Goal: Task Accomplishment & Management: Manage account settings

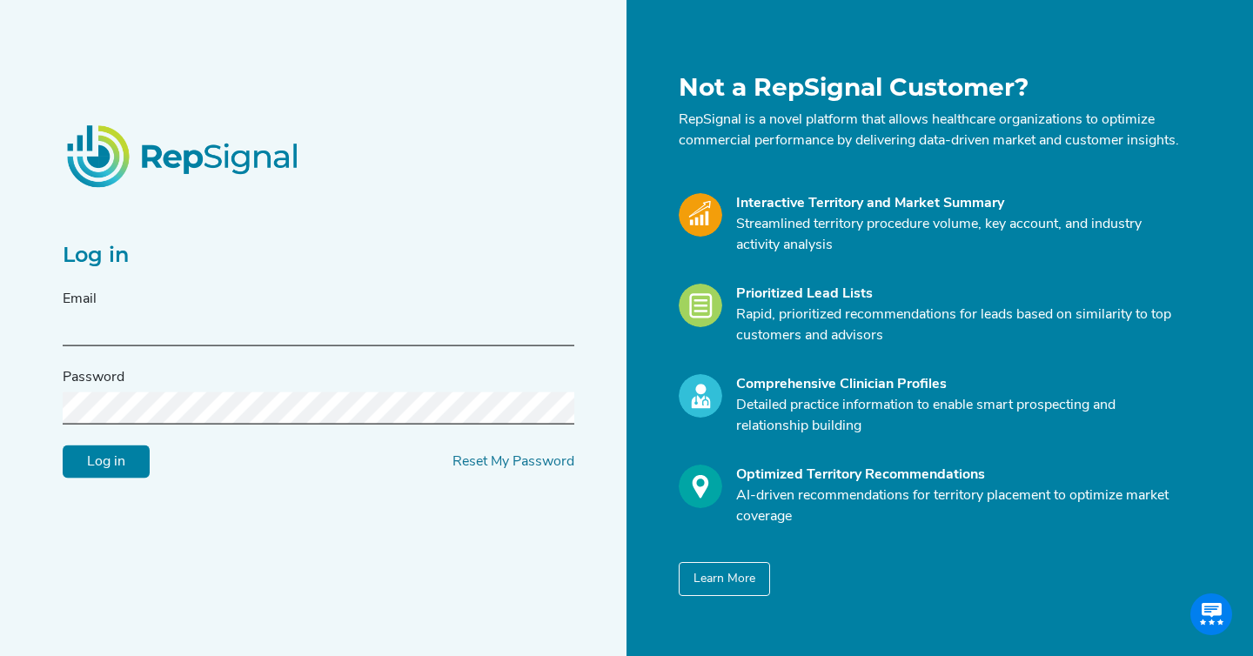
type input "kelsey@repsignal-admin.com"
click at [109, 479] on input "Log in" at bounding box center [106, 461] width 87 height 33
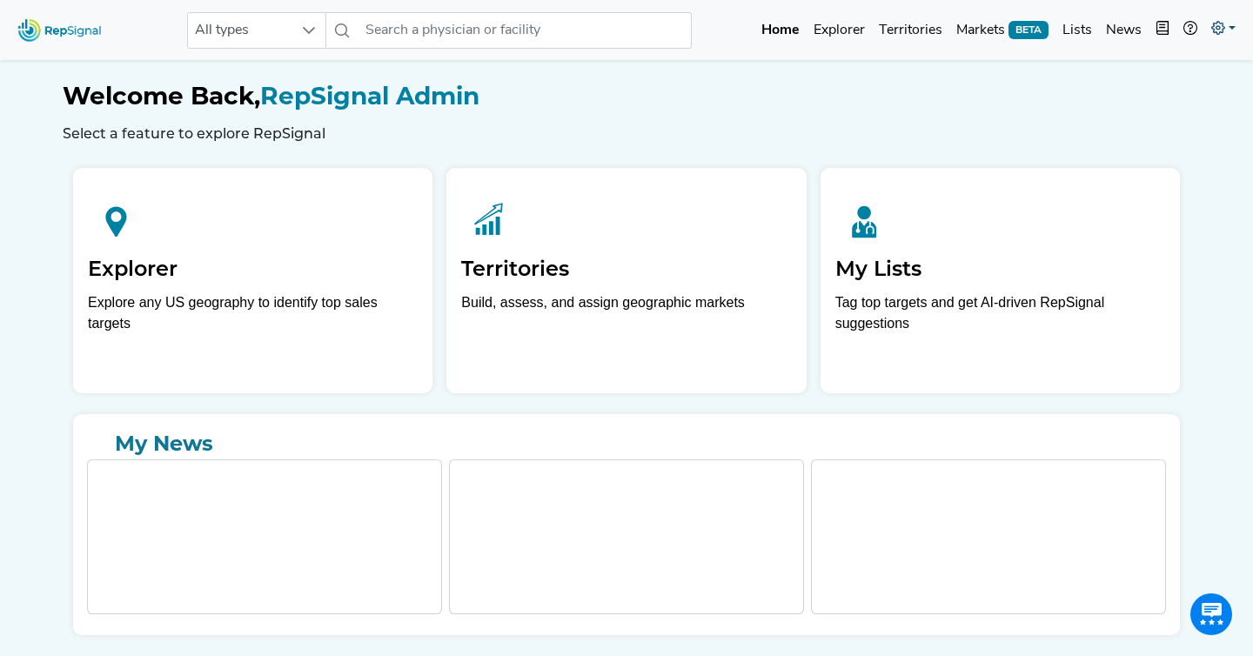
click at [1232, 38] on link at bounding box center [1223, 30] width 38 height 35
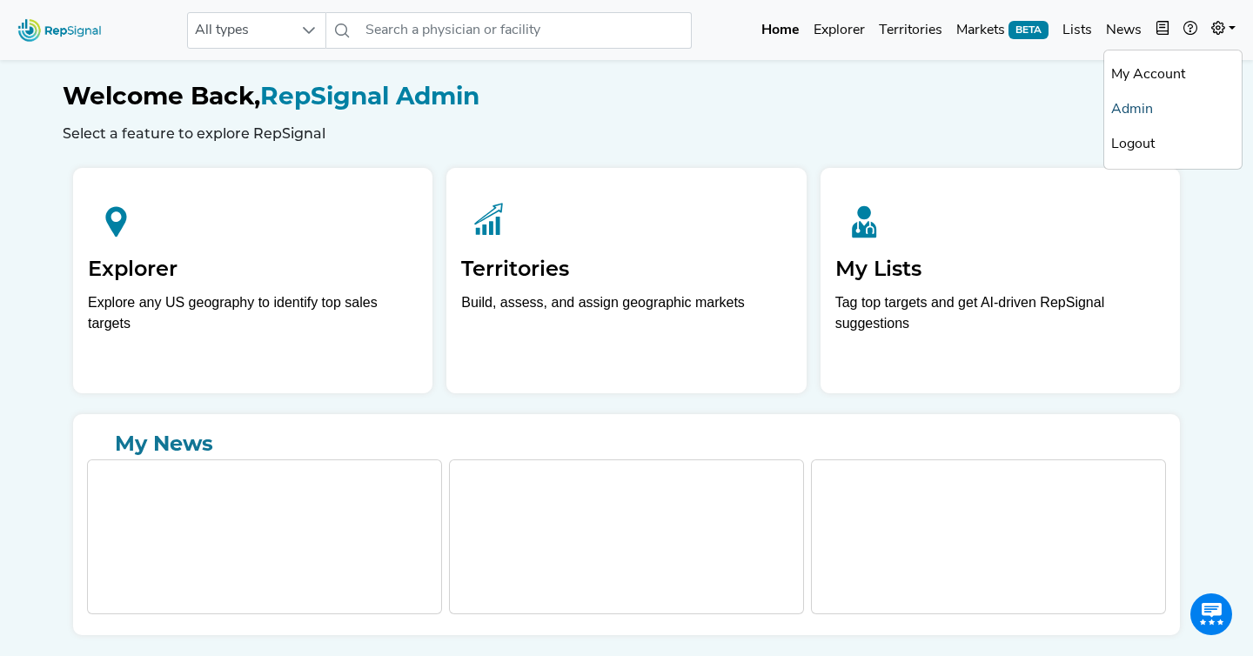
click at [1148, 104] on link "Admin" at bounding box center [1172, 109] width 137 height 35
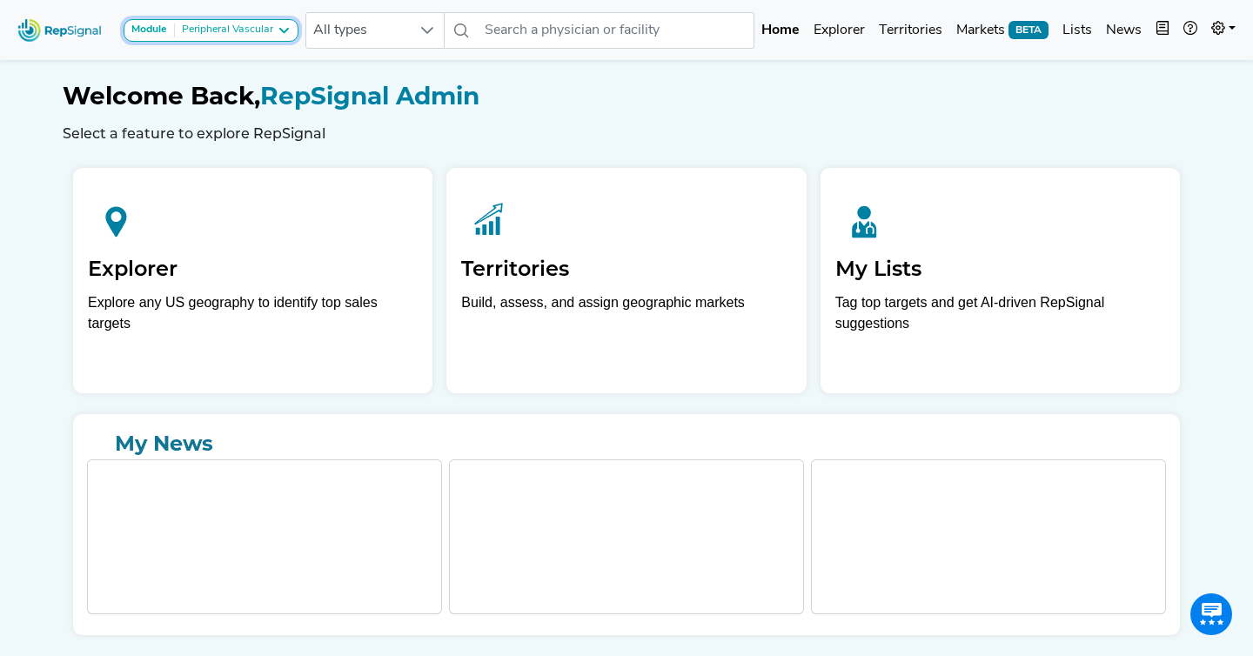
click at [283, 36] on icon at bounding box center [284, 30] width 14 height 14
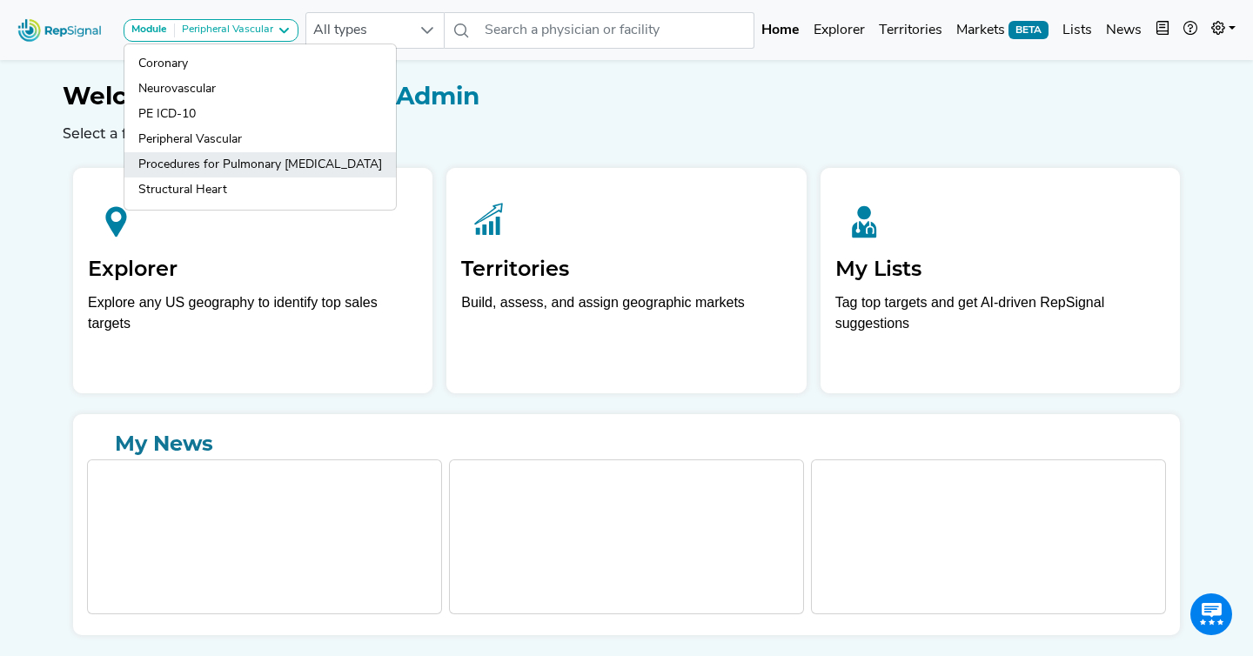
click at [233, 161] on link "Procedures for Pulmonary [MEDICAL_DATA]" at bounding box center [259, 164] width 271 height 25
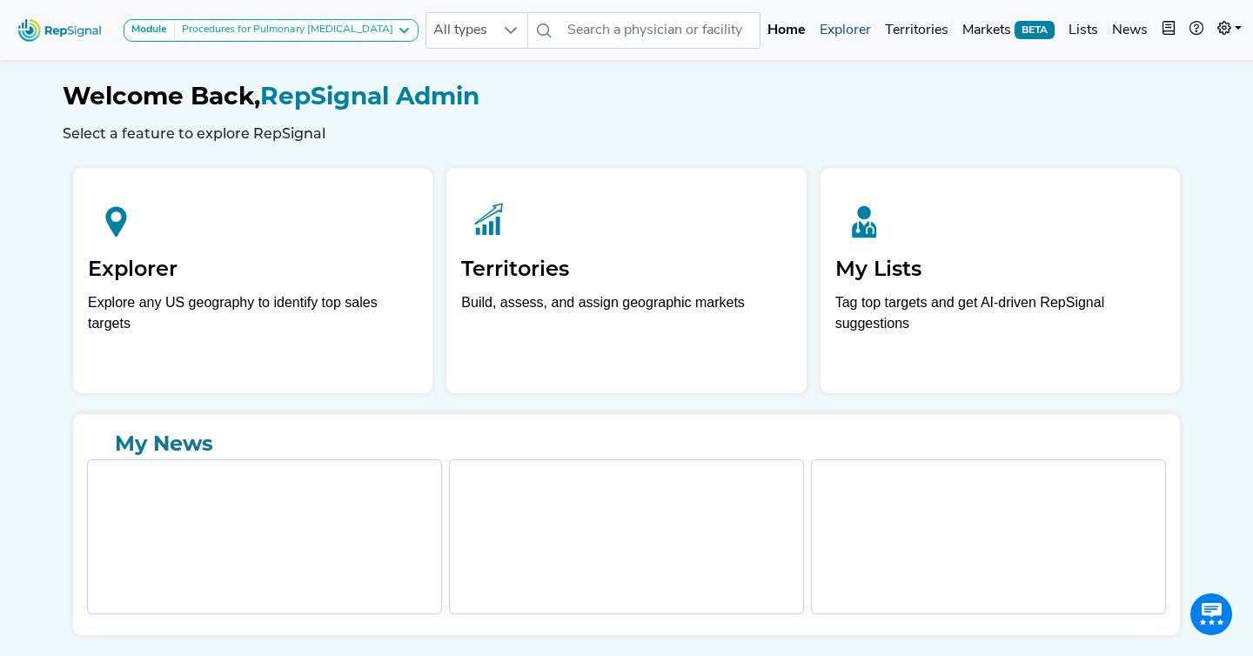
click at [825, 41] on link "Explorer" at bounding box center [845, 30] width 65 height 35
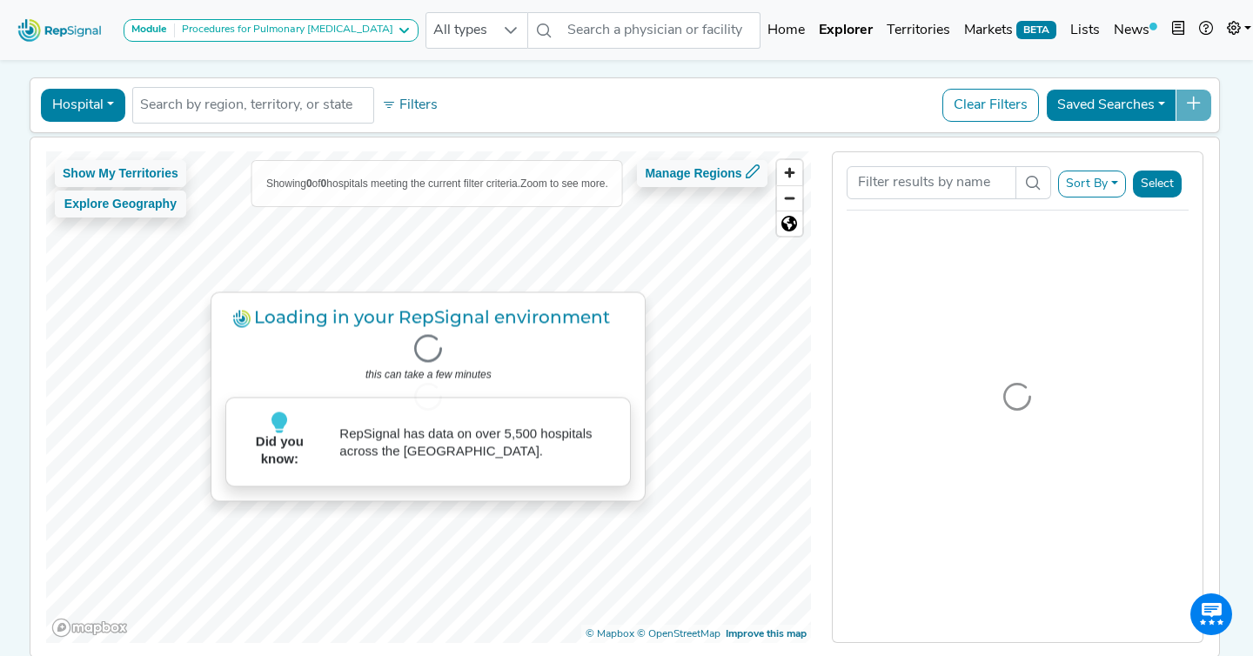
scroll to position [66, 0]
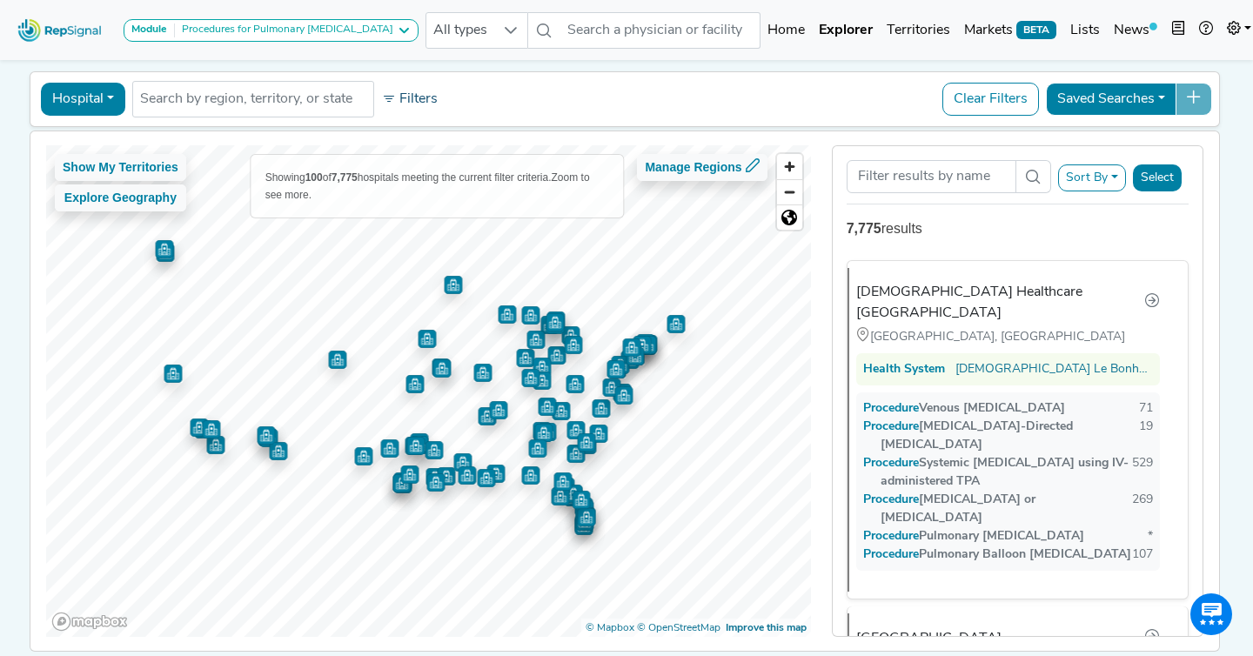
click at [427, 95] on button "Filters" at bounding box center [410, 99] width 64 height 30
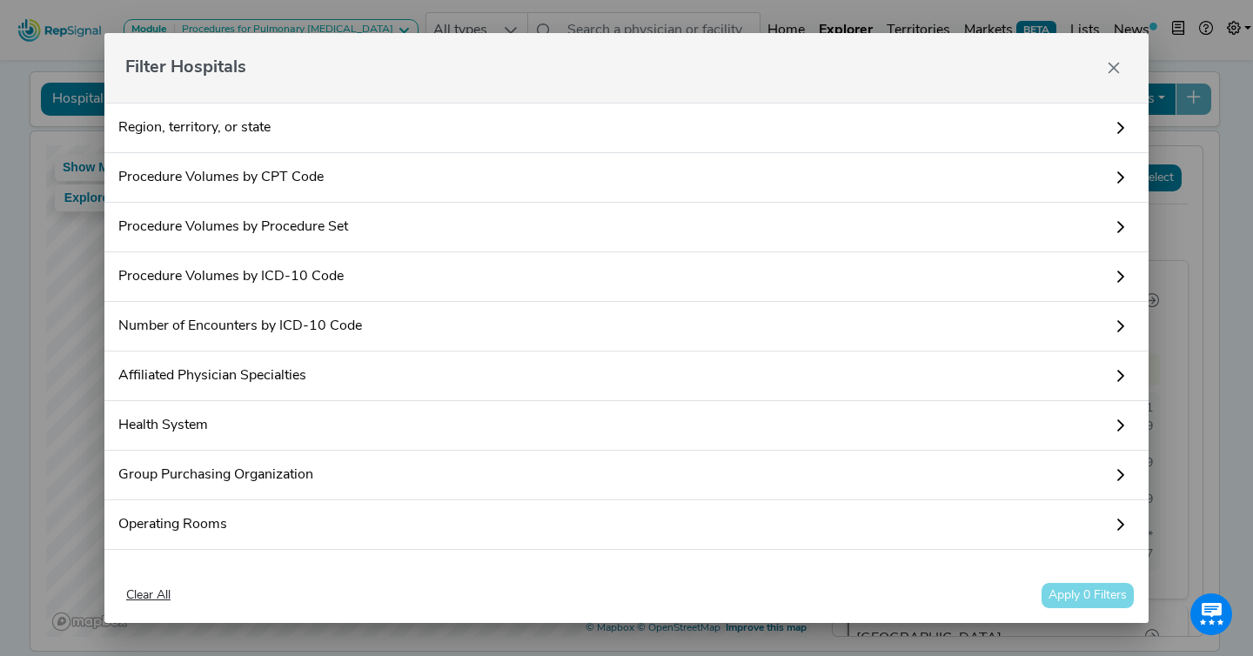
click at [276, 230] on link "Procedure Volumes by Procedure Set" at bounding box center [626, 228] width 1044 height 50
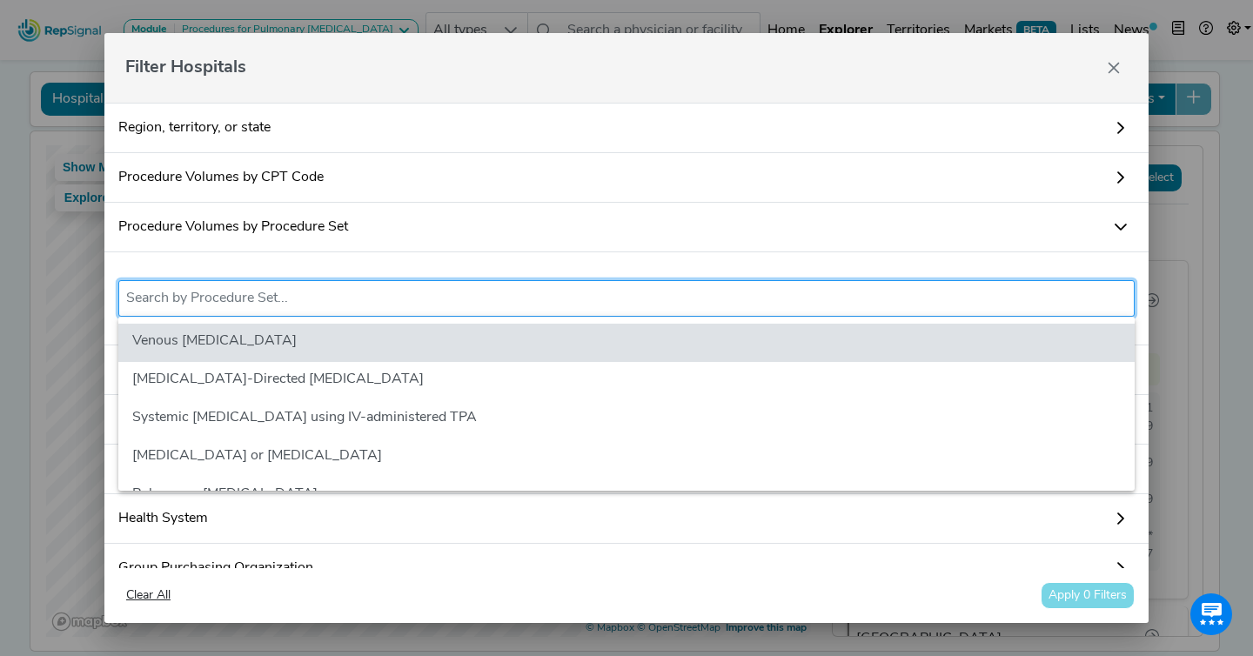
click at [289, 292] on input "text" at bounding box center [626, 298] width 1001 height 21
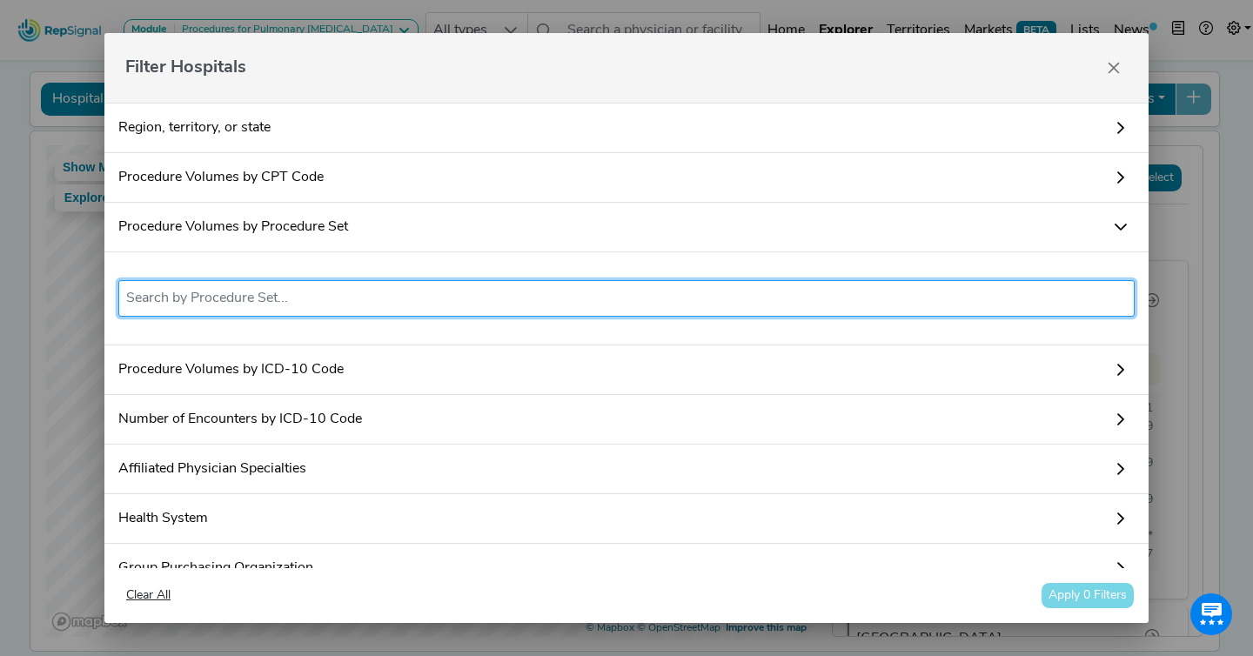
scroll to position [13, 0]
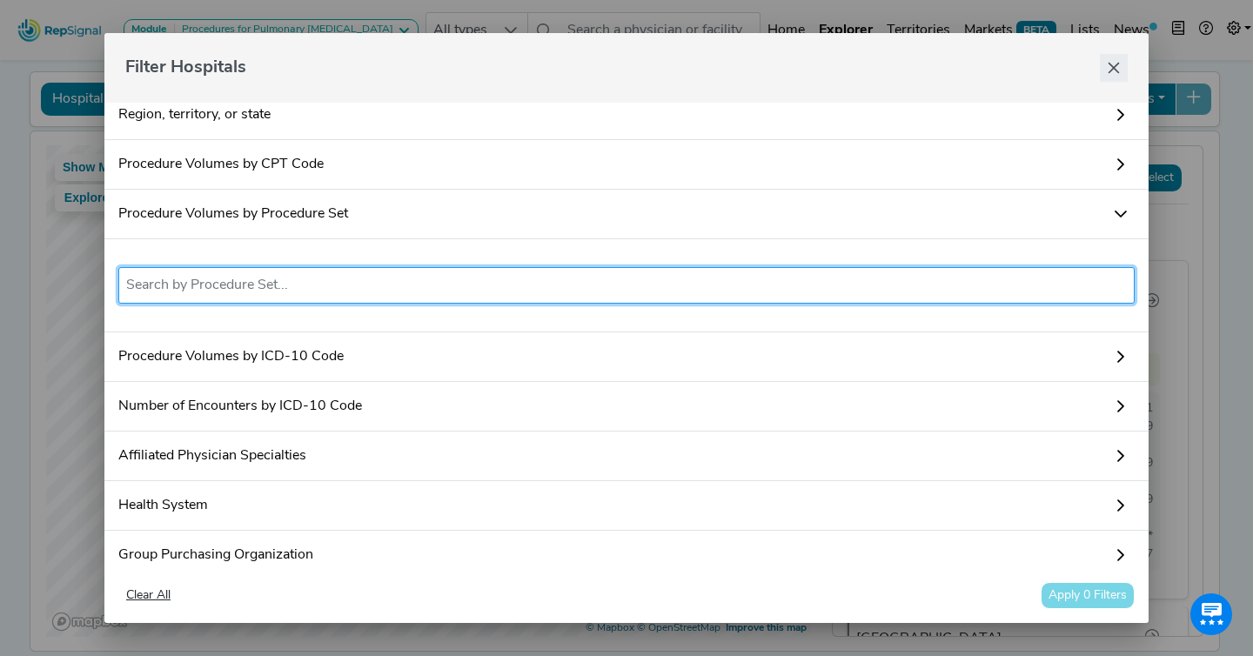
click at [1117, 68] on icon "Close" at bounding box center [1114, 68] width 14 height 14
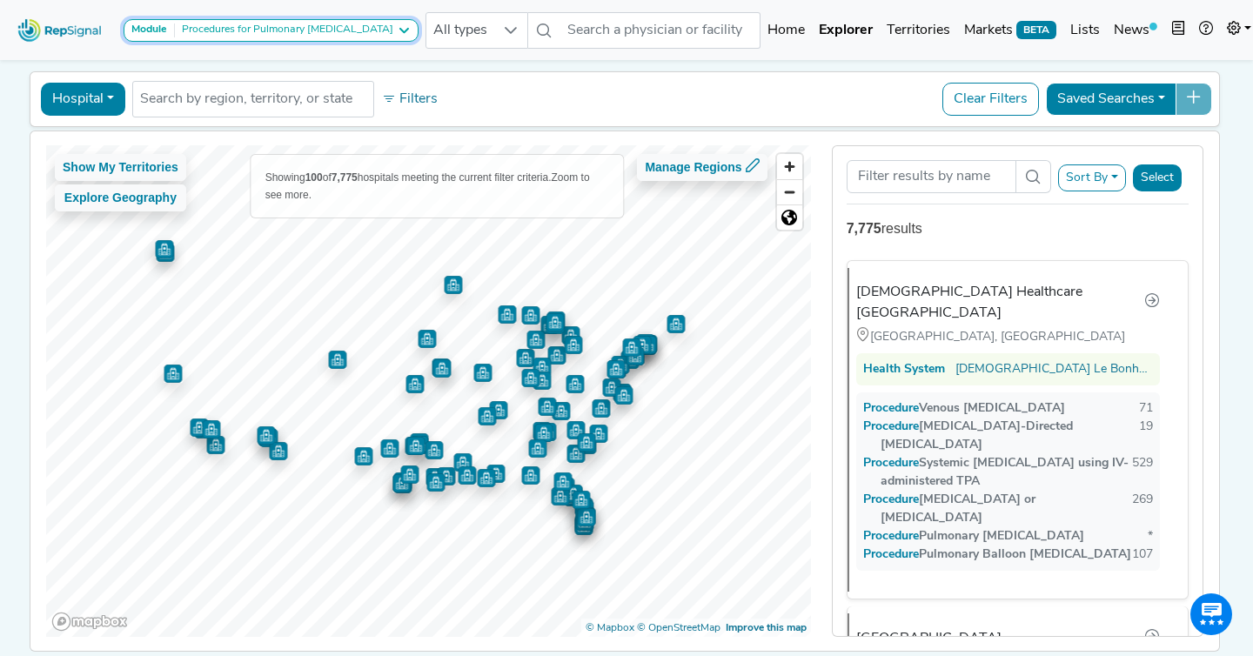
click at [303, 29] on div "Procedures for Pulmonary [MEDICAL_DATA]" at bounding box center [284, 30] width 218 height 14
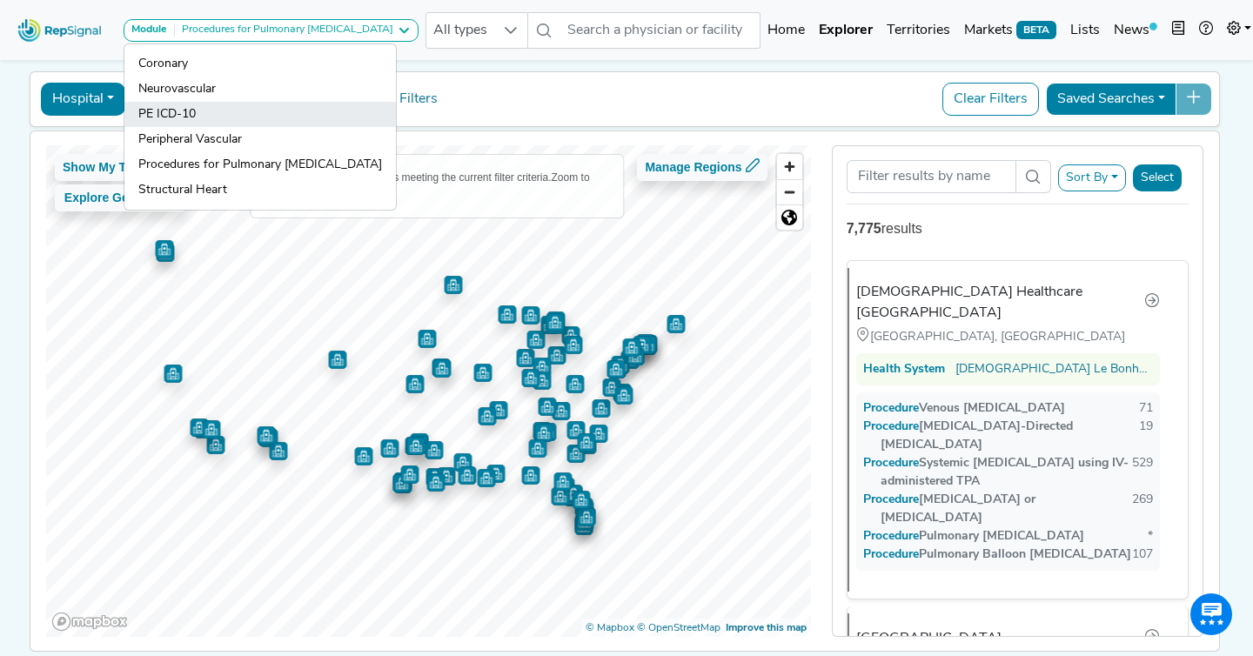
click at [248, 119] on link "PE ICD-10" at bounding box center [259, 114] width 271 height 25
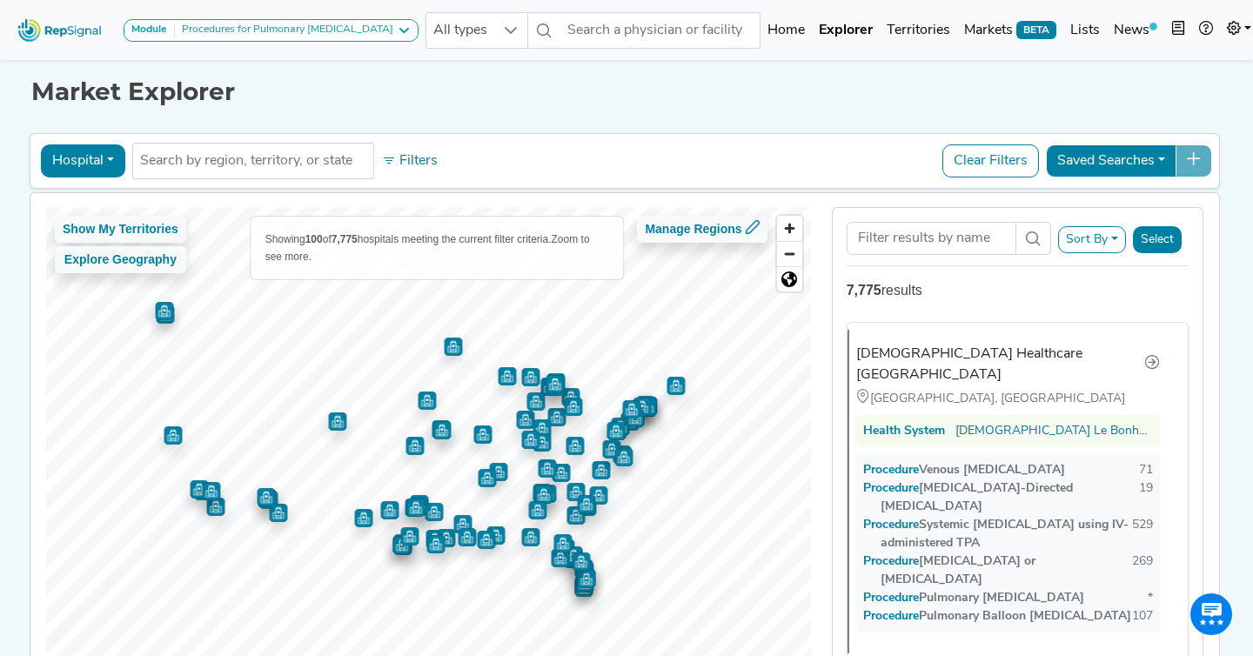
scroll to position [0, 0]
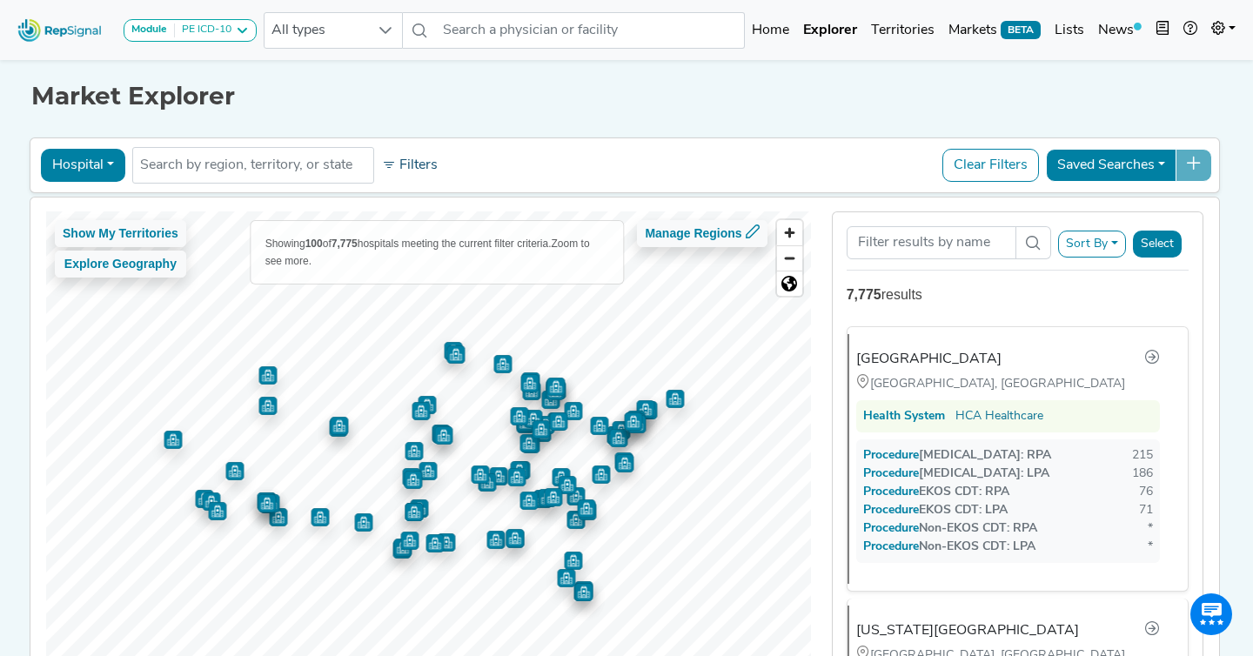
click at [417, 158] on button "Filters" at bounding box center [410, 166] width 64 height 30
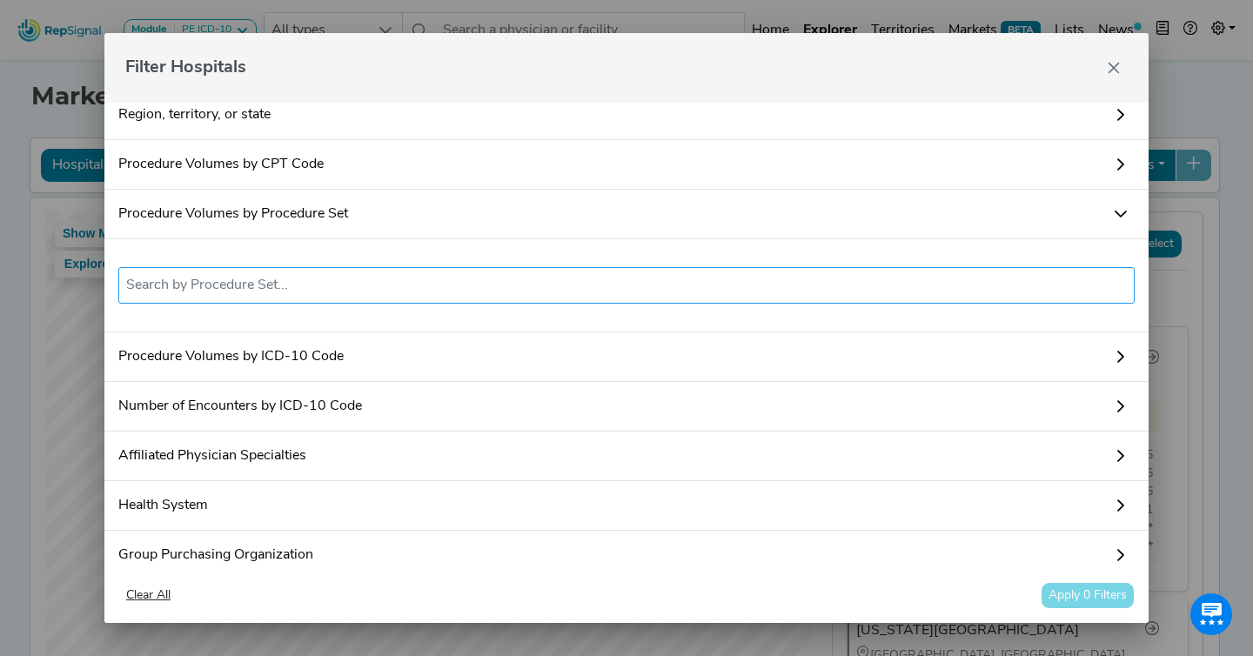
click at [341, 285] on input "text" at bounding box center [626, 285] width 1001 height 21
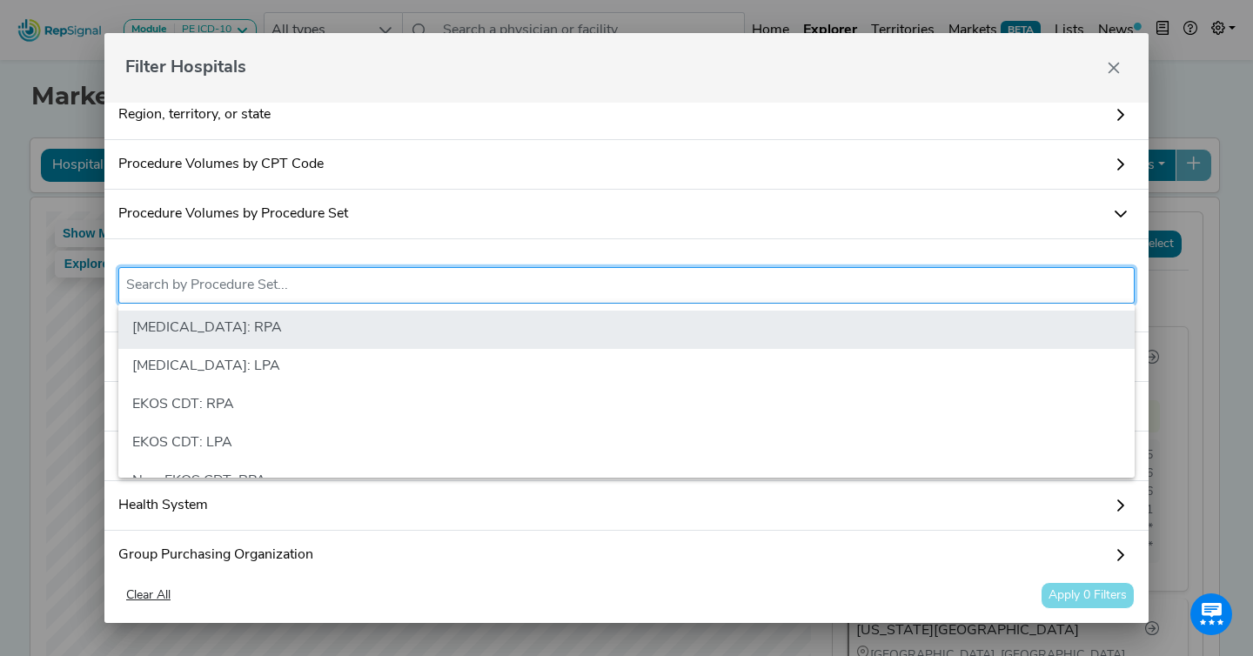
click at [328, 325] on li "[MEDICAL_DATA]: RPA" at bounding box center [626, 330] width 1016 height 38
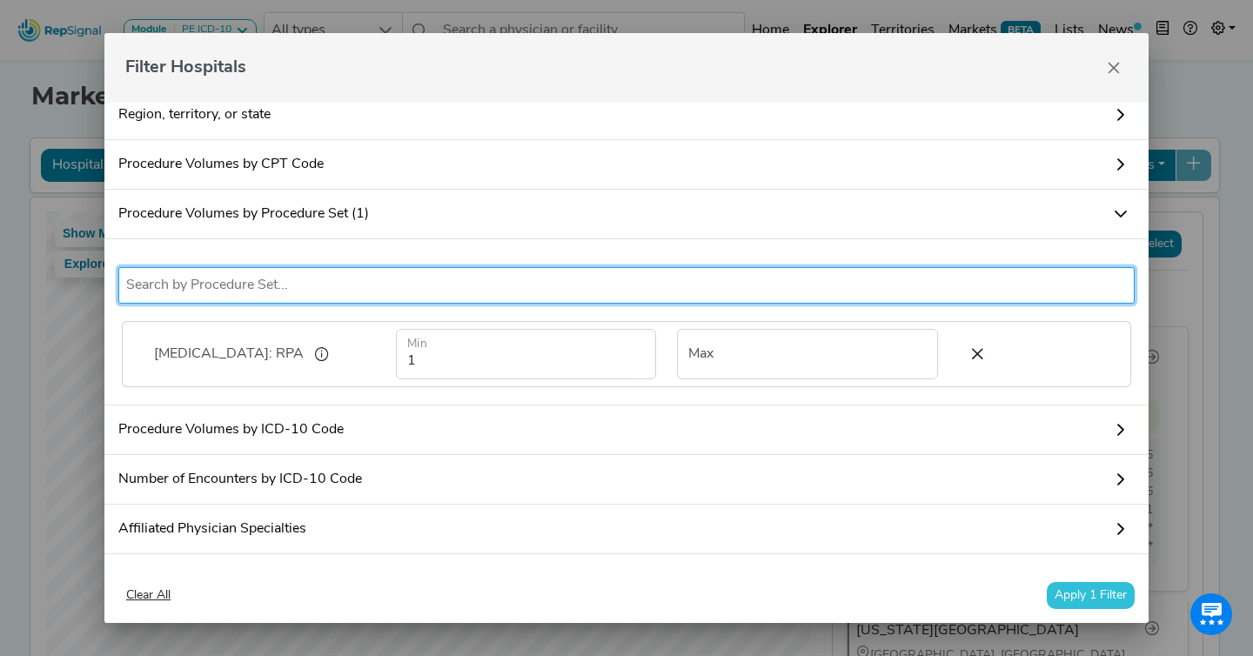
click at [366, 288] on input "text" at bounding box center [626, 285] width 1001 height 21
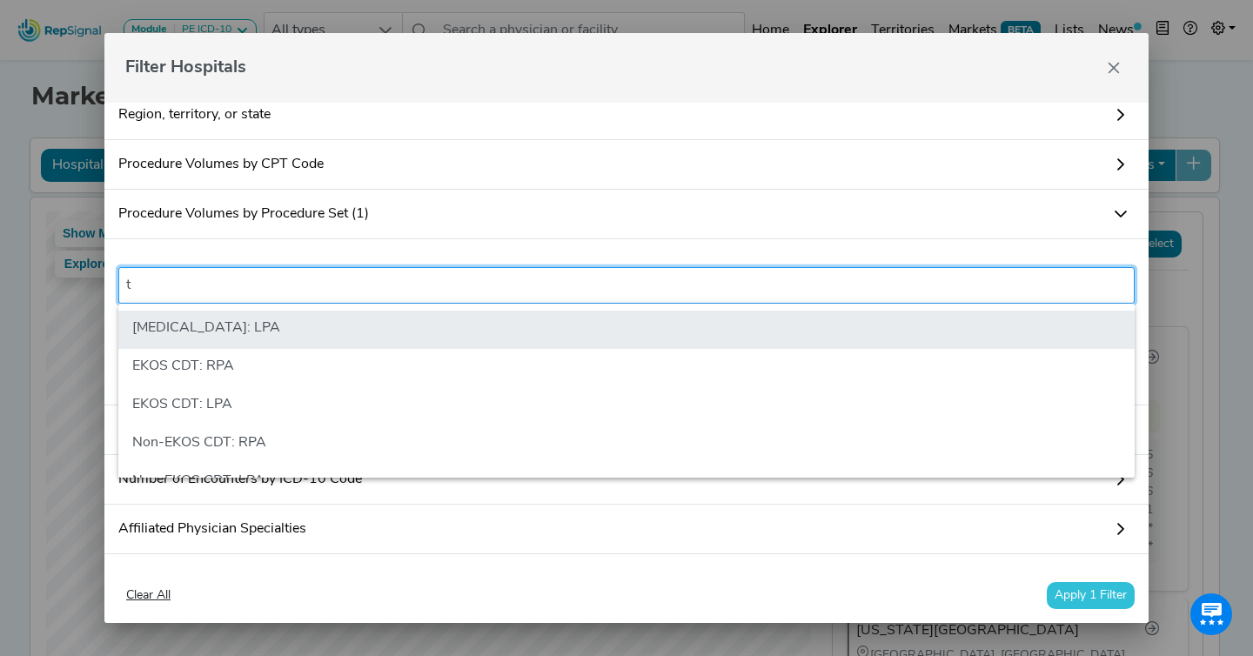
type input "t"
click at [345, 324] on li "[MEDICAL_DATA]: LPA" at bounding box center [626, 330] width 1016 height 38
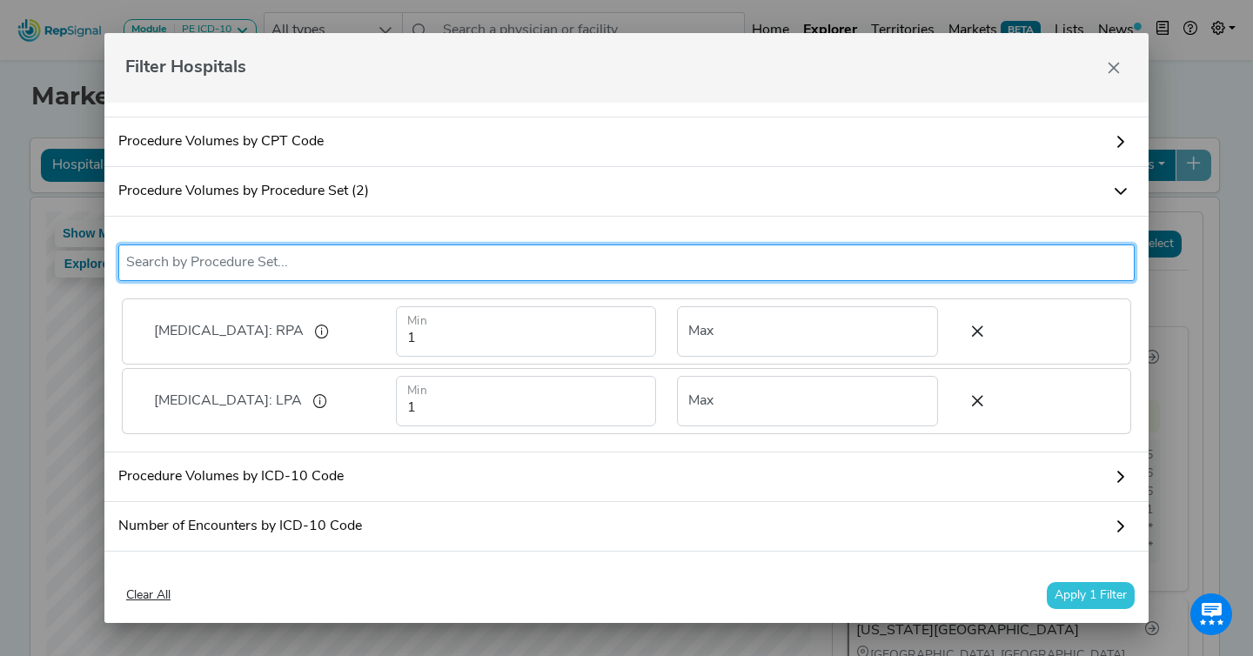
scroll to position [37, 0]
click at [1074, 594] on button "Apply 1 Filter" at bounding box center [1091, 595] width 88 height 27
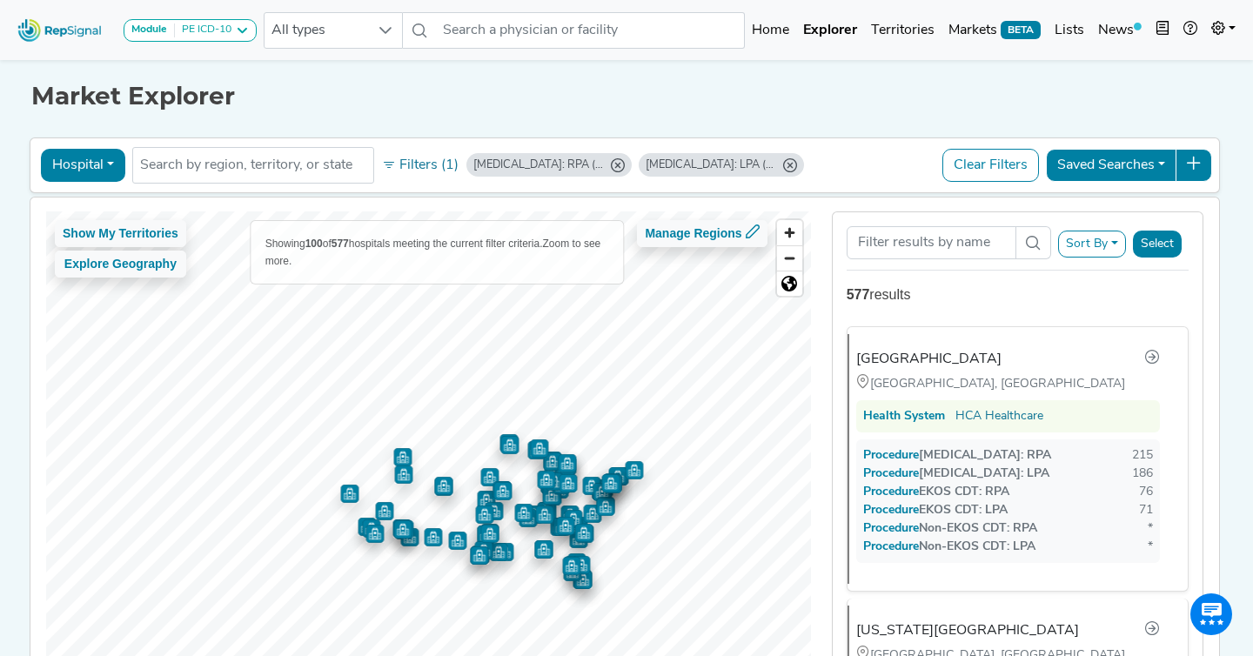
drag, startPoint x: 336, startPoint y: 244, endPoint x: 387, endPoint y: 265, distance: 55.8
click at [387, 265] on div "Showing 100 of 577 hospitals meeting the current filter criteria. Zoom to see m…" at bounding box center [437, 252] width 372 height 63
drag, startPoint x: 407, startPoint y: 258, endPoint x: 353, endPoint y: 241, distance: 56.7
click at [353, 241] on div "Showing 100 of 577 hospitals meeting the current filter criteria. Zoom to see m…" at bounding box center [437, 252] width 372 height 63
click at [349, 241] on b "577" at bounding box center [340, 244] width 17 height 12
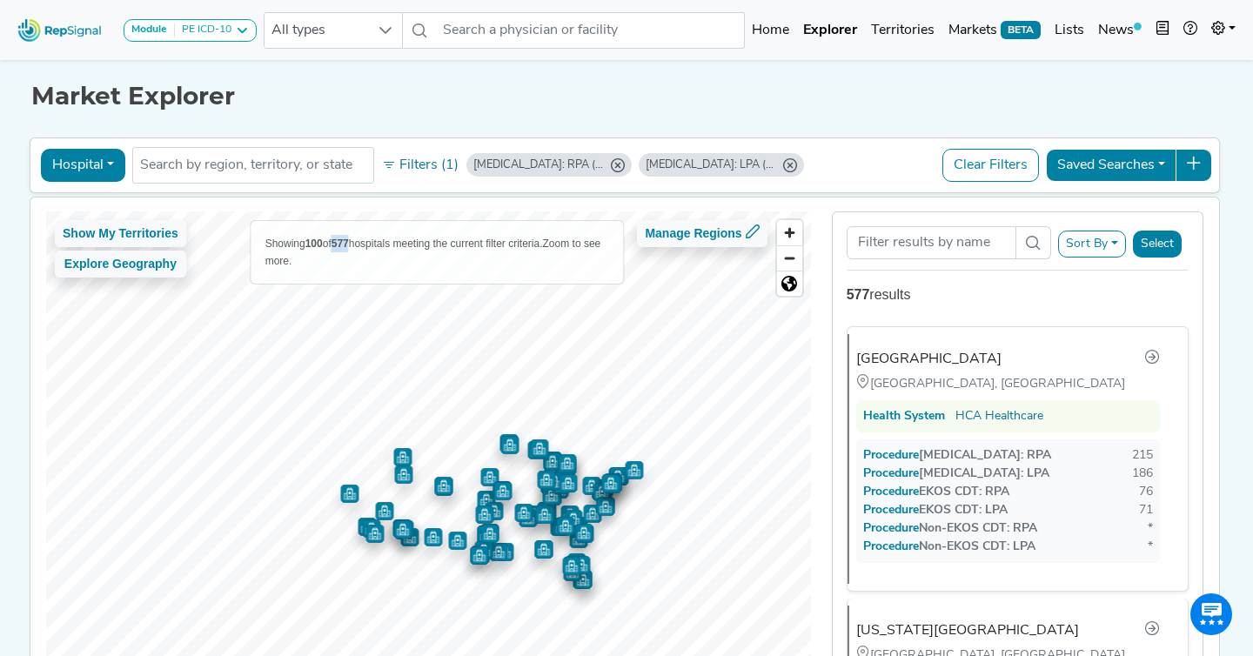
click at [349, 241] on b "577" at bounding box center [340, 244] width 17 height 12
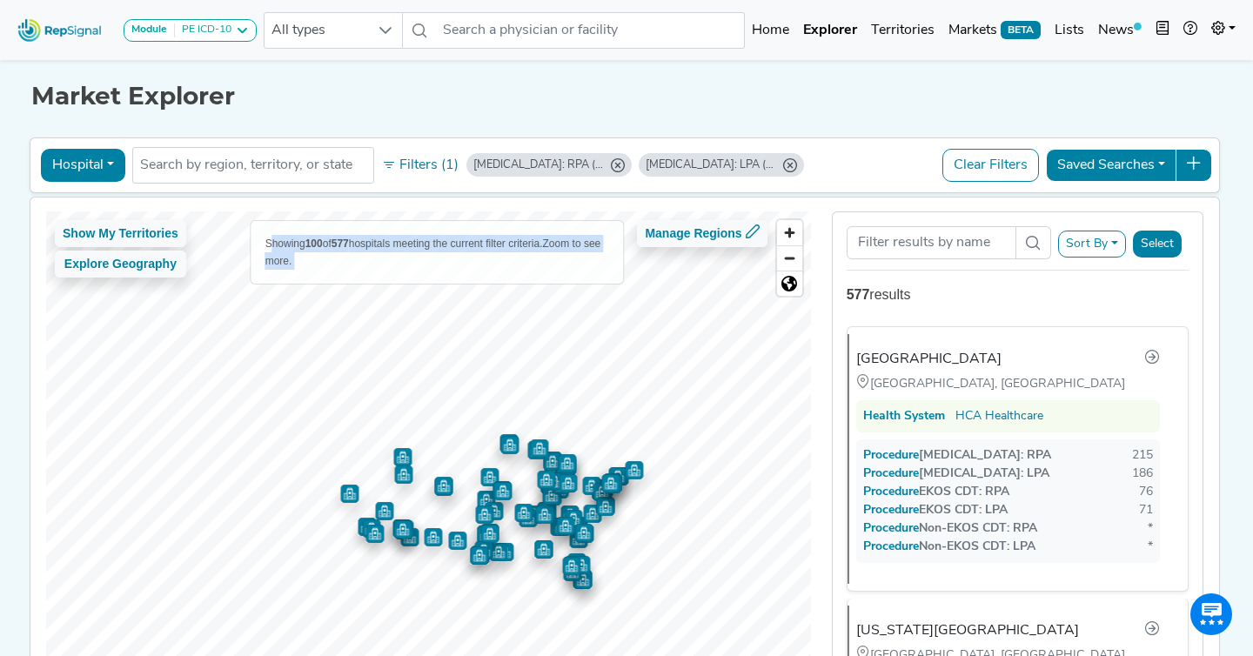
click at [349, 241] on b "577" at bounding box center [340, 244] width 17 height 12
click at [369, 262] on div "Showing 100 of 577 hospitals meeting the current filter criteria. Zoom to see m…" at bounding box center [437, 252] width 372 height 63
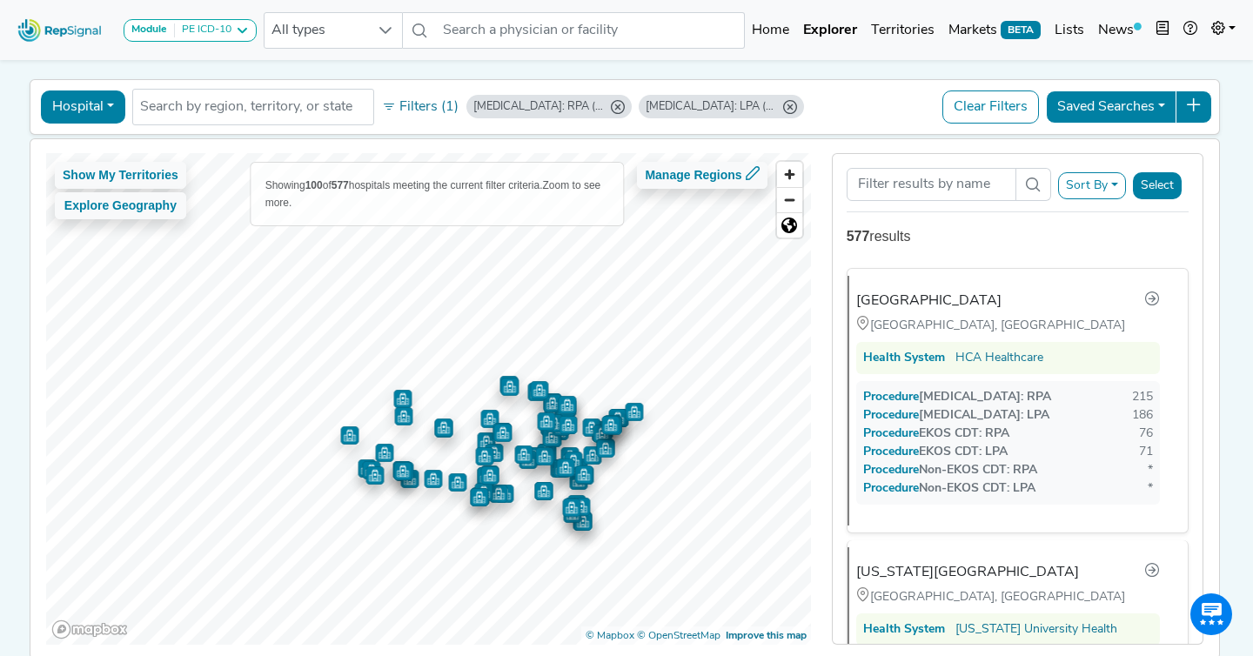
scroll to position [138, 0]
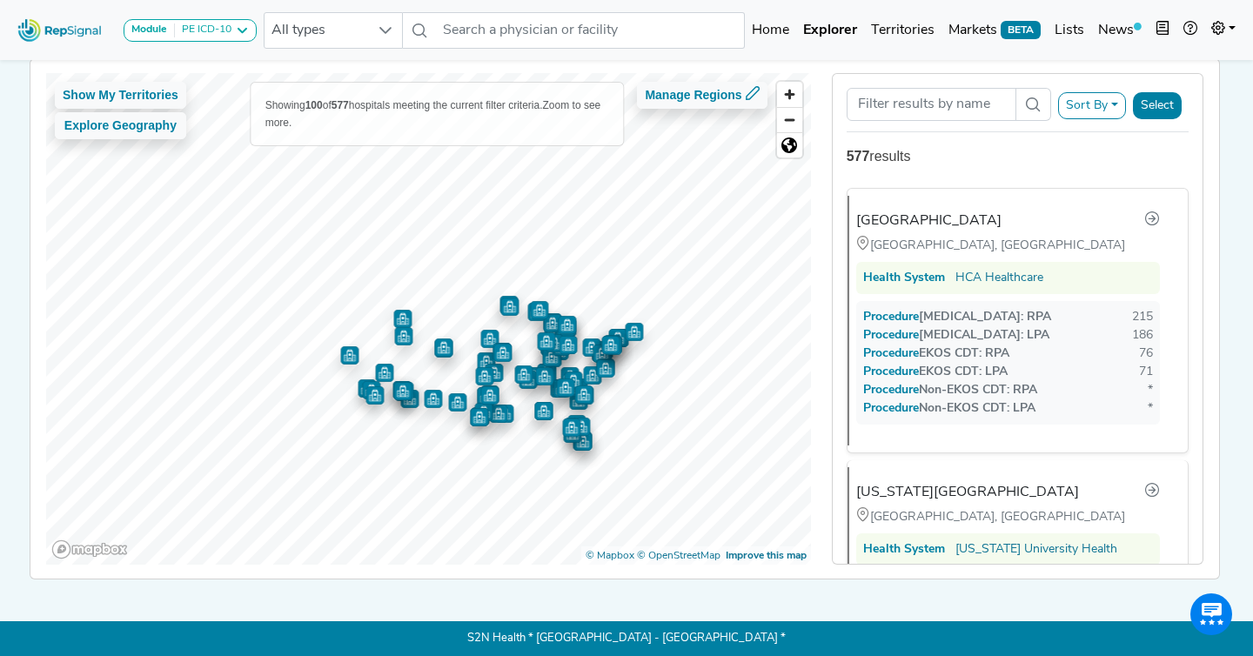
click at [1150, 107] on button "Select" at bounding box center [1157, 105] width 49 height 27
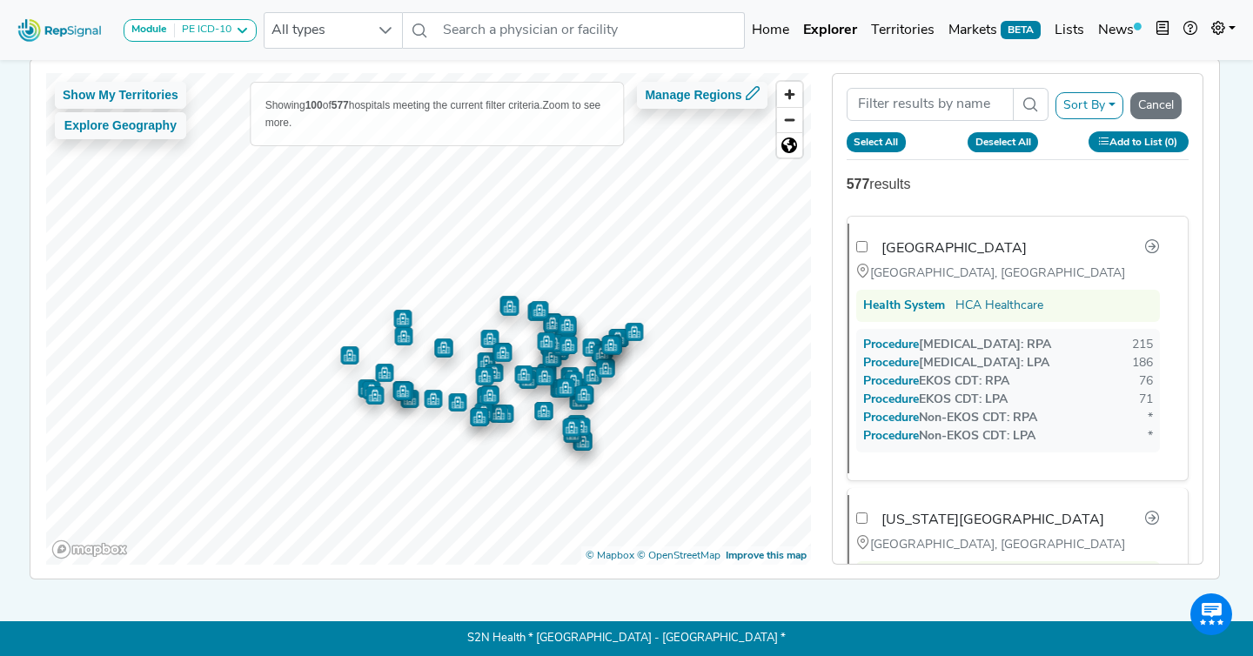
click at [868, 144] on button "Select All" at bounding box center [877, 141] width 60 height 19
checkbox input "false"
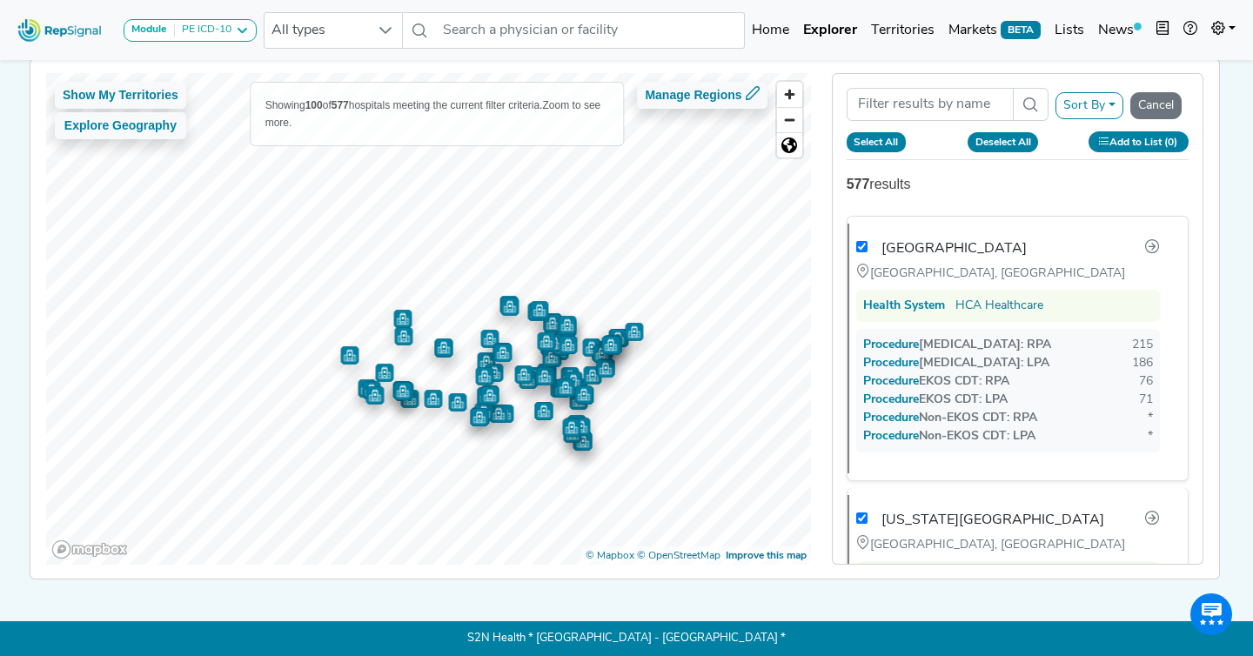
checkbox input "false"
checkbox input "true"
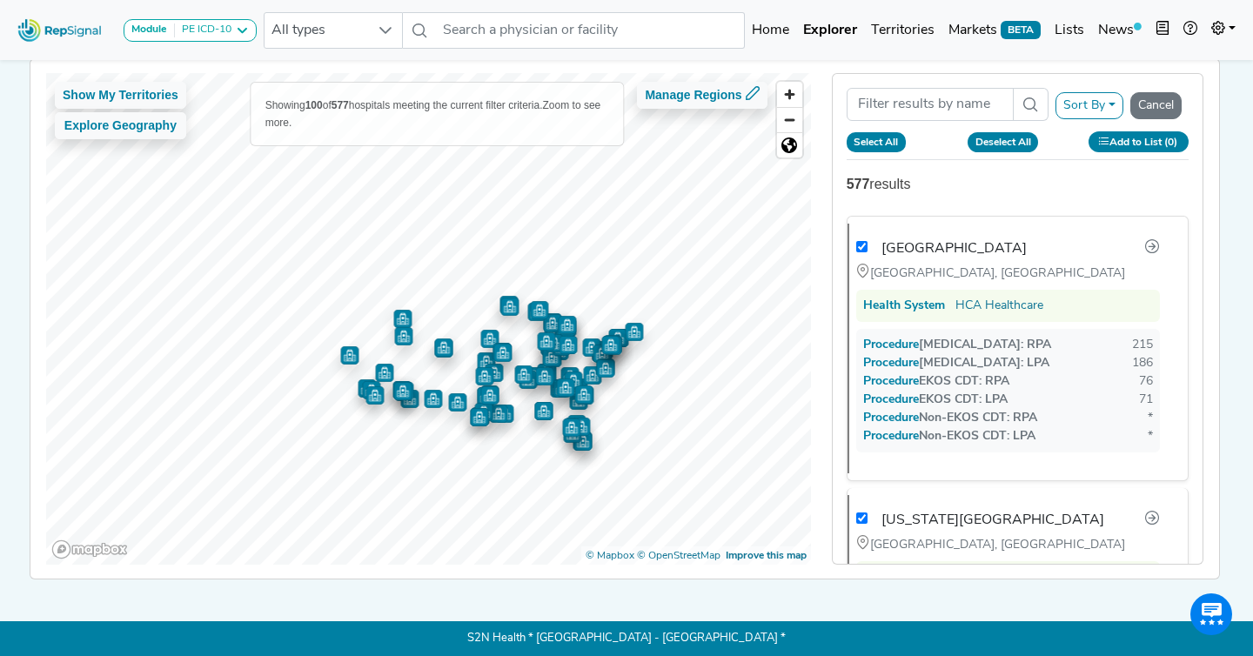
checkbox input "true"
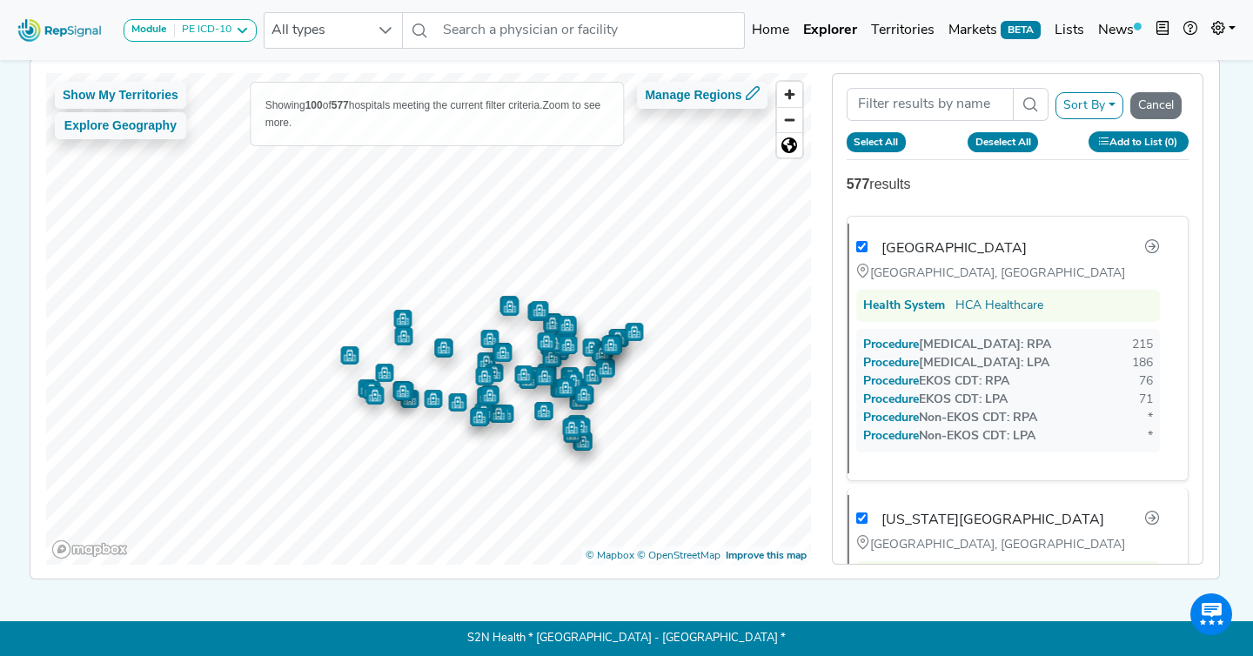
checkbox input "true"
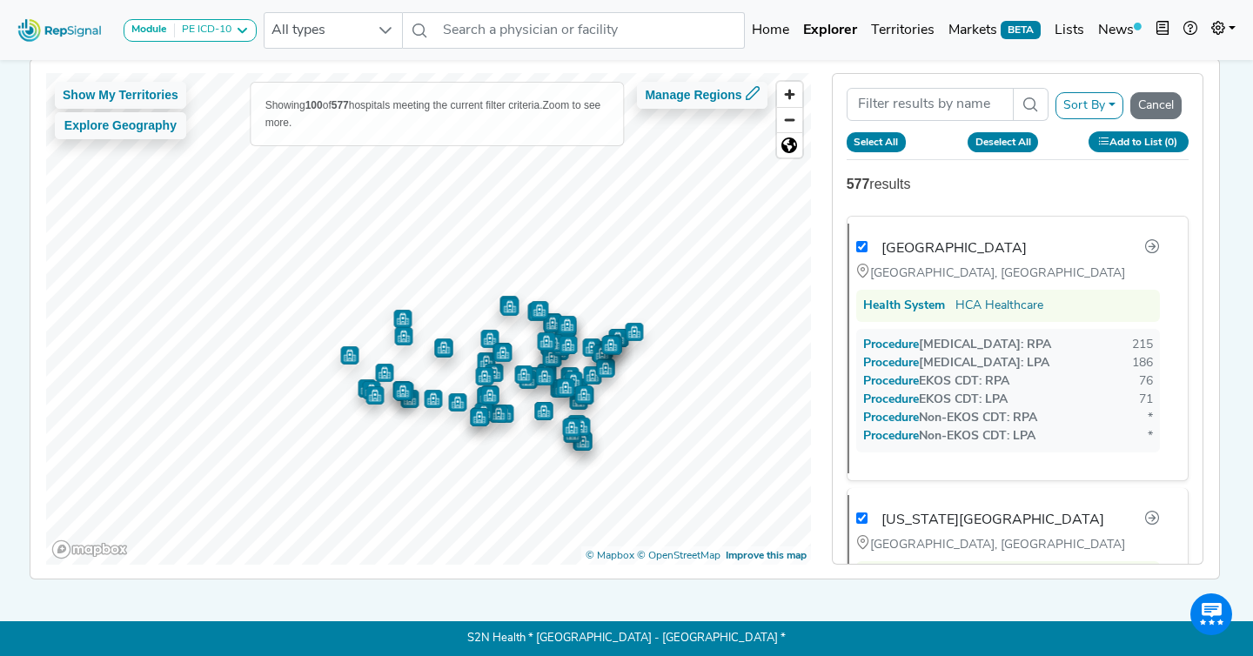
checkbox input "true"
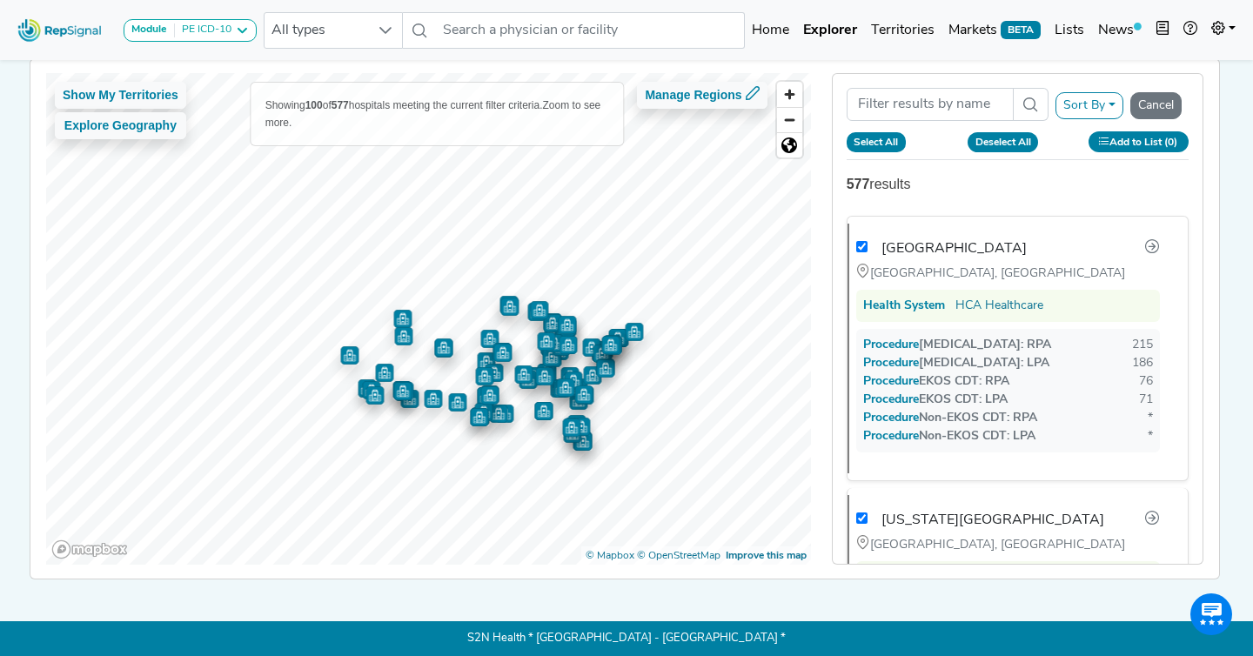
checkbox input "true"
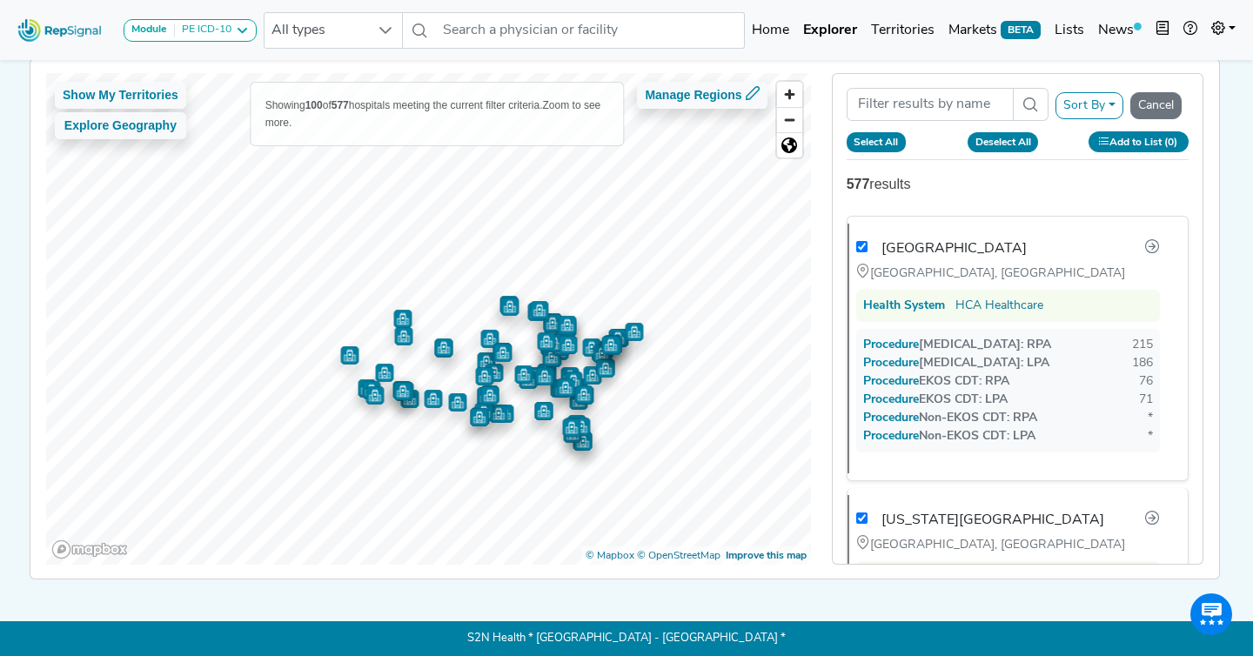
checkbox input "true"
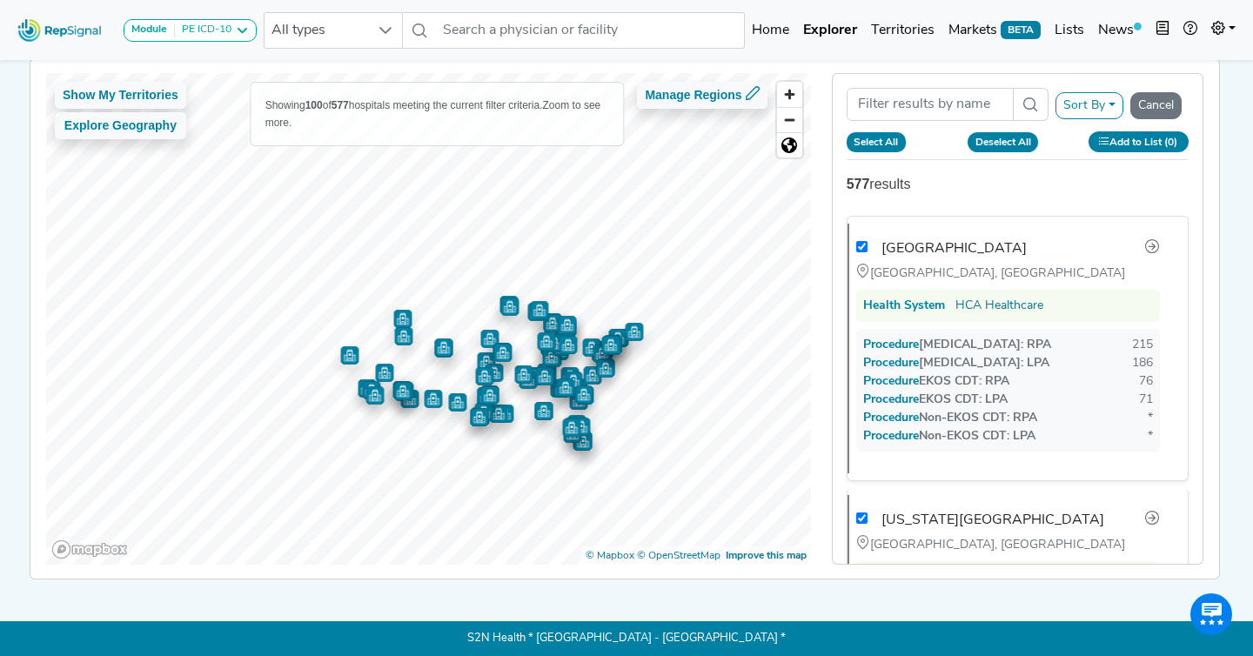
checkbox input "true"
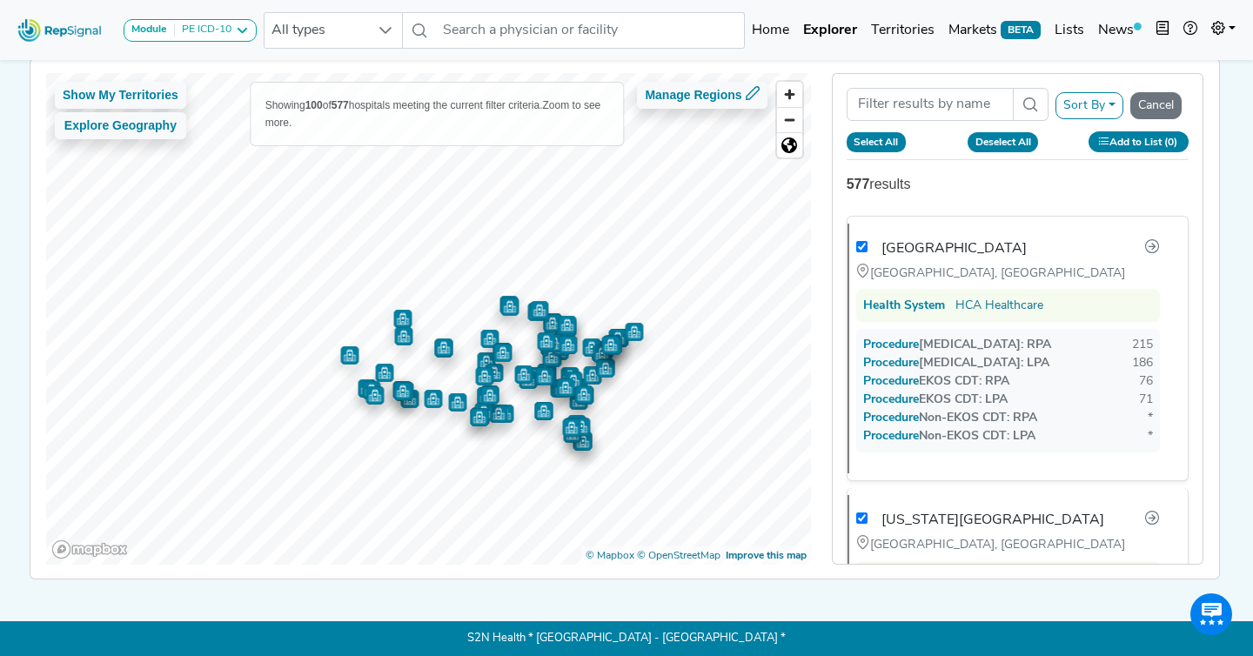
checkbox input "true"
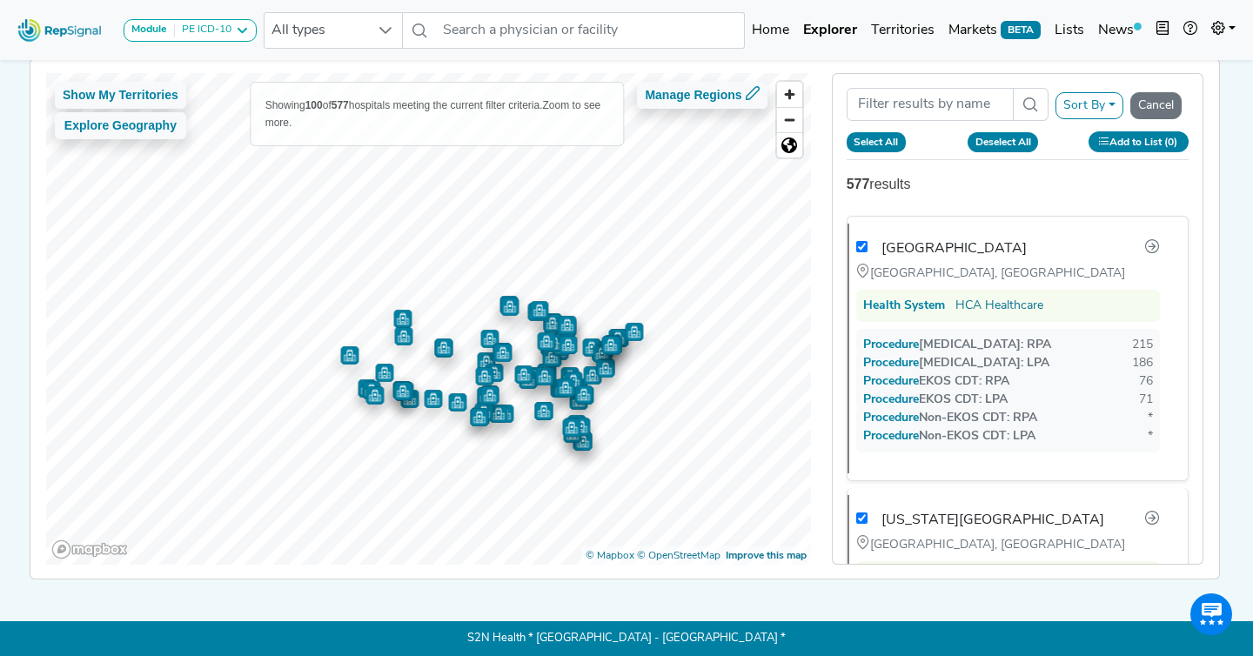
checkbox input "true"
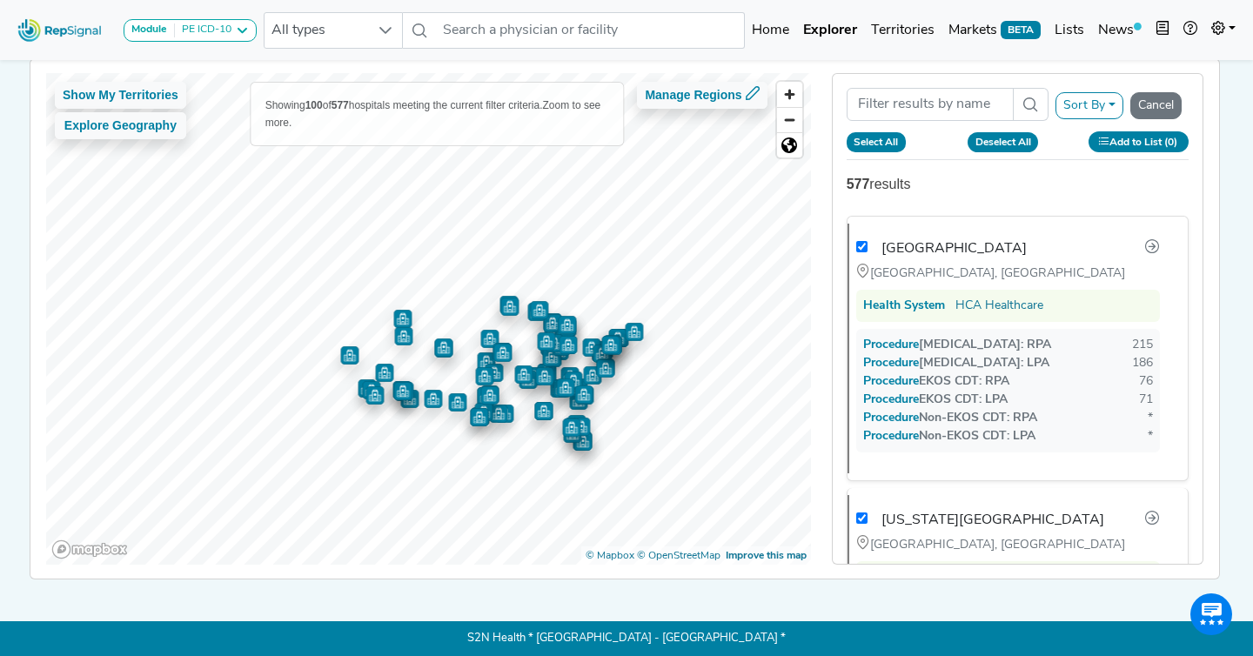
checkbox input "true"
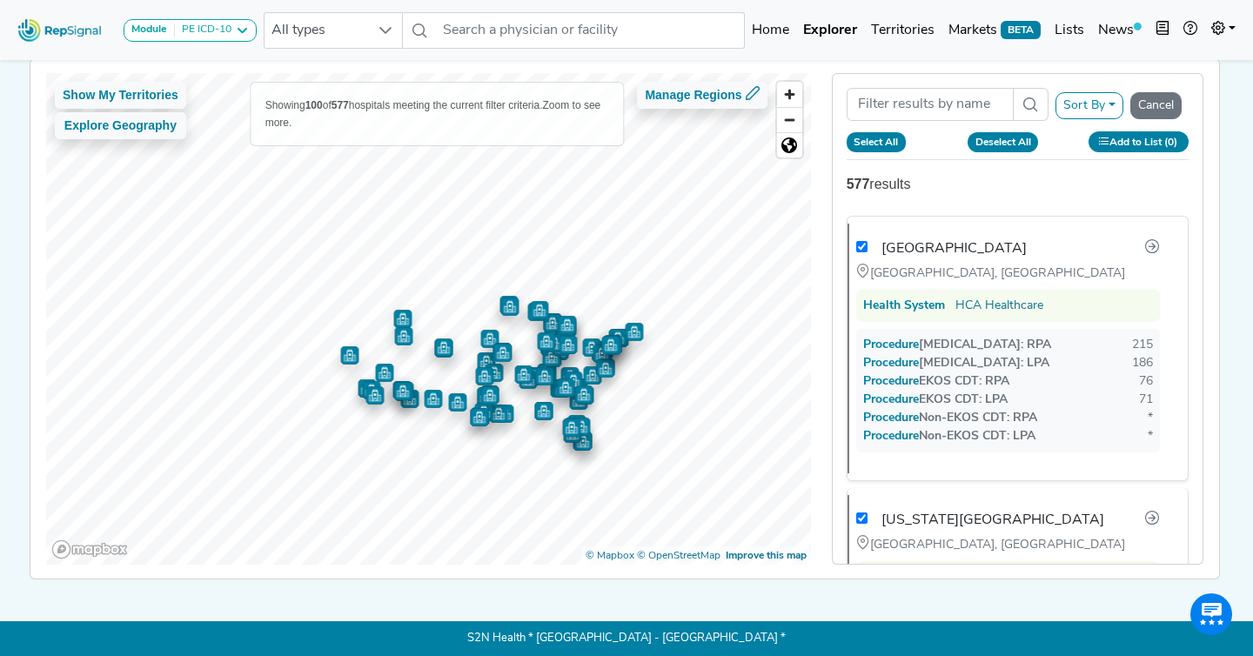
checkbox input "true"
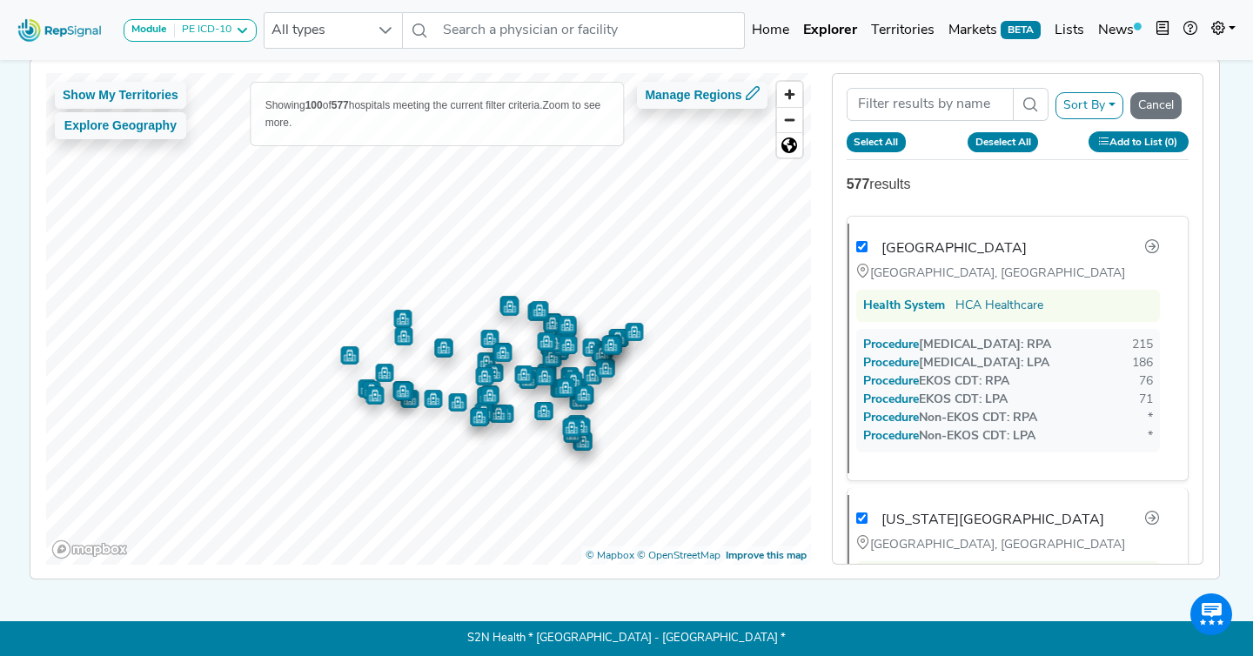
checkbox input "true"
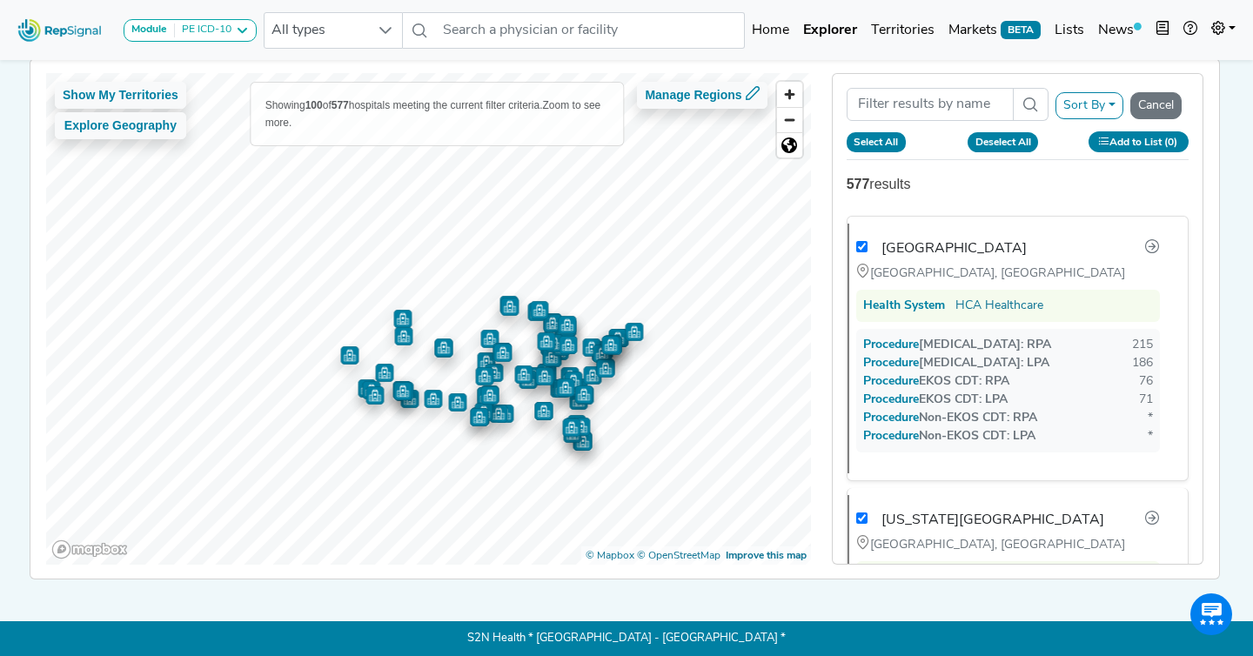
checkbox input "true"
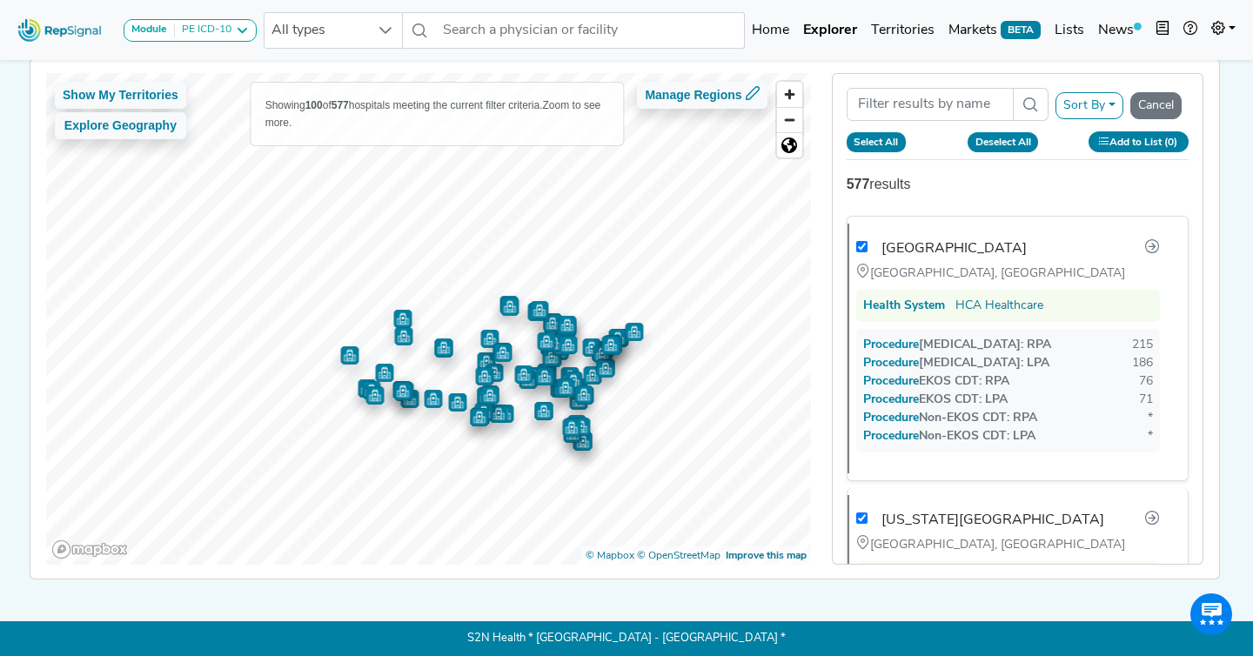
checkbox input "true"
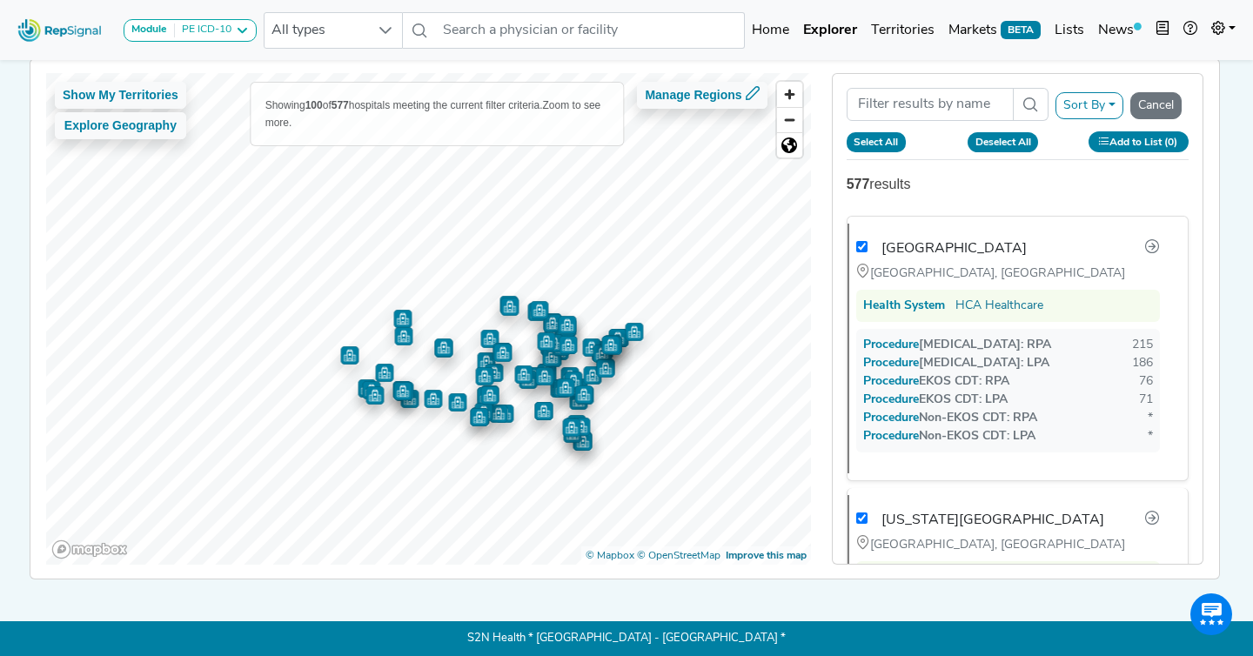
checkbox input "true"
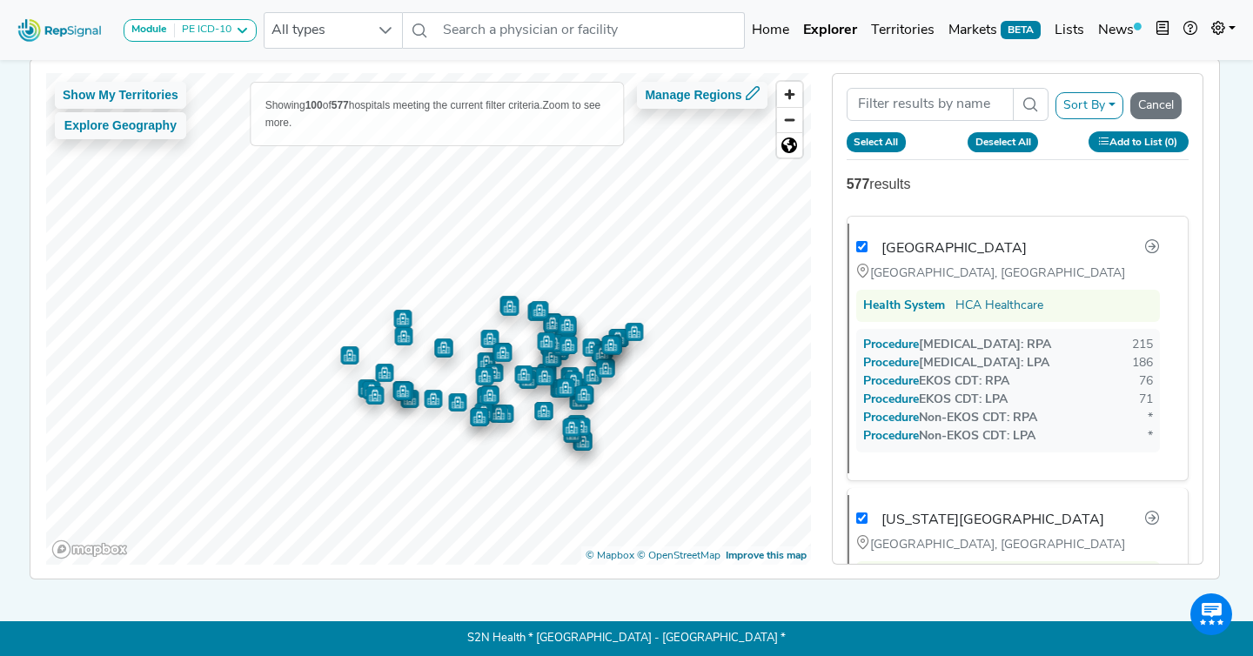
checkbox input "true"
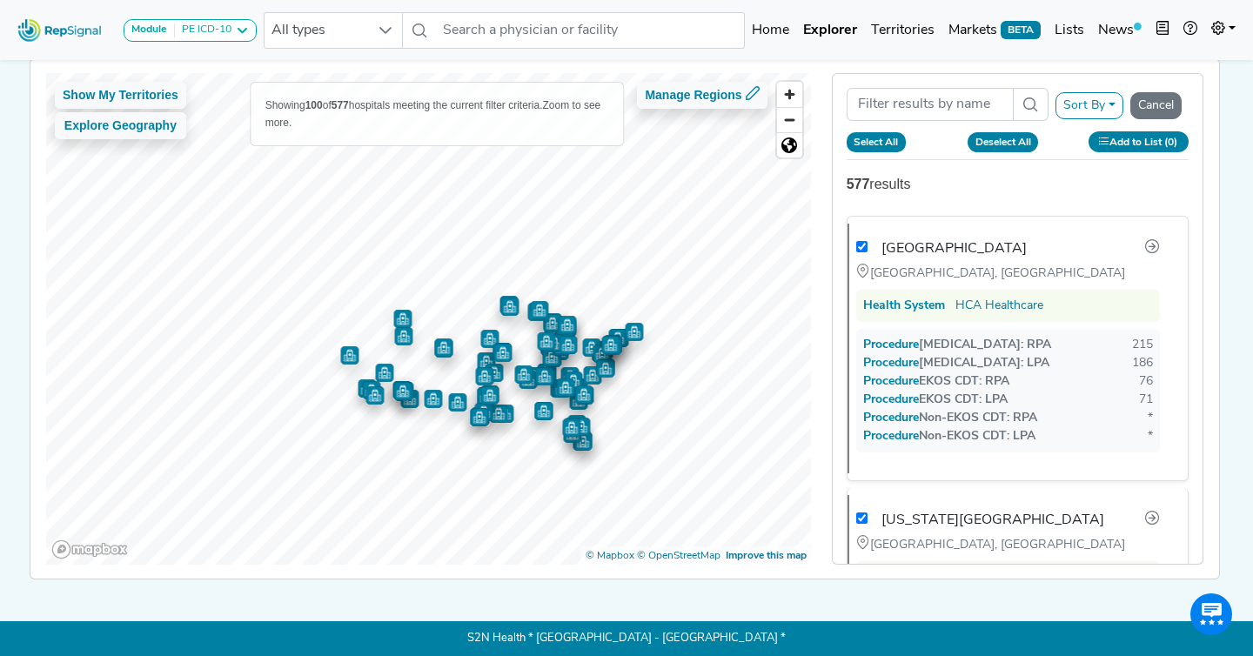
checkbox input "true"
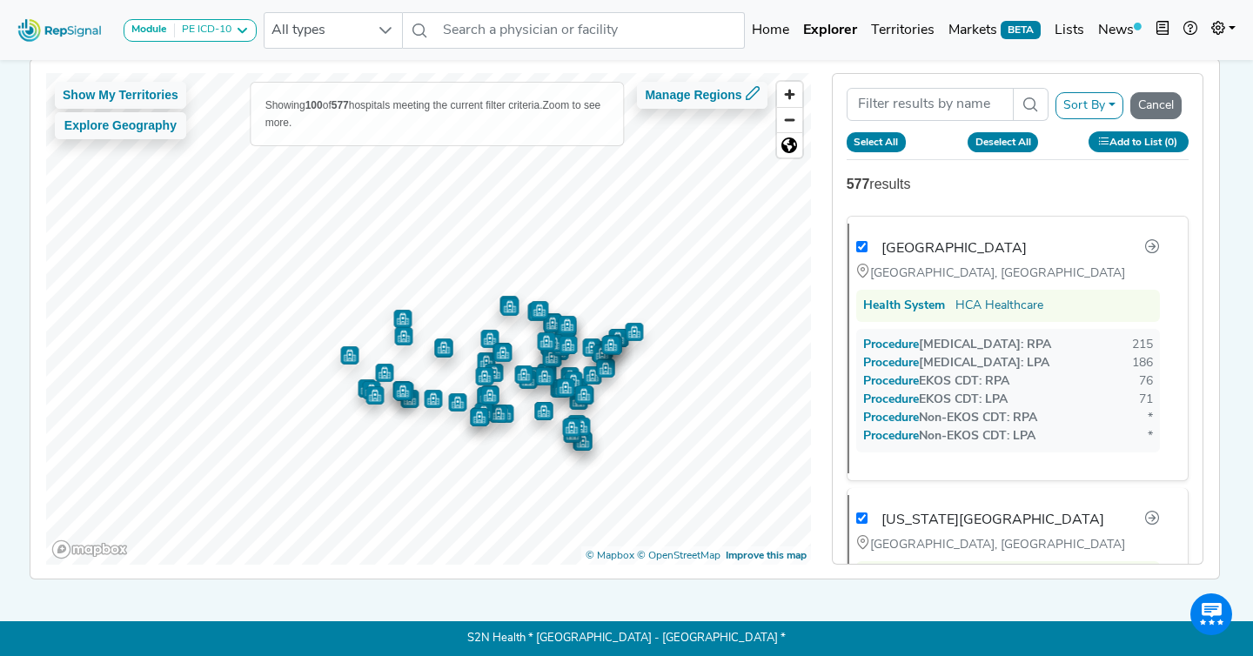
checkbox input "true"
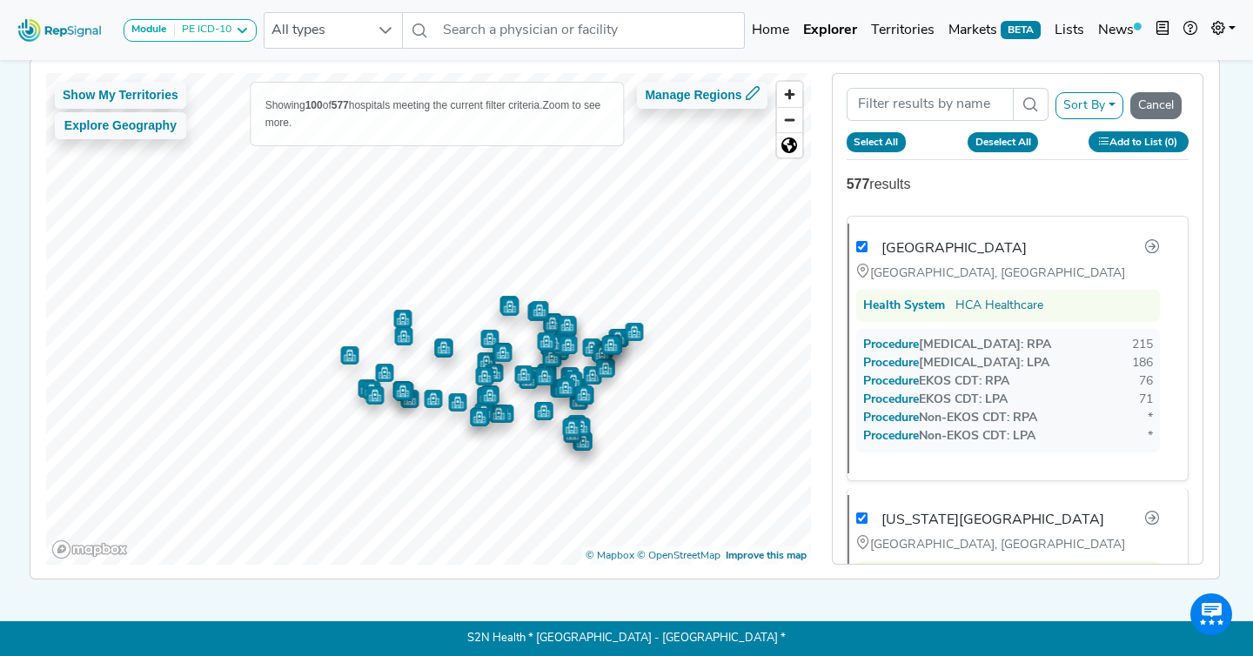
checkbox input "true"
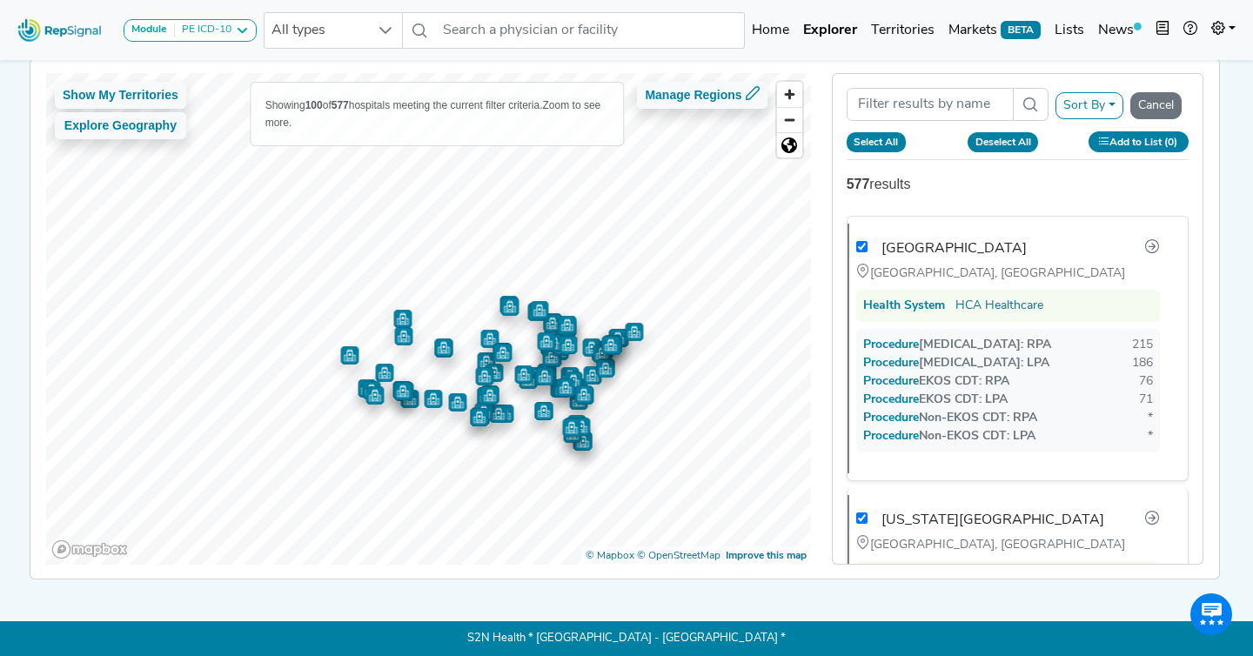
checkbox input "true"
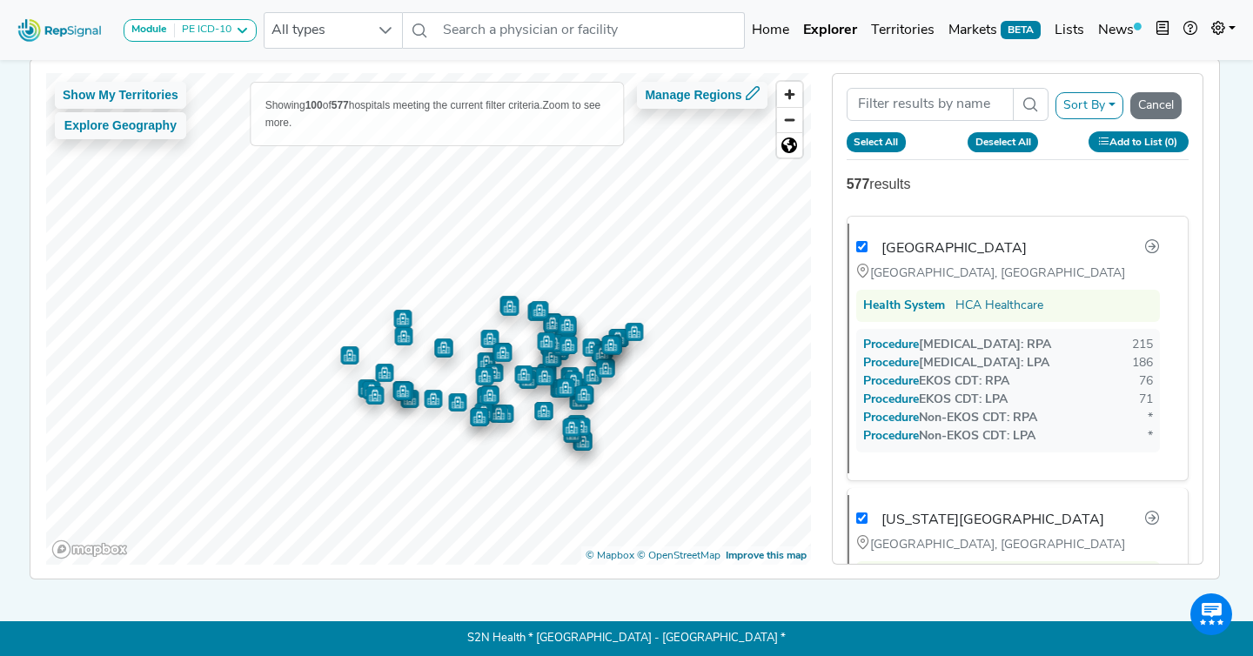
checkbox input "true"
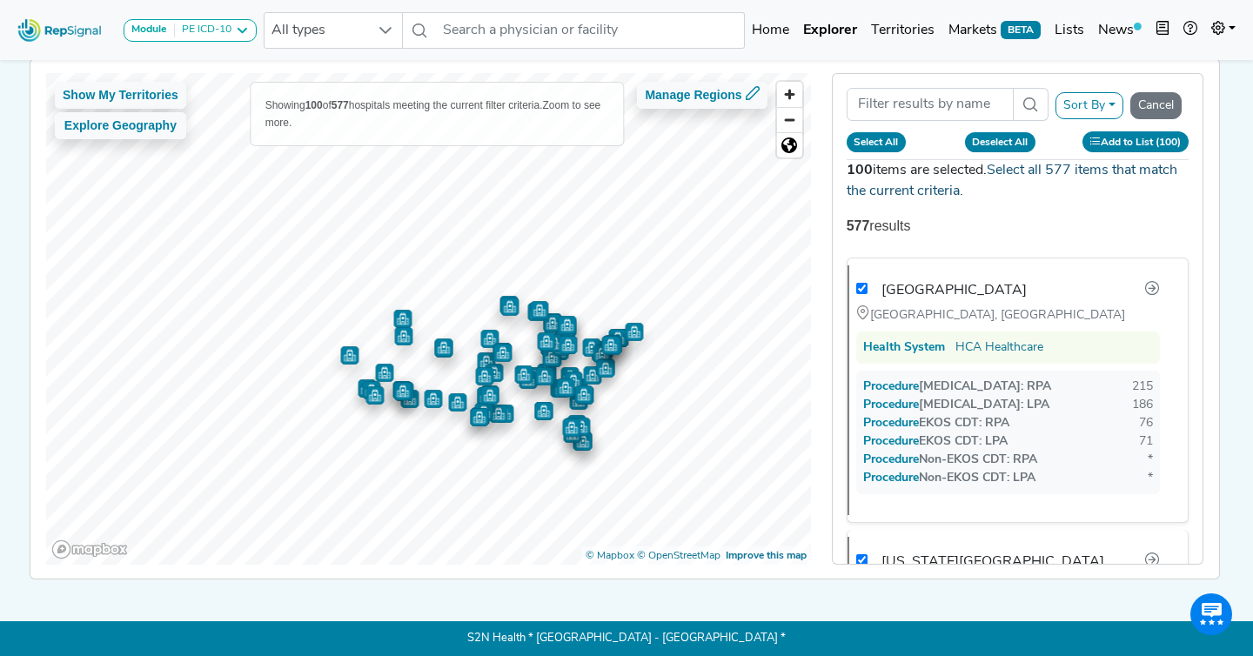
click at [920, 189] on link "Select all 577 items that match the current criteria." at bounding box center [1012, 181] width 331 height 35
checkbox input "false"
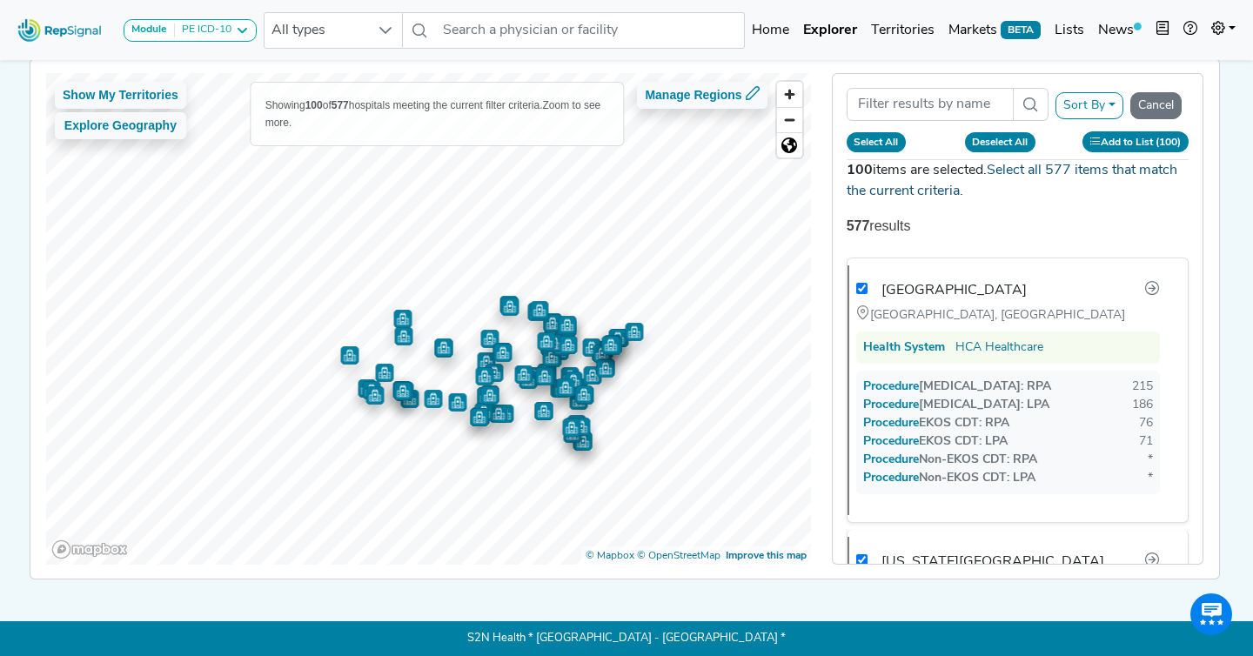
checkbox input "false"
checkbox input "true"
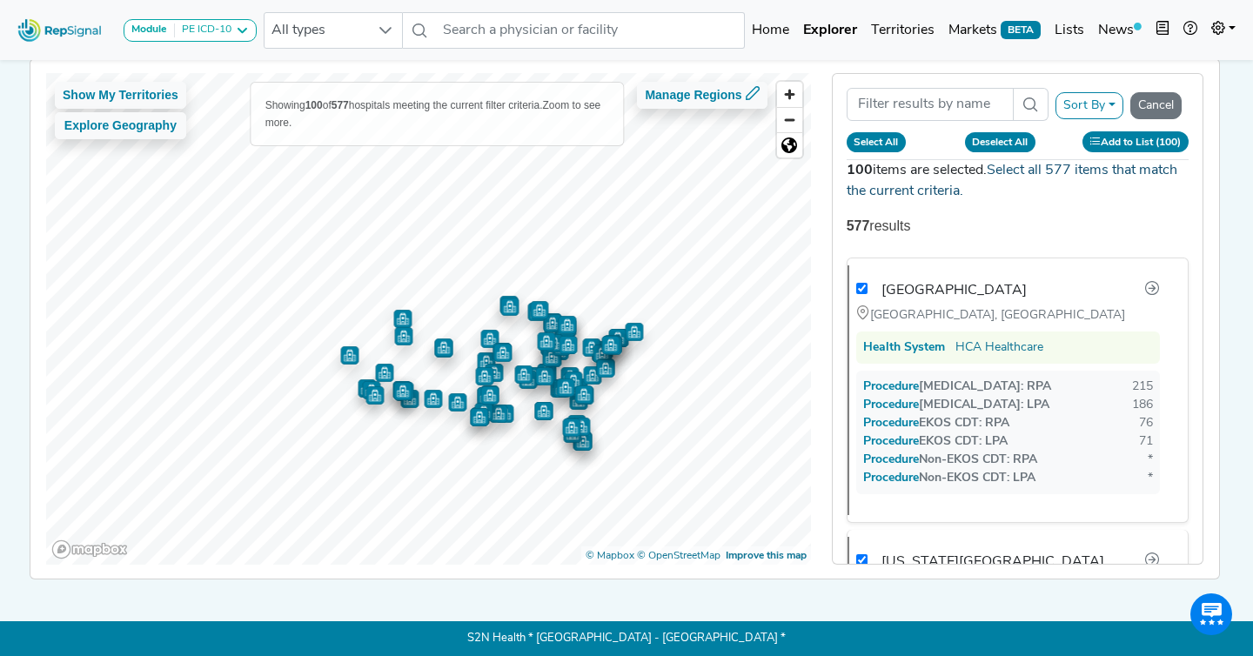
checkbox input "true"
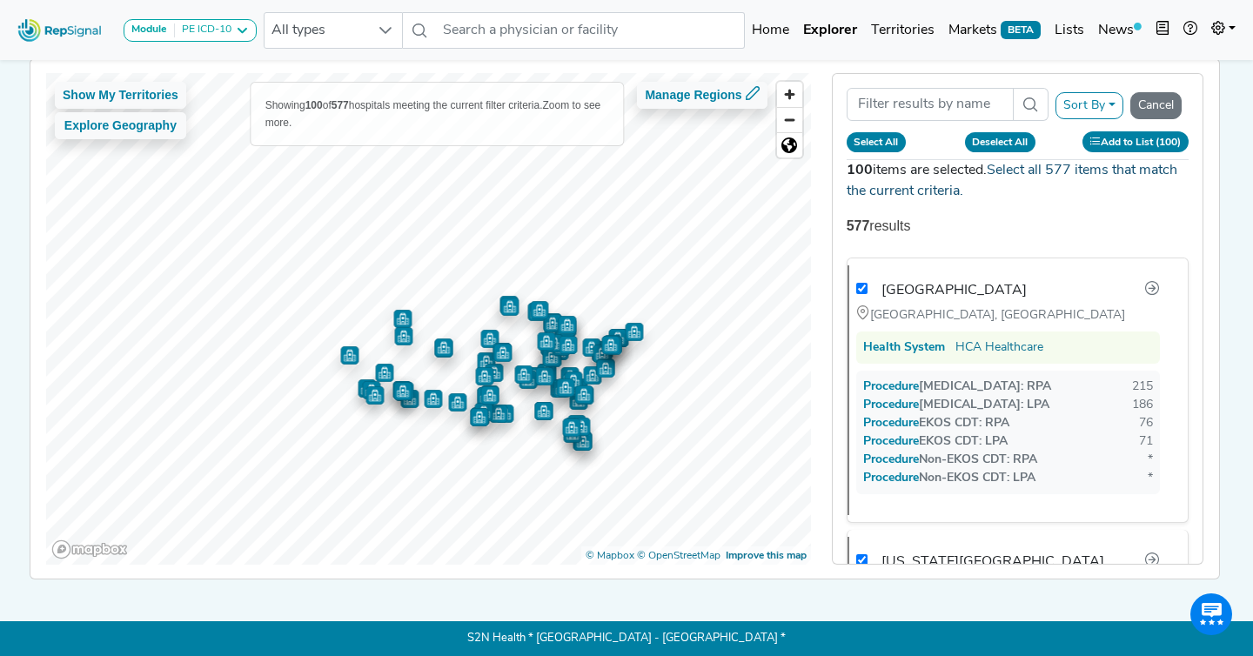
checkbox input "true"
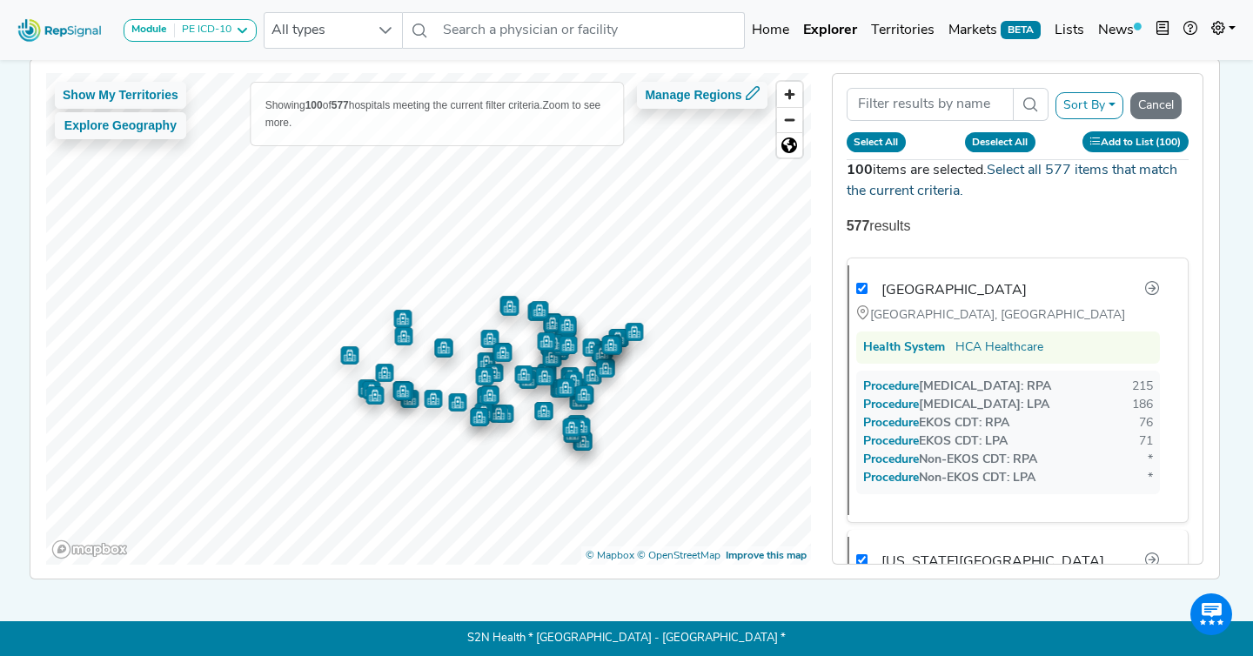
checkbox input "true"
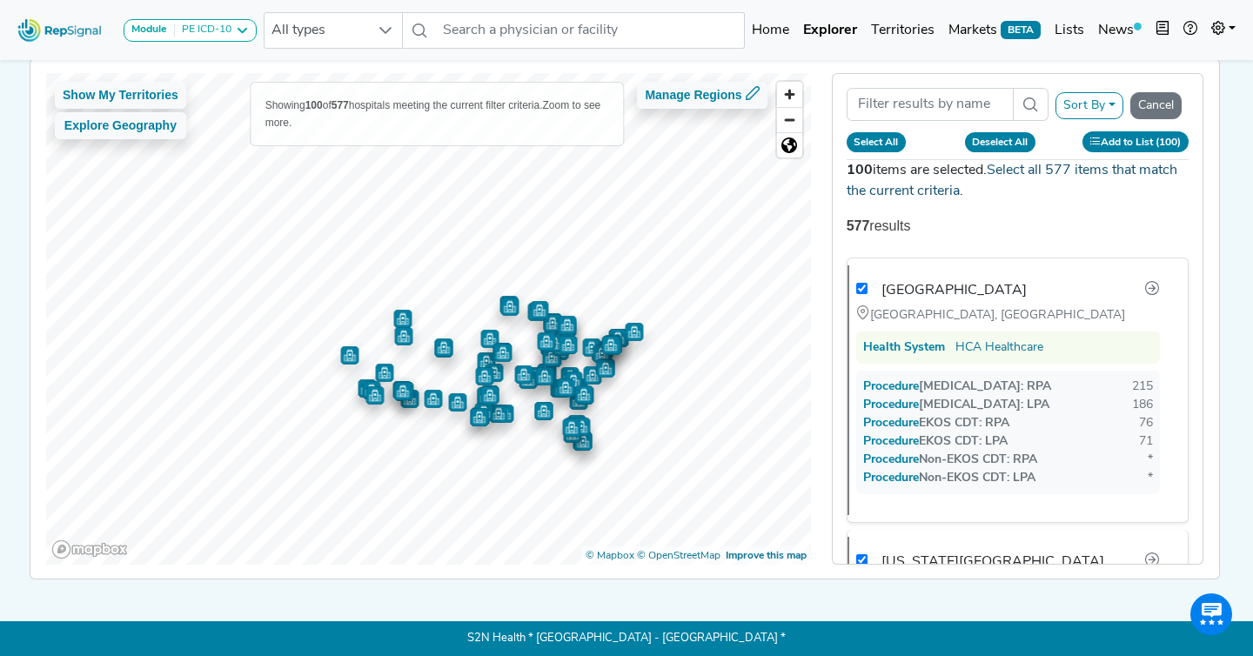
checkbox input "true"
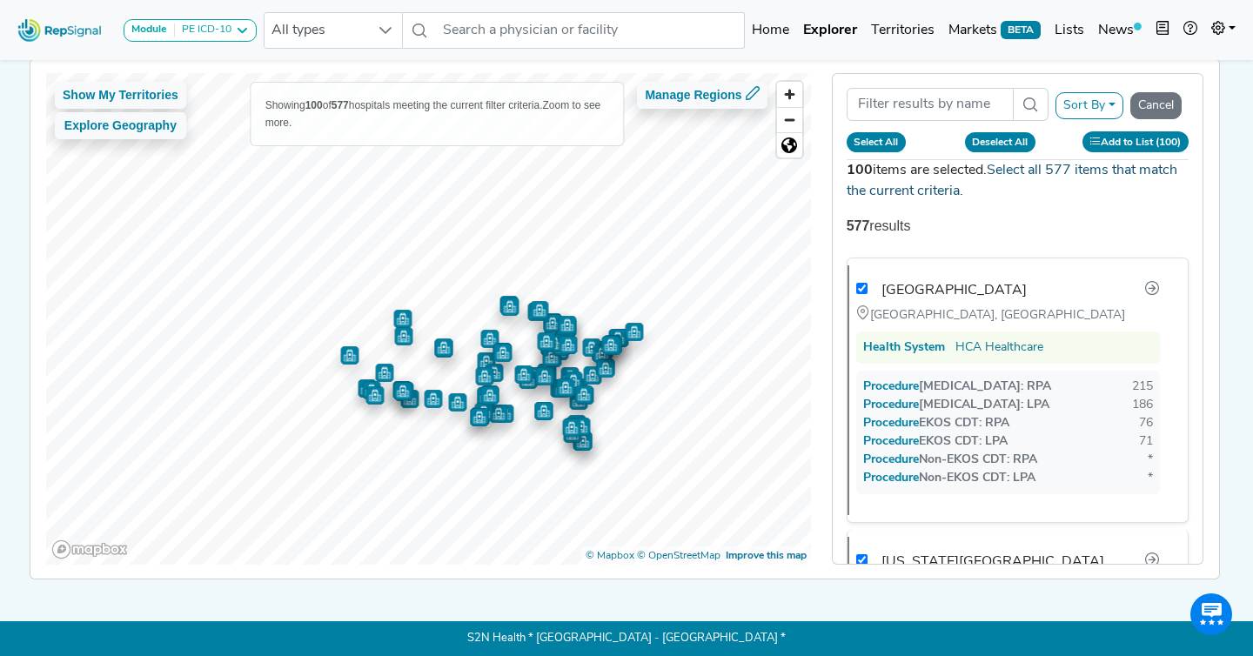
checkbox input "true"
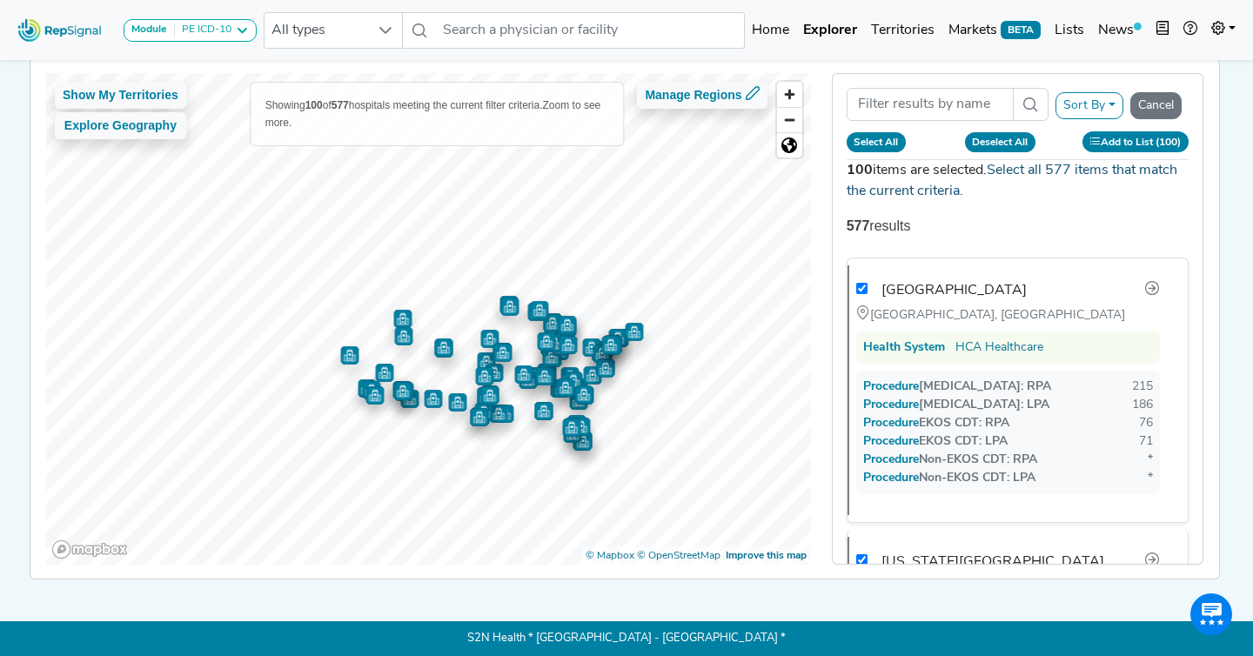
checkbox input "true"
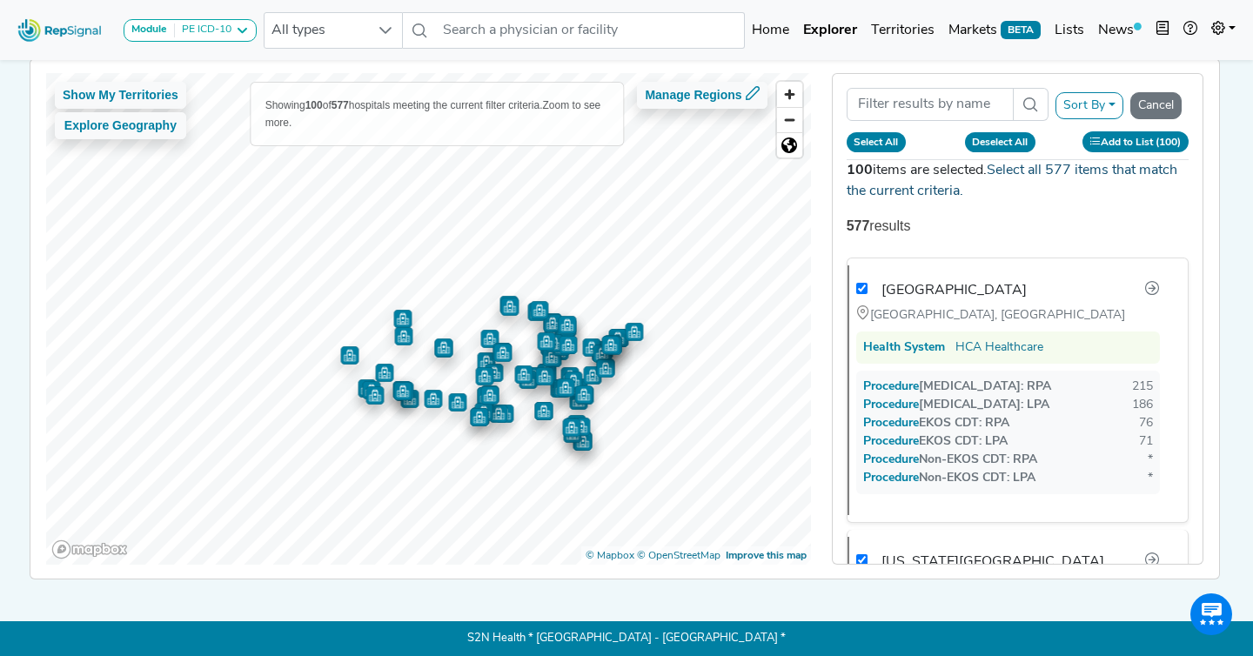
checkbox input "true"
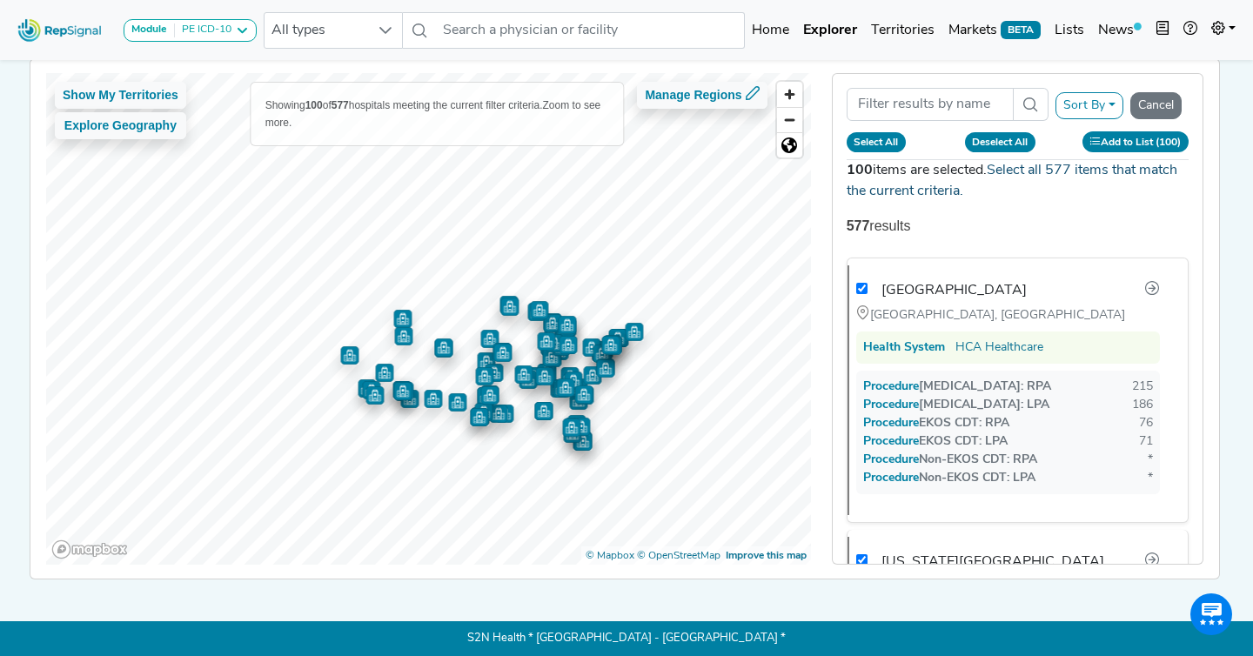
checkbox input "true"
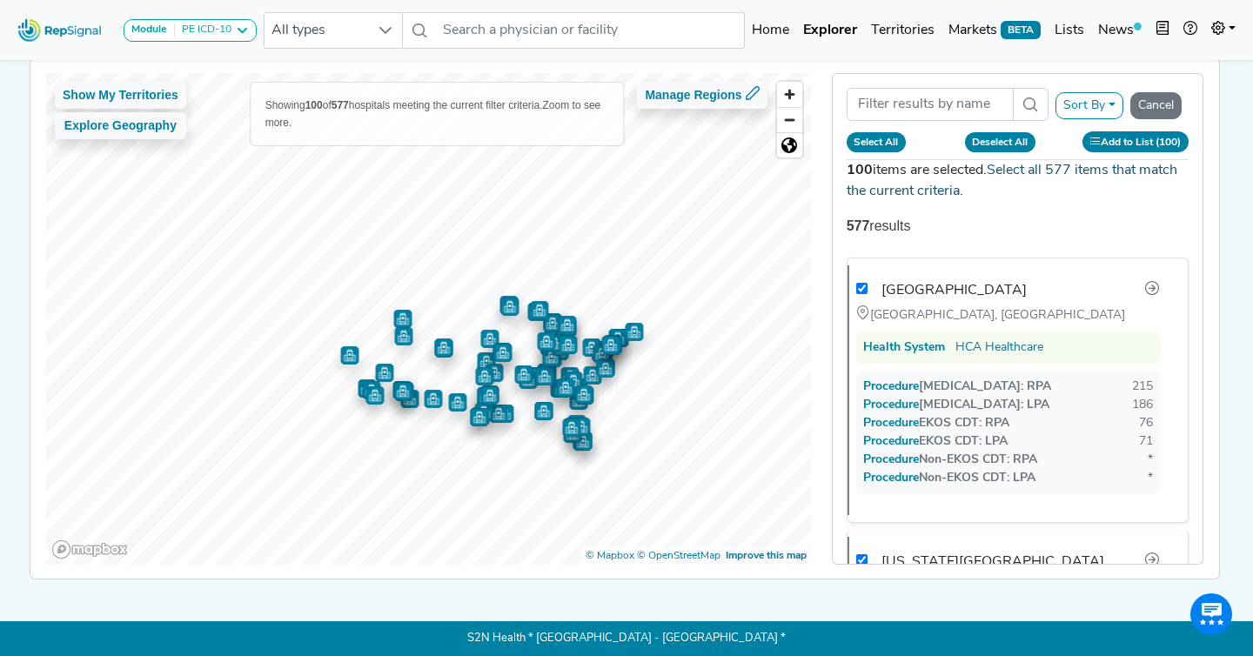
checkbox input "true"
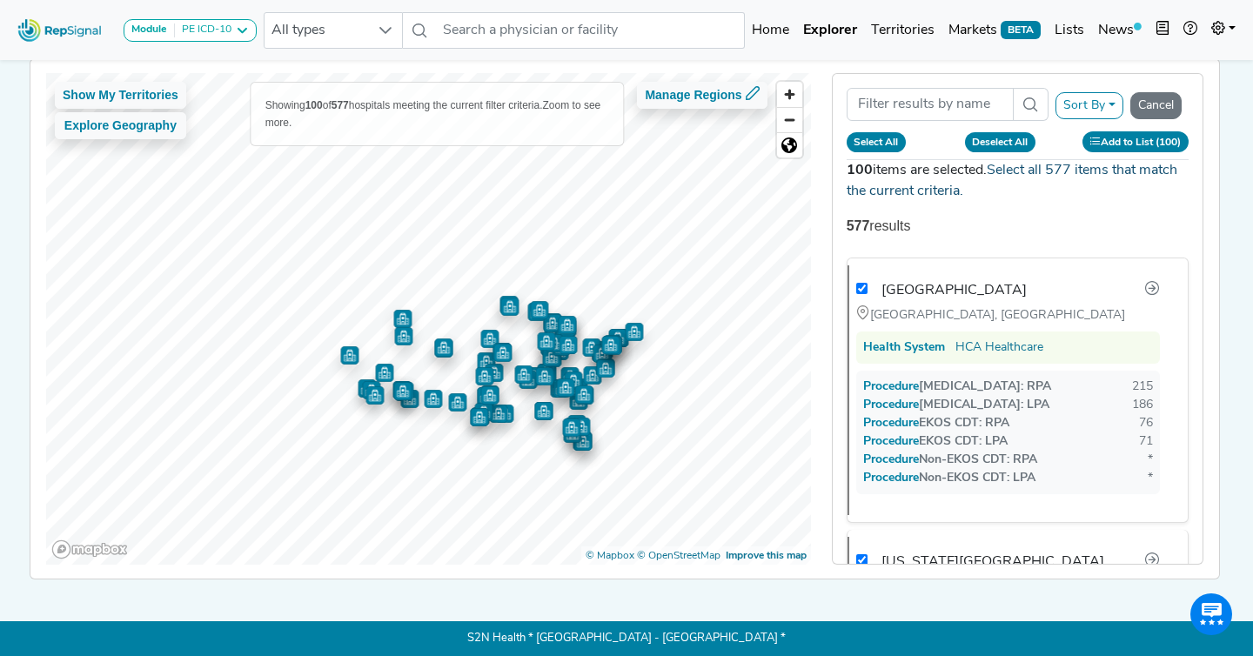
checkbox input "true"
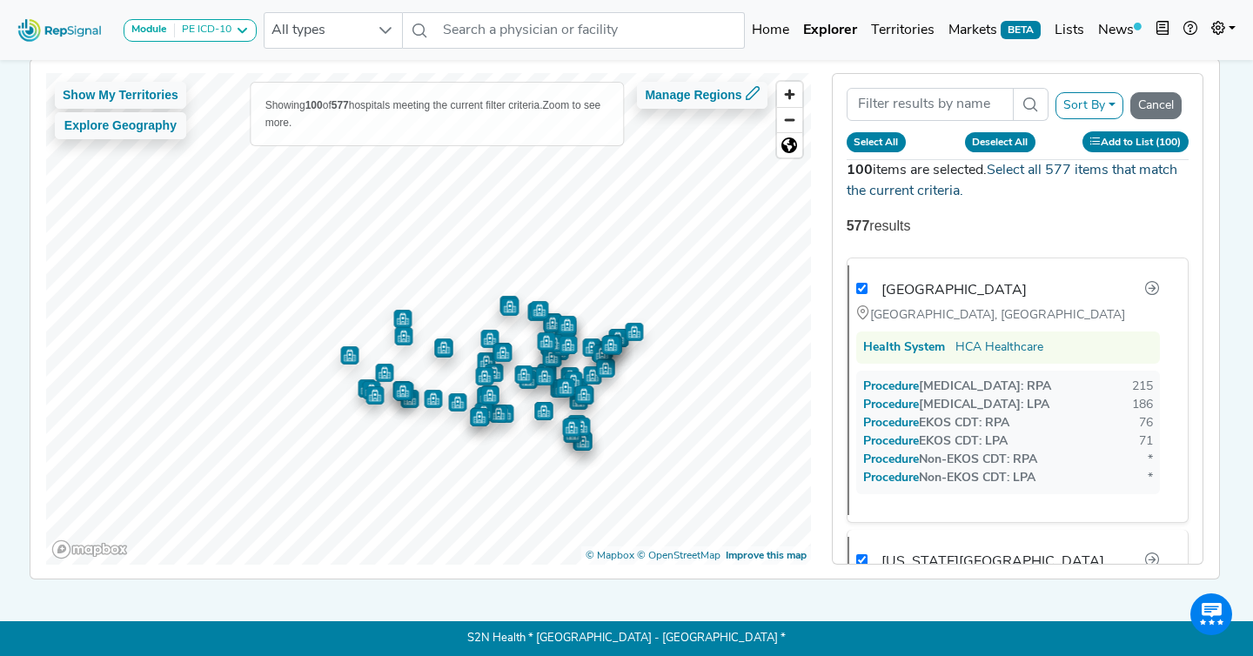
checkbox input "true"
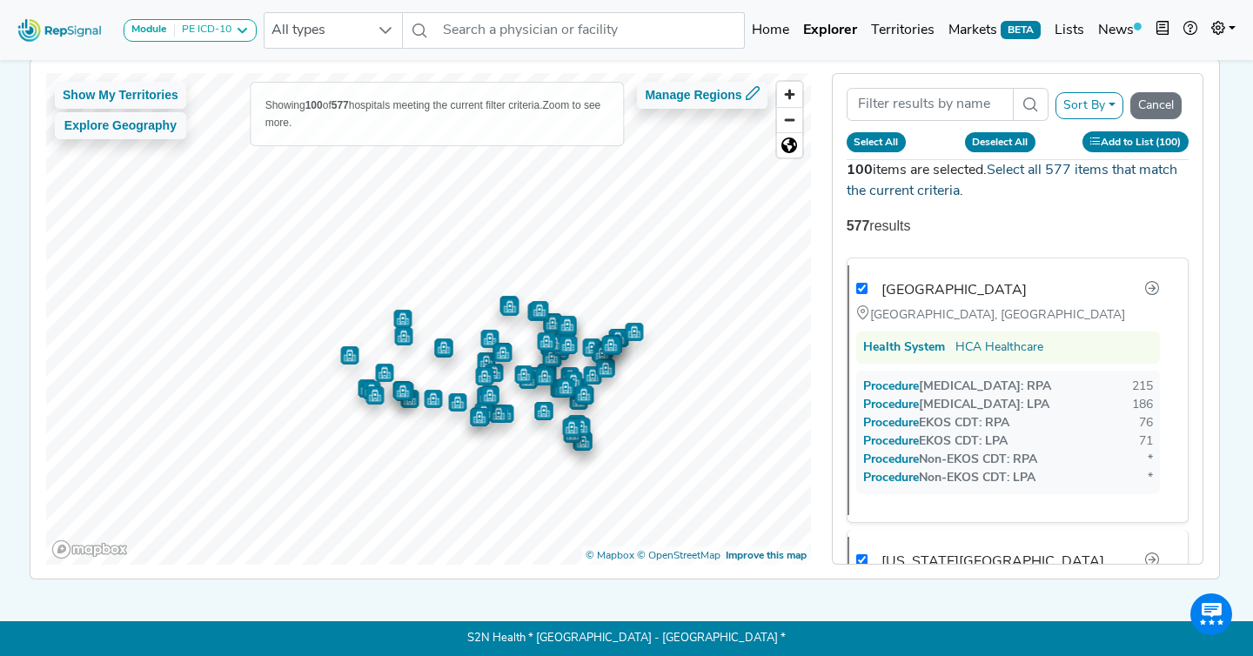
checkbox input "true"
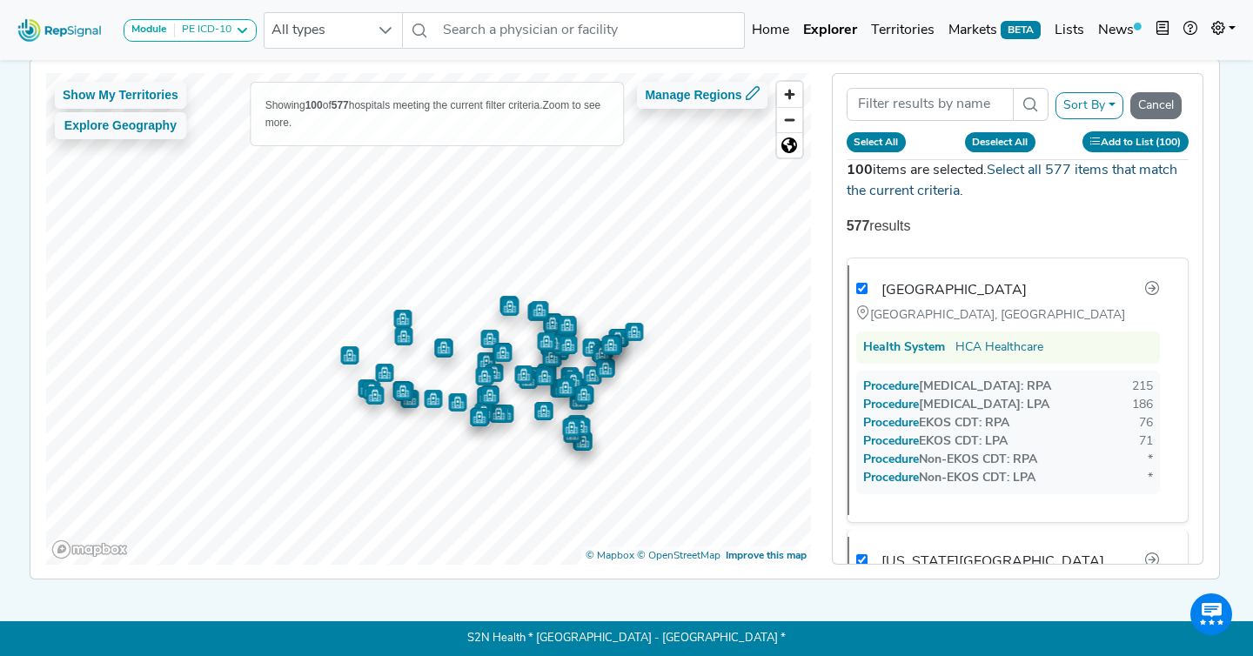
checkbox input "true"
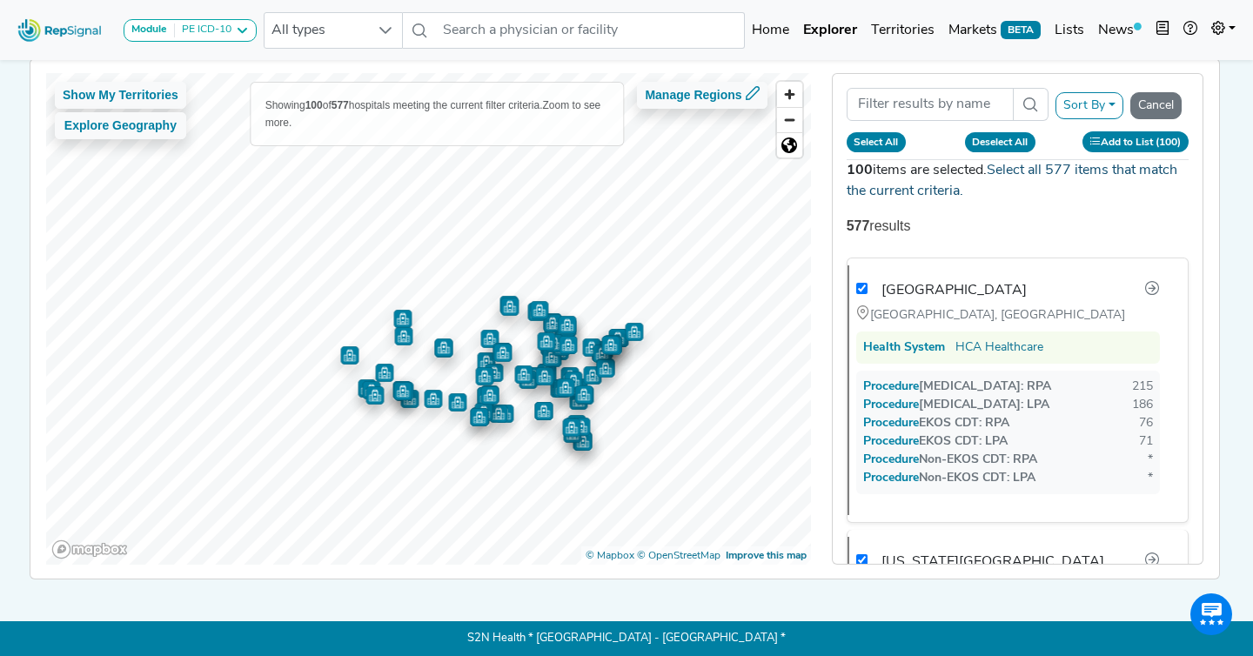
checkbox input "true"
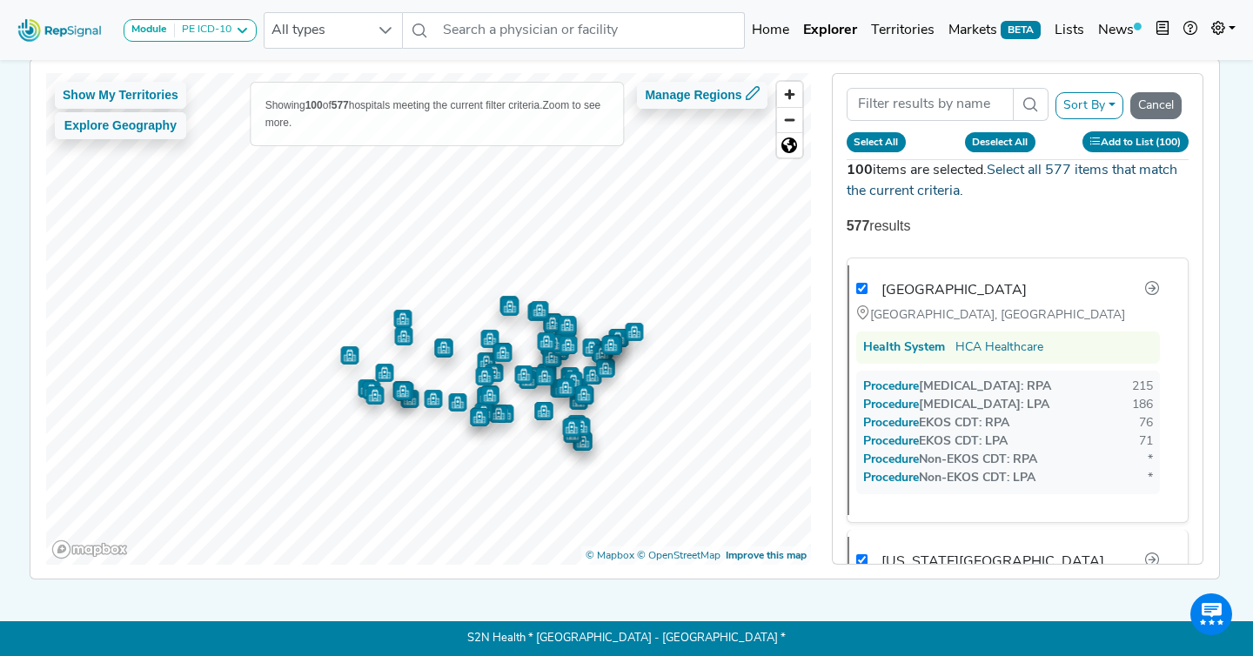
checkbox input "true"
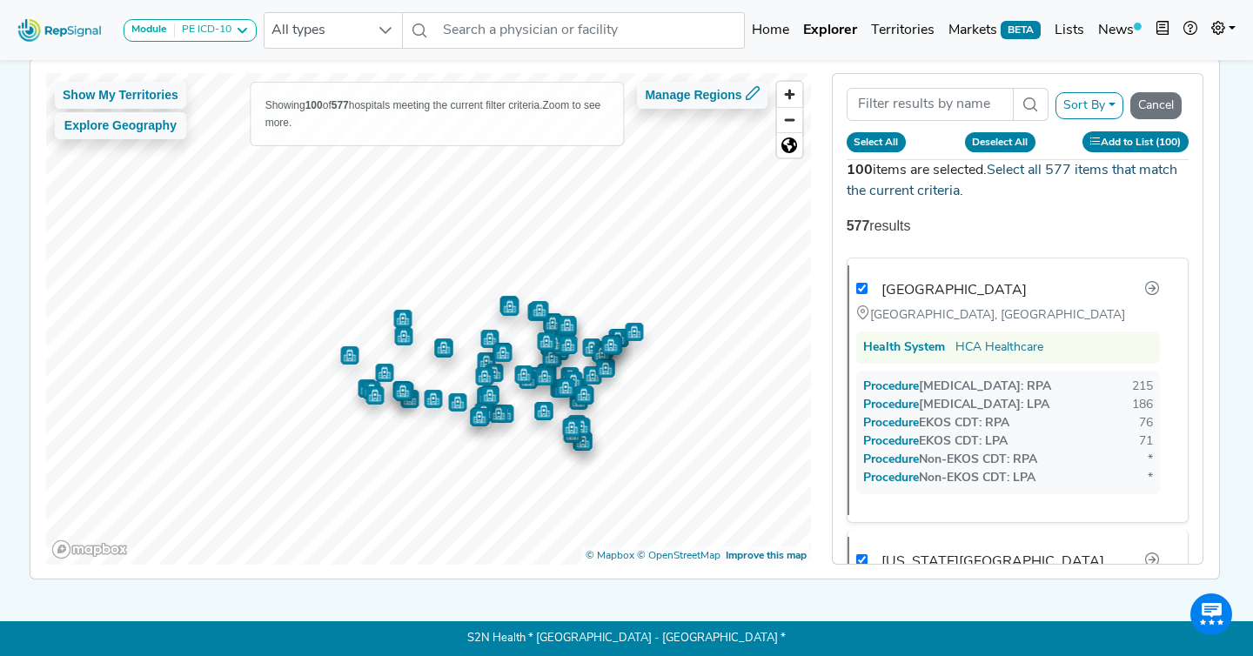
checkbox input "true"
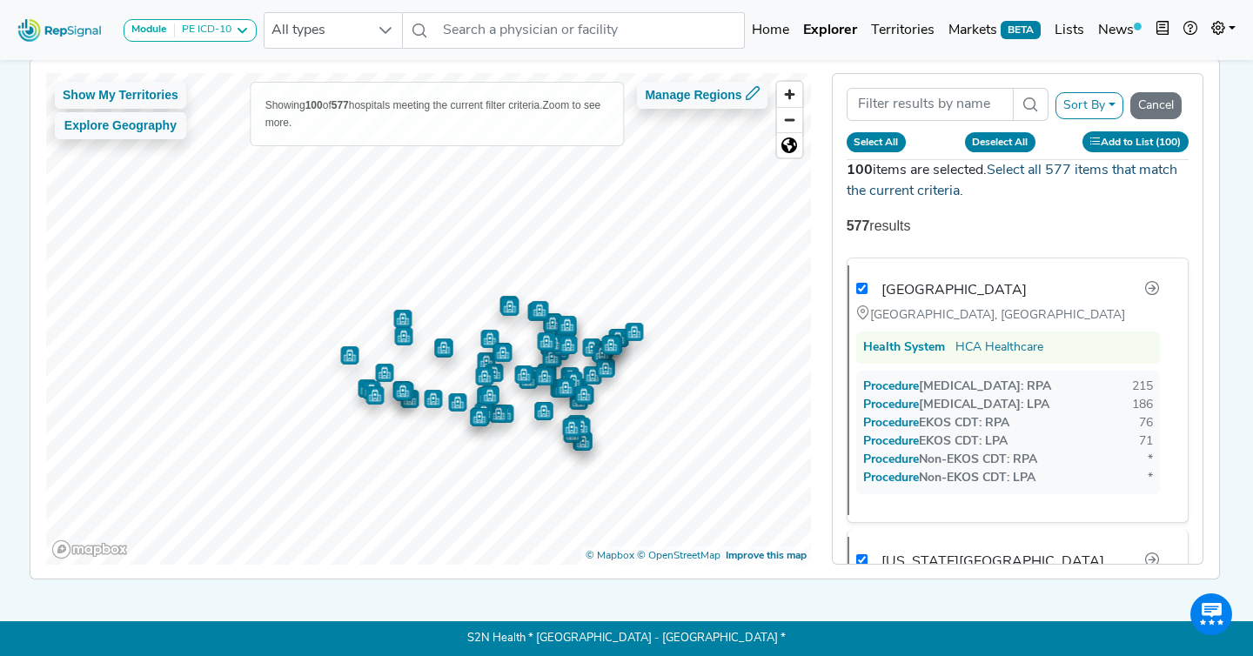
checkbox input "true"
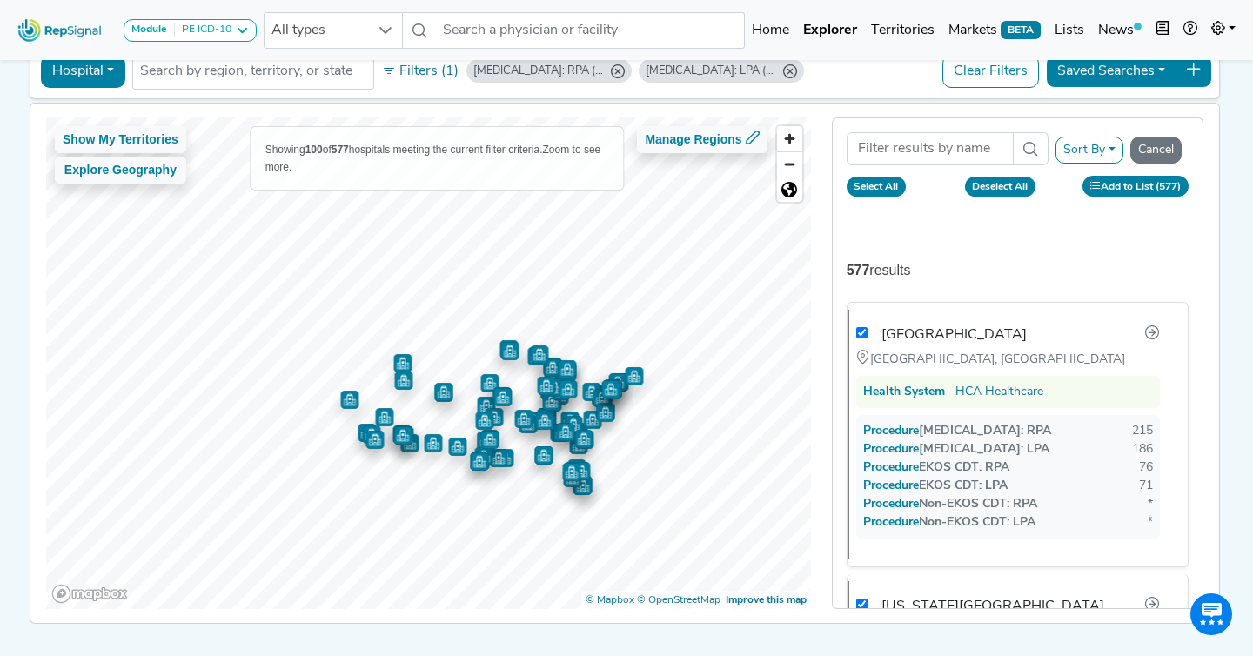
scroll to position [0, 0]
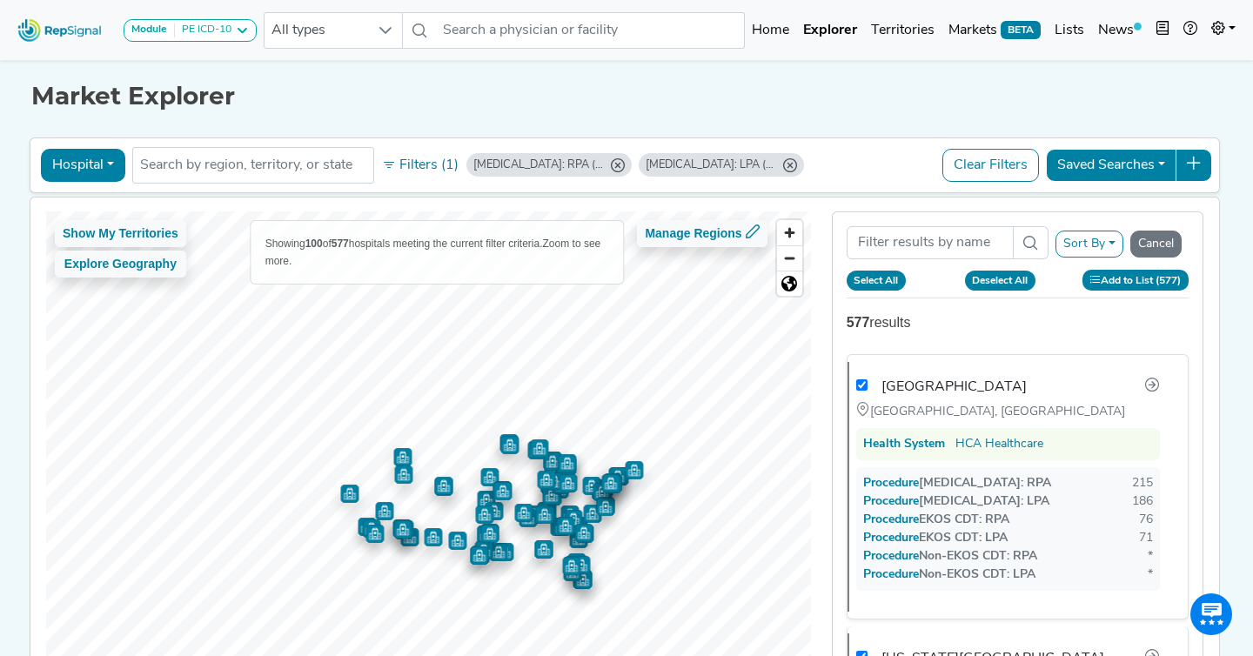
click at [1140, 283] on button "Add to List (577)" at bounding box center [1135, 280] width 106 height 20
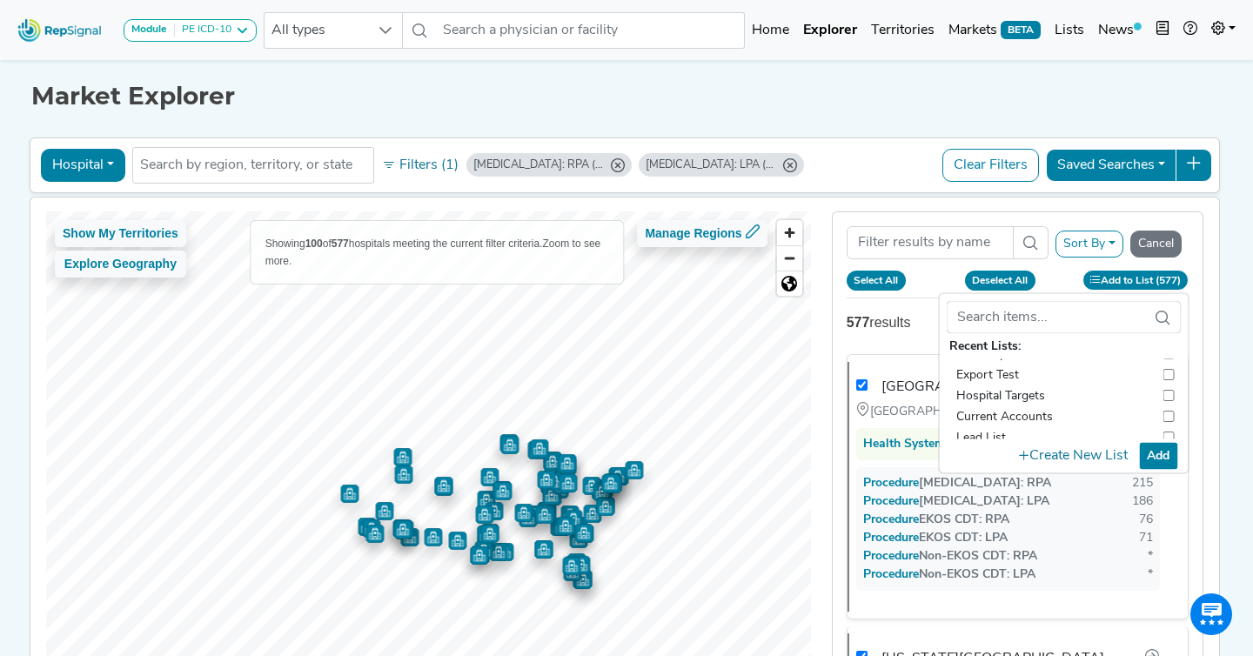
scroll to position [24, 0]
click at [1078, 448] on button "Create New List" at bounding box center [1073, 456] width 124 height 34
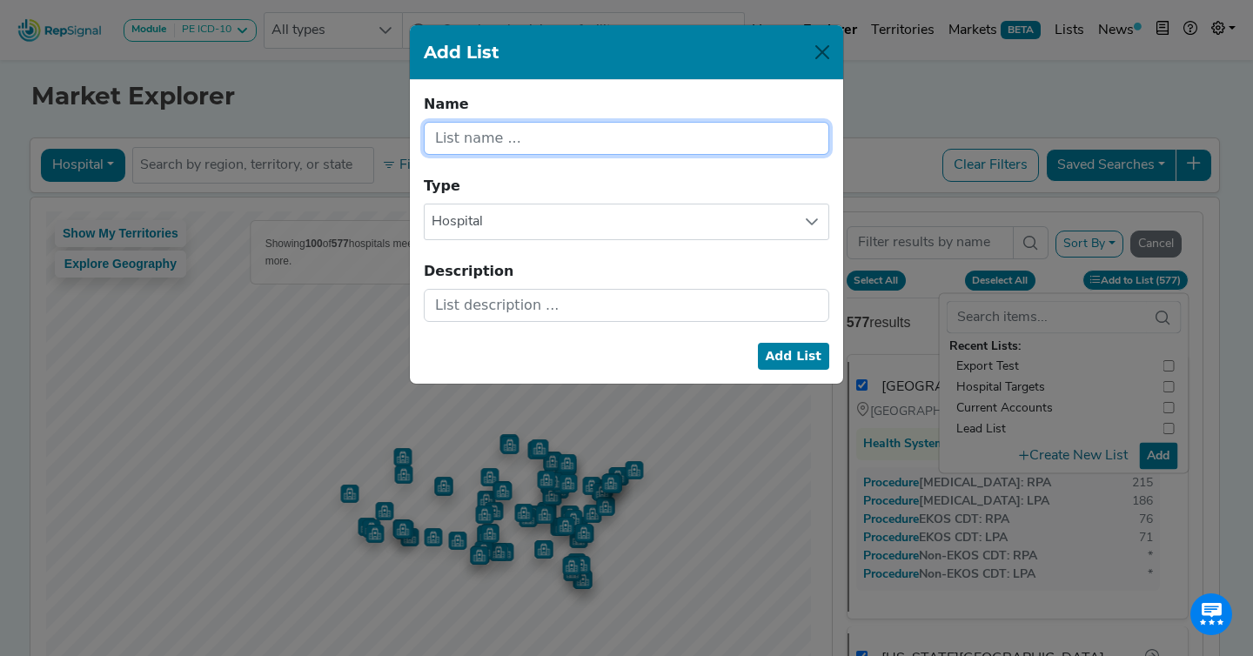
click at [470, 141] on input "text" at bounding box center [626, 138] width 405 height 33
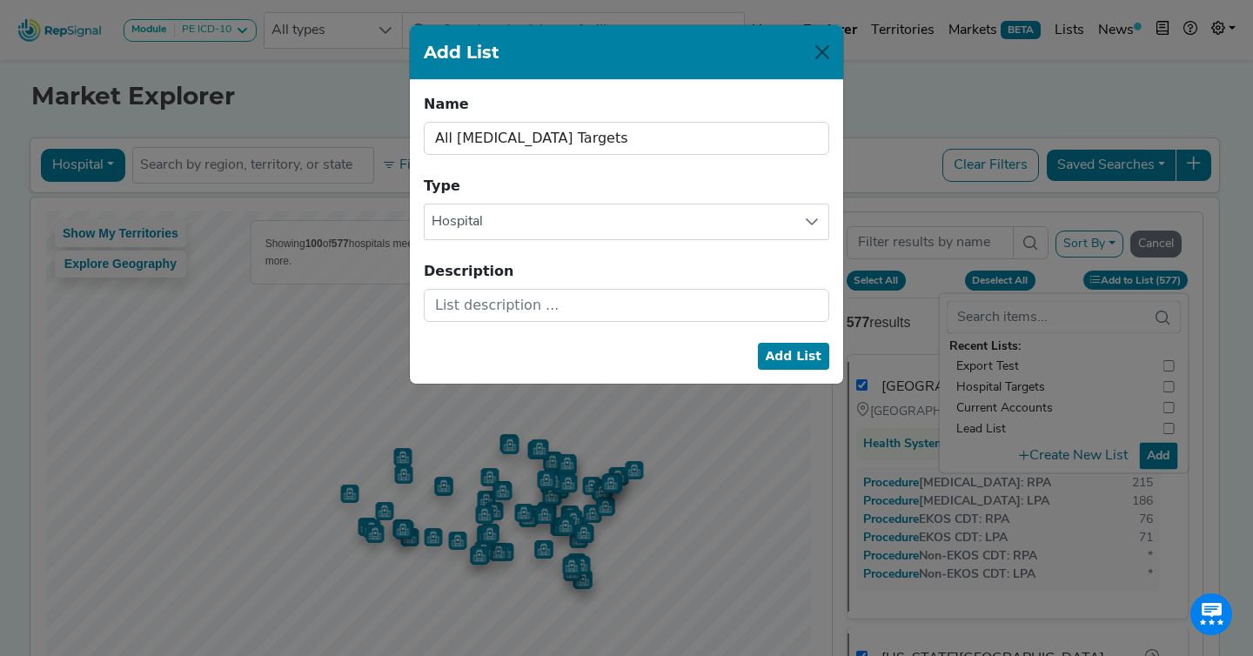
click at [786, 361] on button "Add List" at bounding box center [794, 356] width 72 height 27
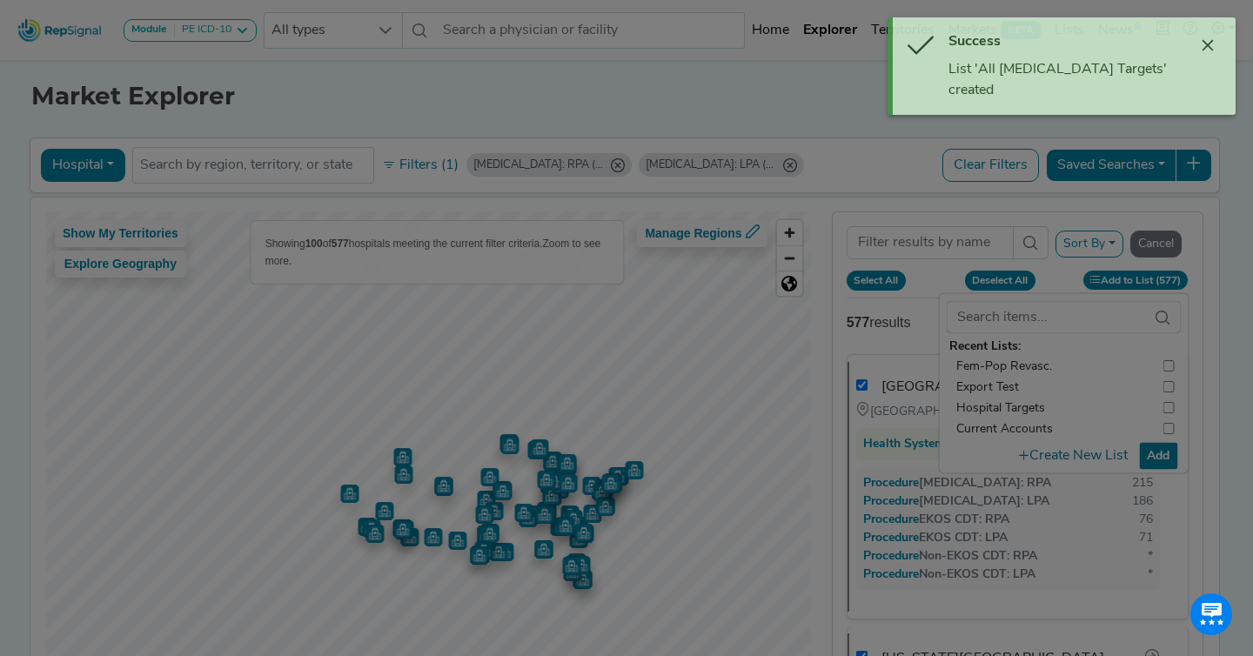
scroll to position [45, 0]
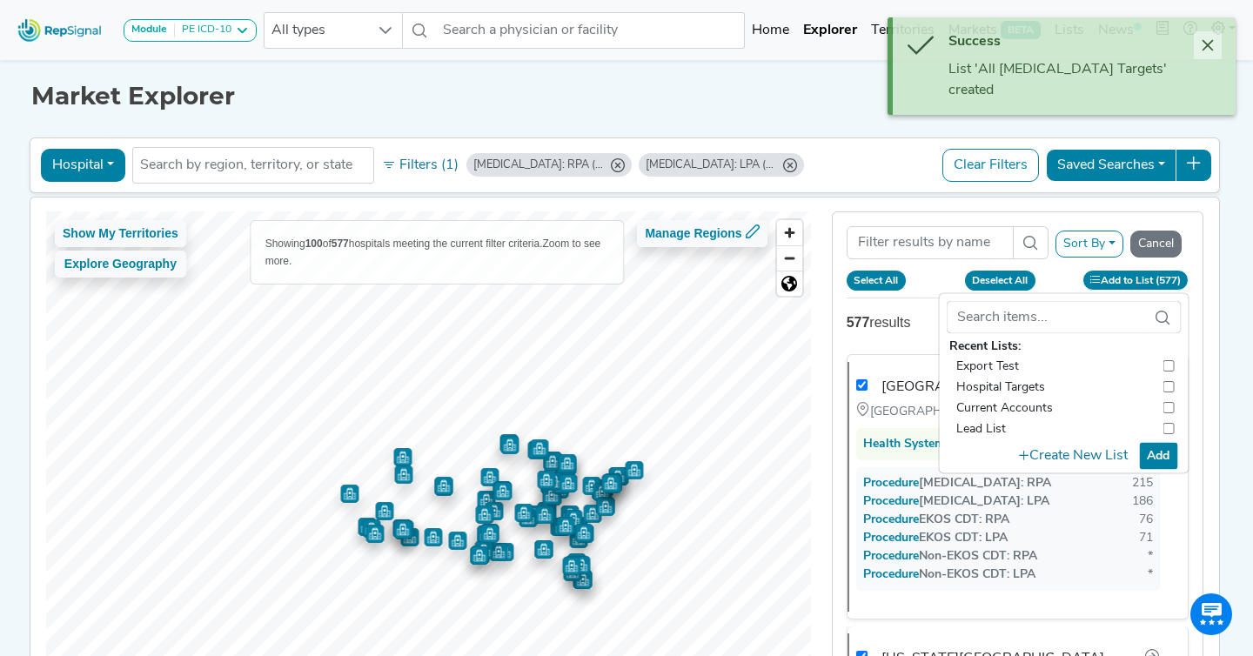
click at [1205, 44] on icon "Close" at bounding box center [1207, 45] width 11 height 11
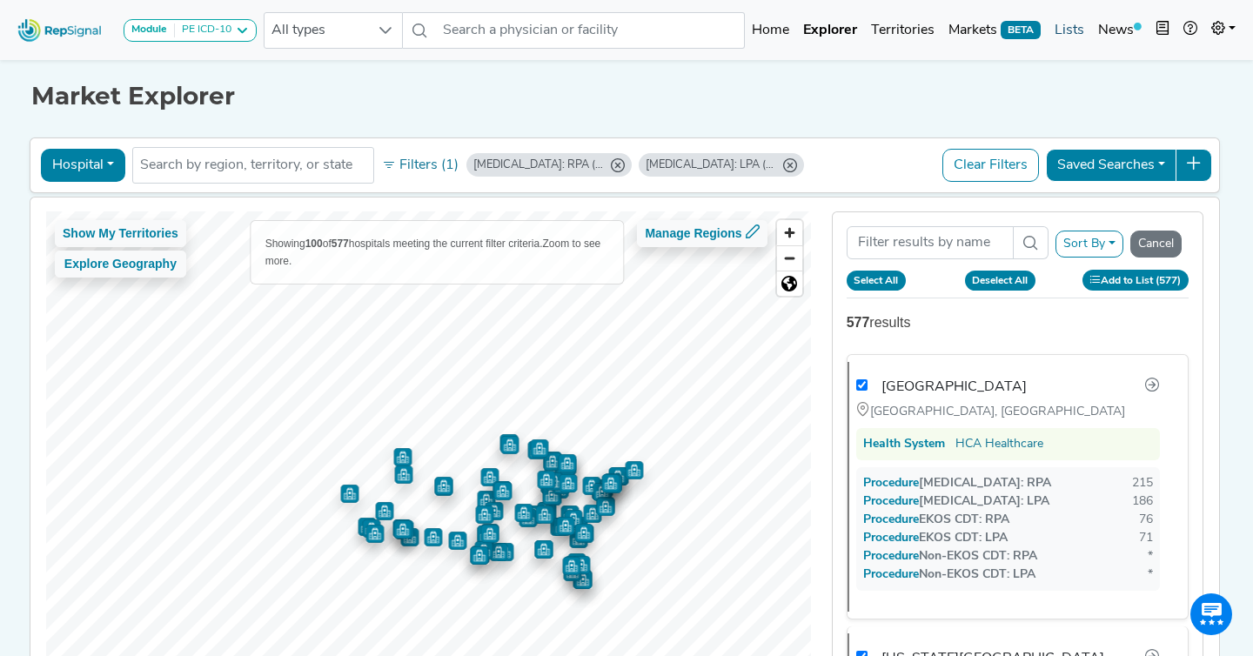
click at [1062, 35] on link "Lists" at bounding box center [1070, 30] width 44 height 35
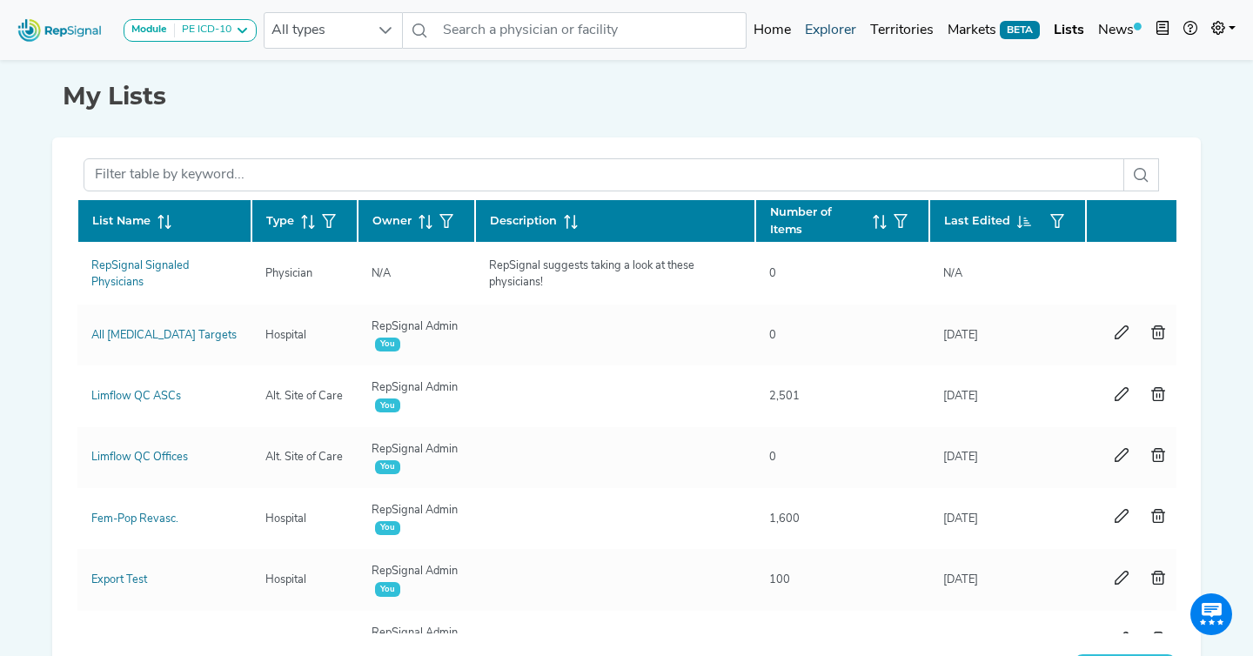
click at [823, 46] on link "Explorer" at bounding box center [830, 30] width 65 height 35
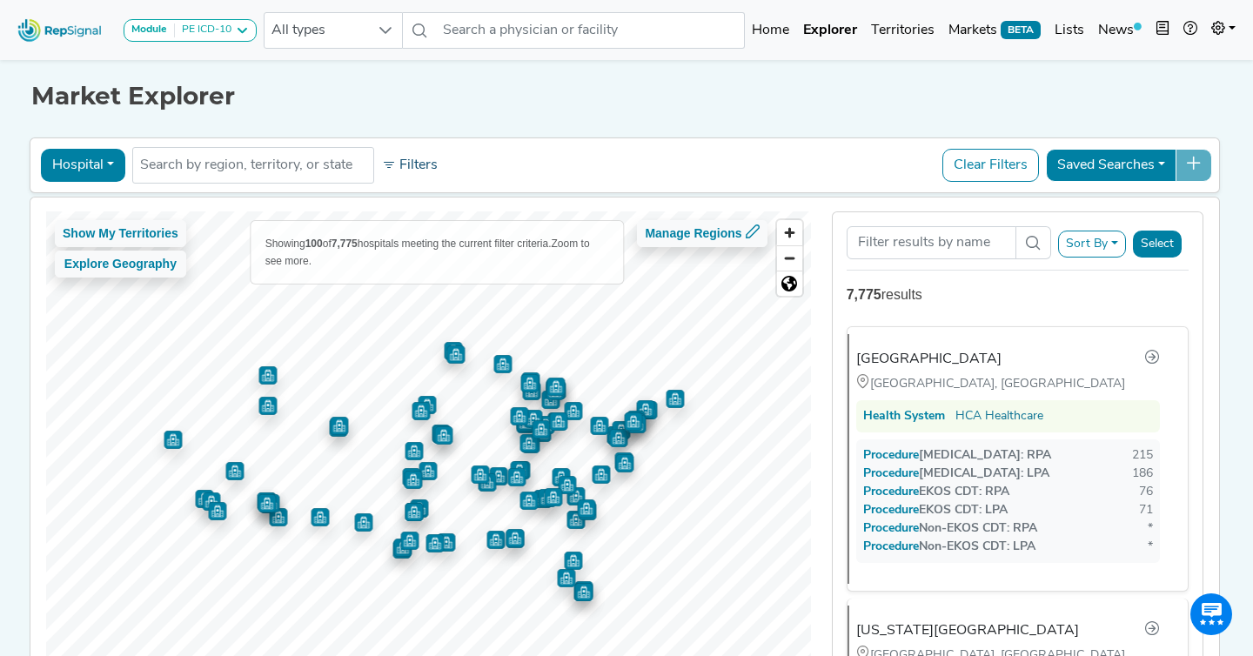
click at [394, 167] on icon at bounding box center [389, 165] width 14 height 14
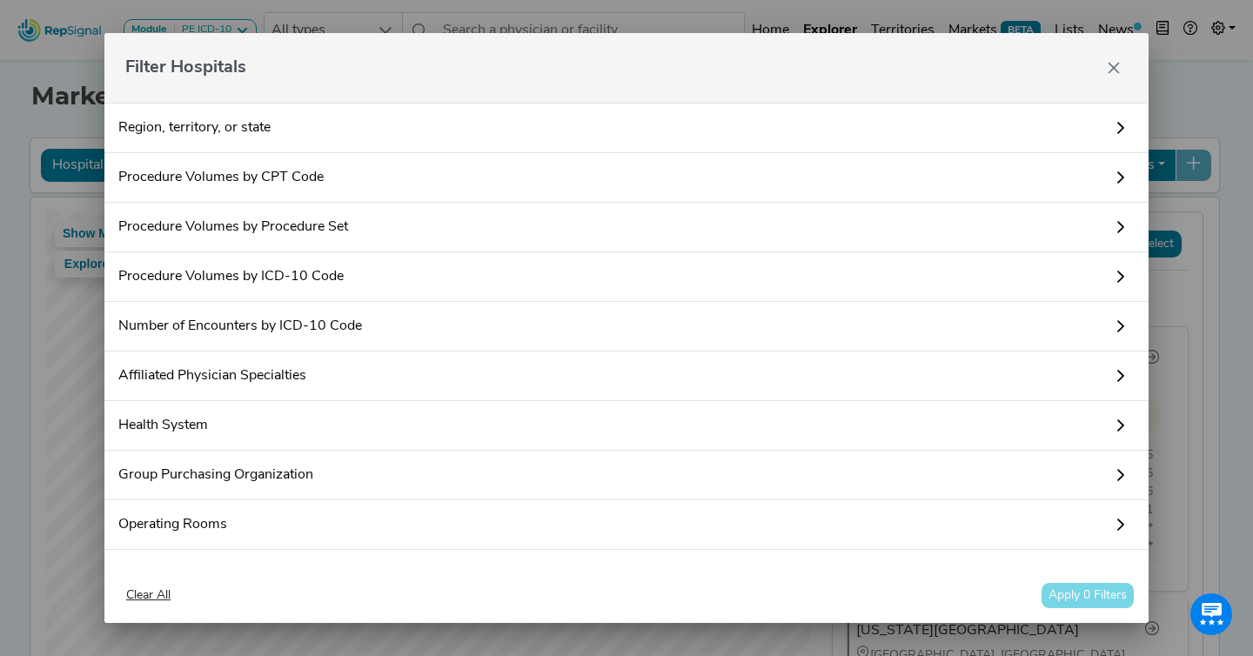
click at [302, 223] on link "Procedure Volumes by Procedure Set" at bounding box center [626, 228] width 1044 height 50
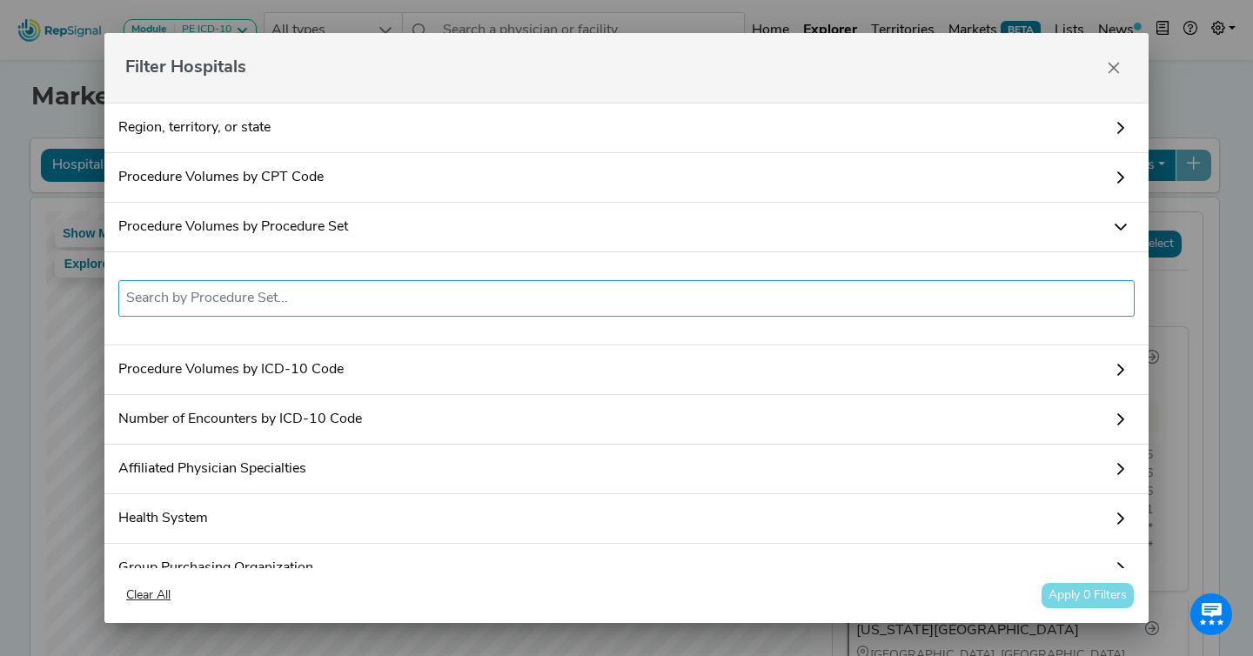
click at [318, 300] on input "text" at bounding box center [626, 298] width 1001 height 21
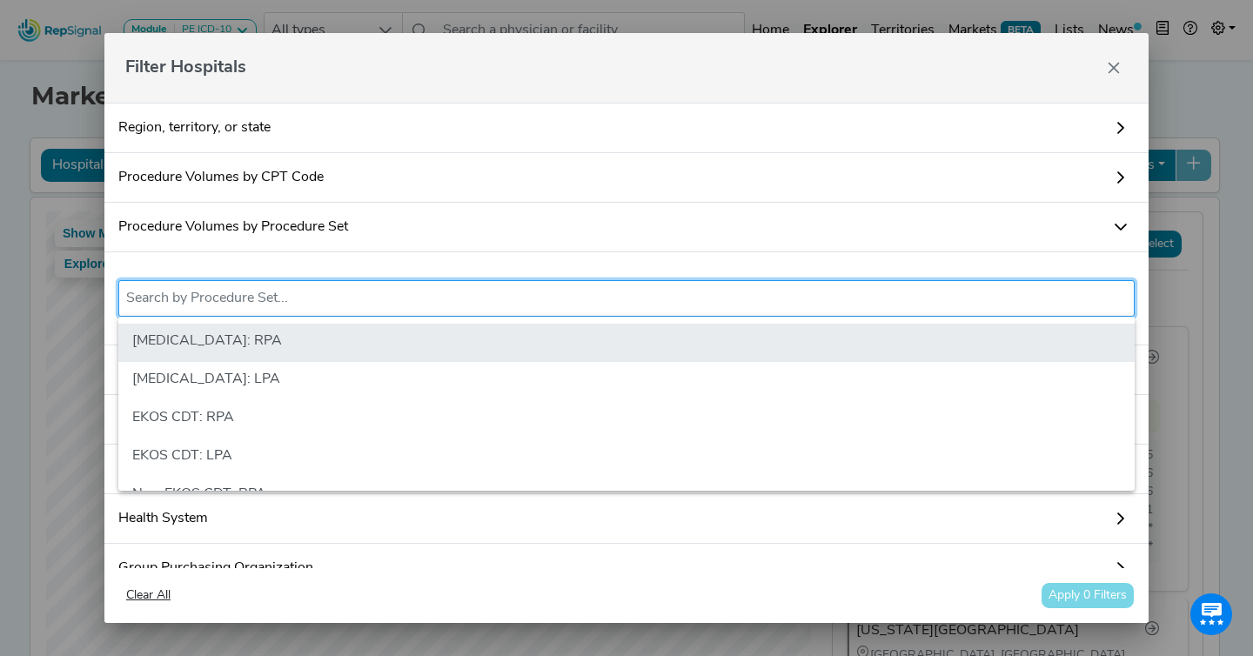
click at [305, 340] on li "[MEDICAL_DATA]: RPA" at bounding box center [626, 343] width 1016 height 38
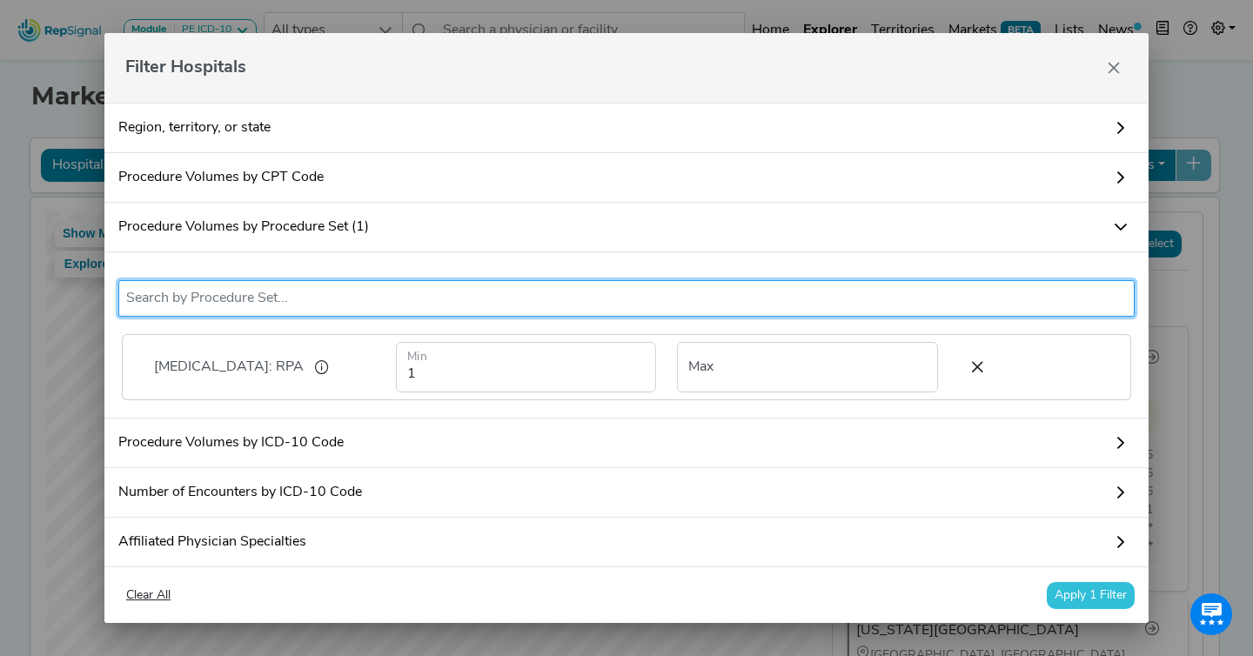
click at [320, 300] on input "text" at bounding box center [626, 298] width 1001 height 21
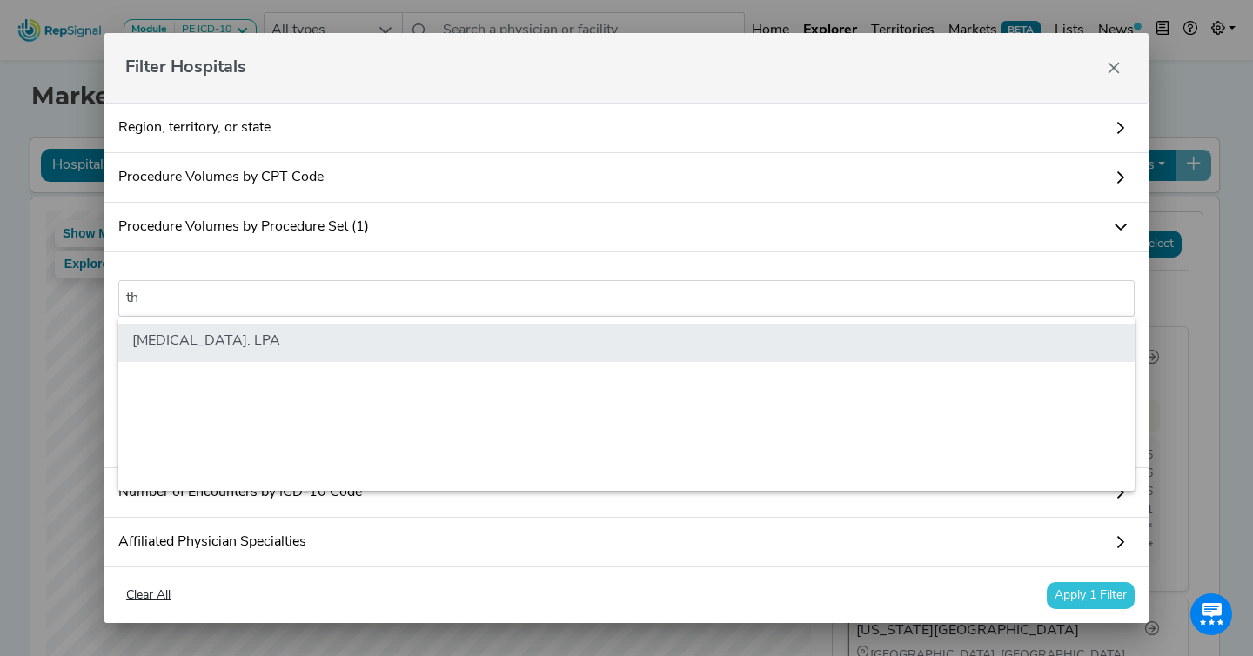
click at [269, 343] on li "[MEDICAL_DATA]: LPA" at bounding box center [626, 343] width 1016 height 38
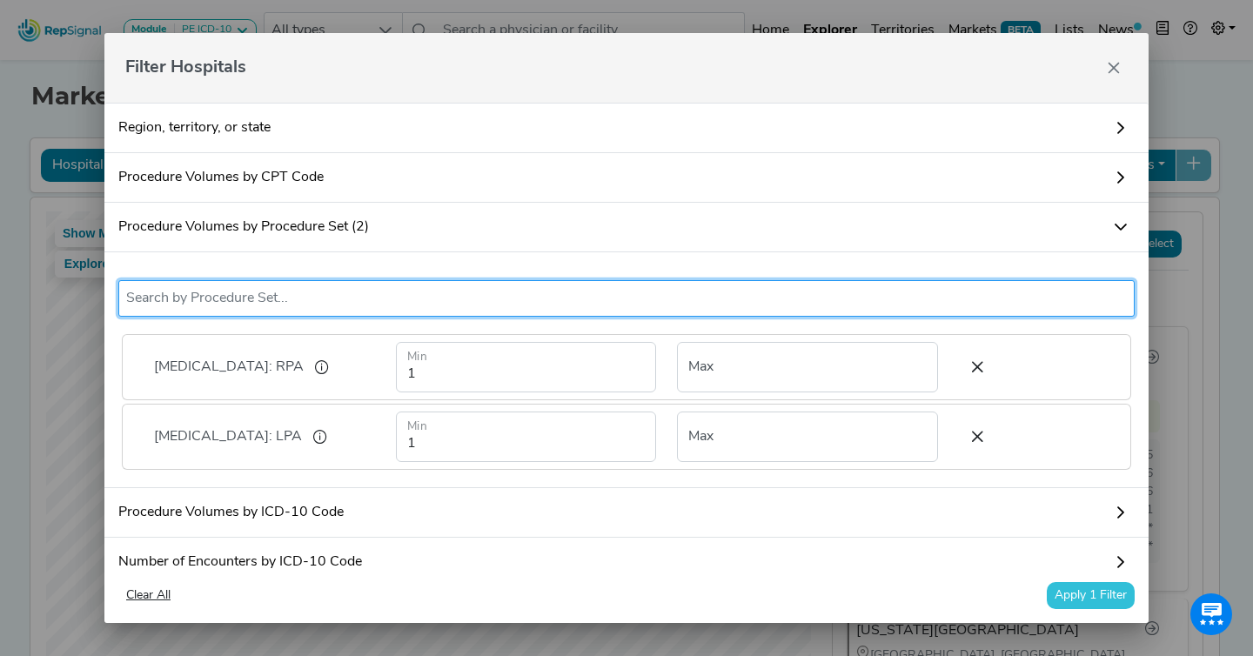
click at [1122, 601] on button "Apply 1 Filter" at bounding box center [1091, 595] width 88 height 27
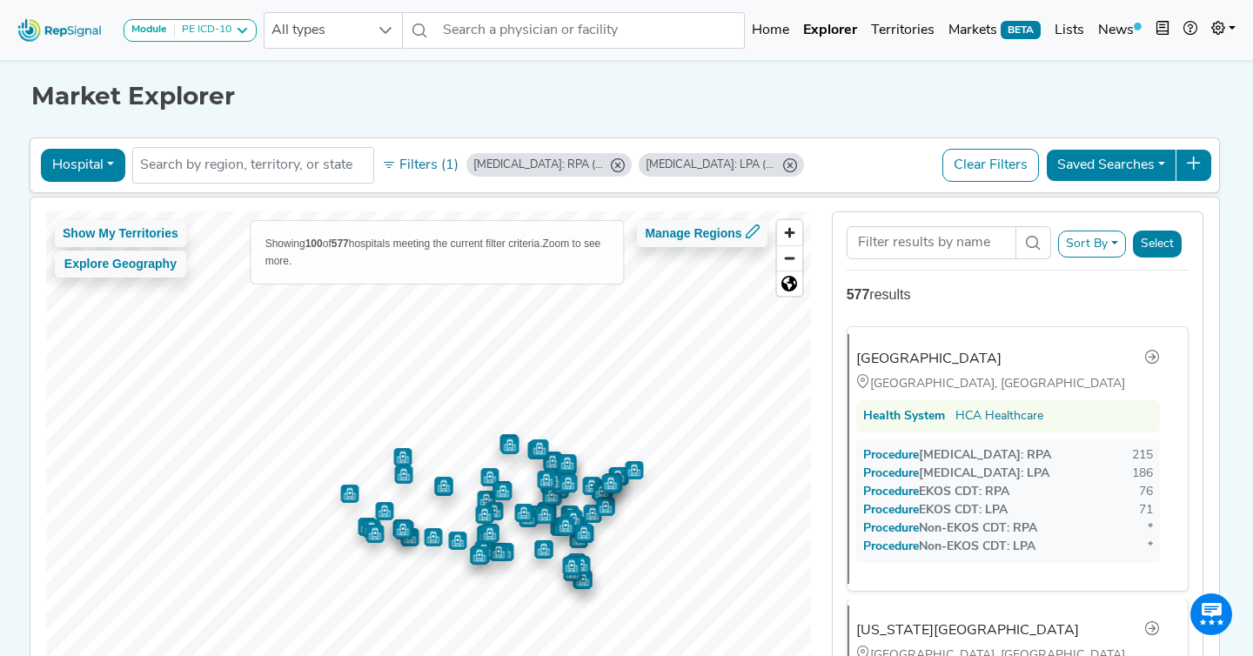
click at [1162, 244] on button "Select" at bounding box center [1157, 244] width 49 height 27
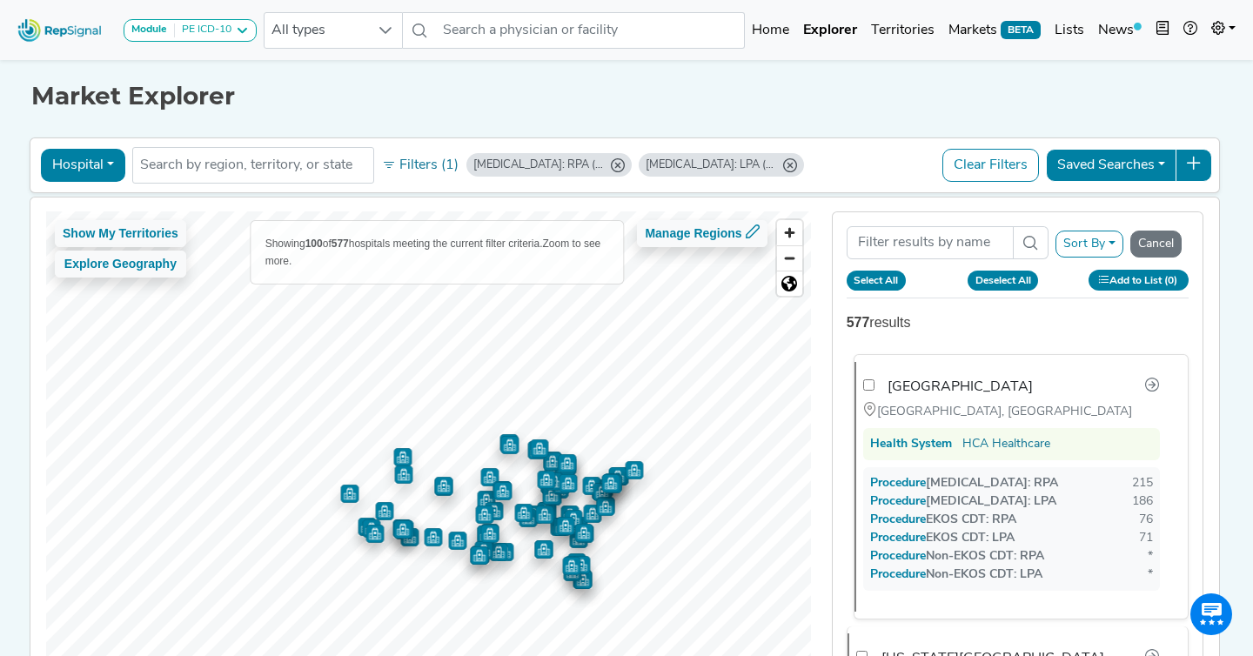
click at [869, 388] on input "checkbox" at bounding box center [868, 384] width 11 height 11
click at [873, 279] on button "Select All" at bounding box center [877, 280] width 60 height 19
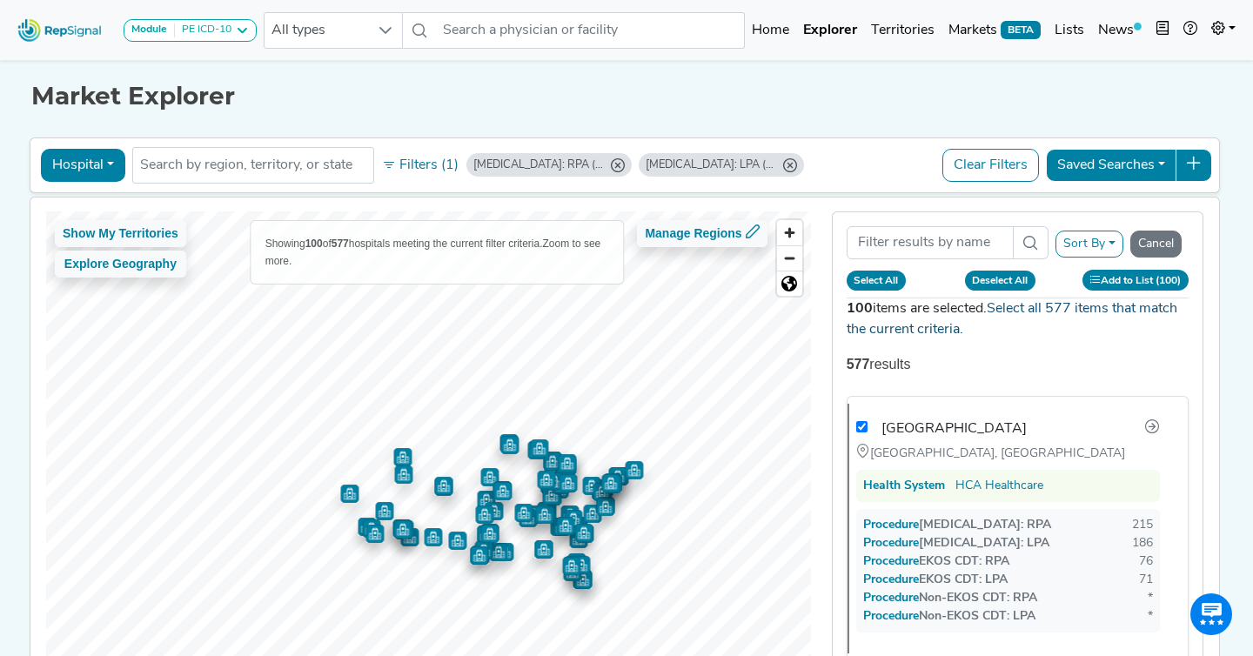
click at [1020, 307] on link "Select all 577 items that match the current criteria." at bounding box center [1012, 319] width 331 height 35
click at [1115, 285] on button "Add to List (577)" at bounding box center [1135, 280] width 106 height 20
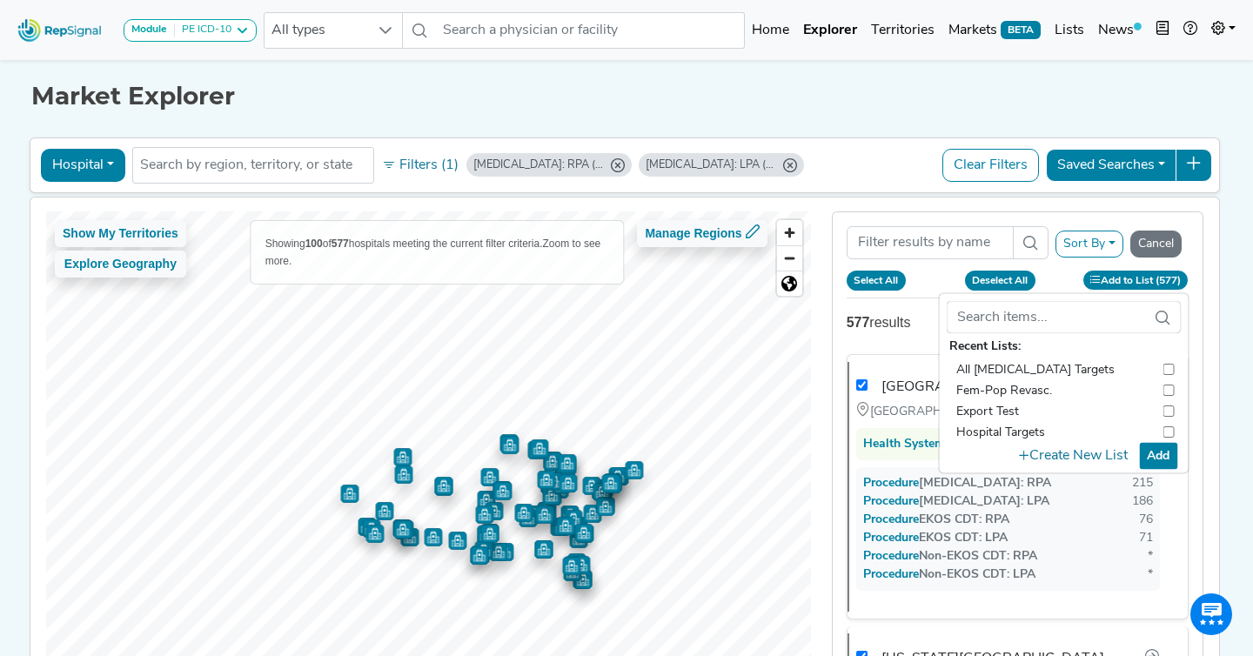
click at [1173, 370] on input "checkbox" at bounding box center [1167, 368] width 11 height 21
click at [1169, 454] on button "Add" at bounding box center [1158, 455] width 38 height 27
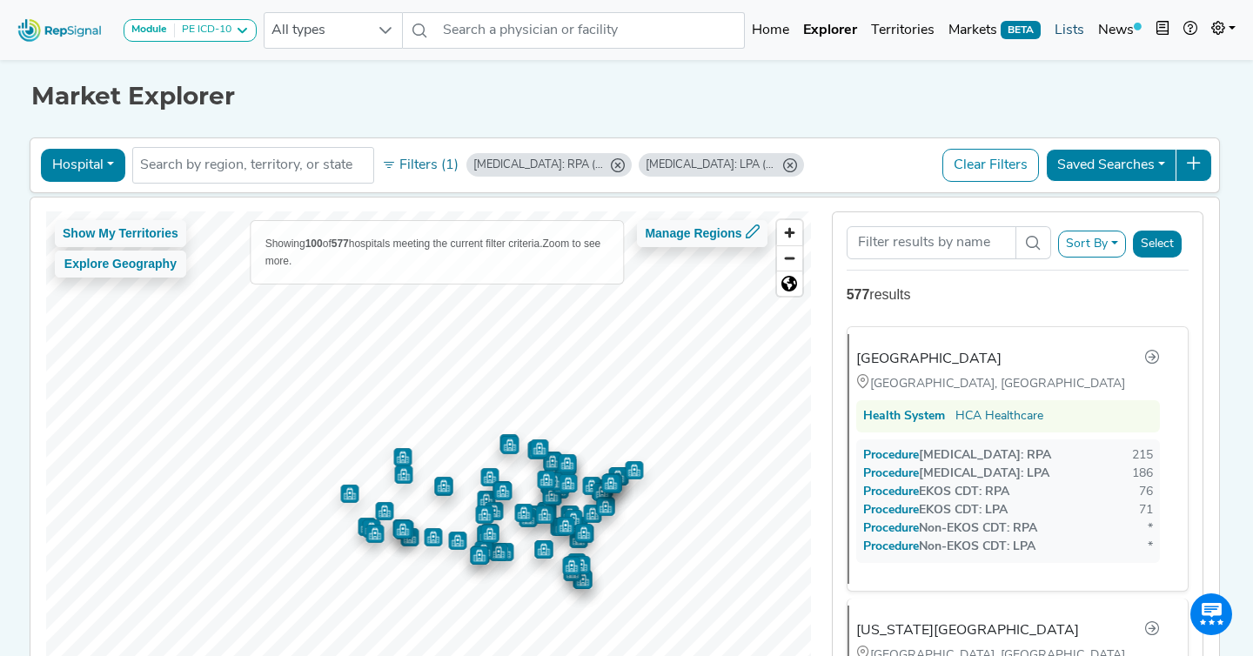
click at [1074, 28] on link "Lists" at bounding box center [1070, 30] width 44 height 35
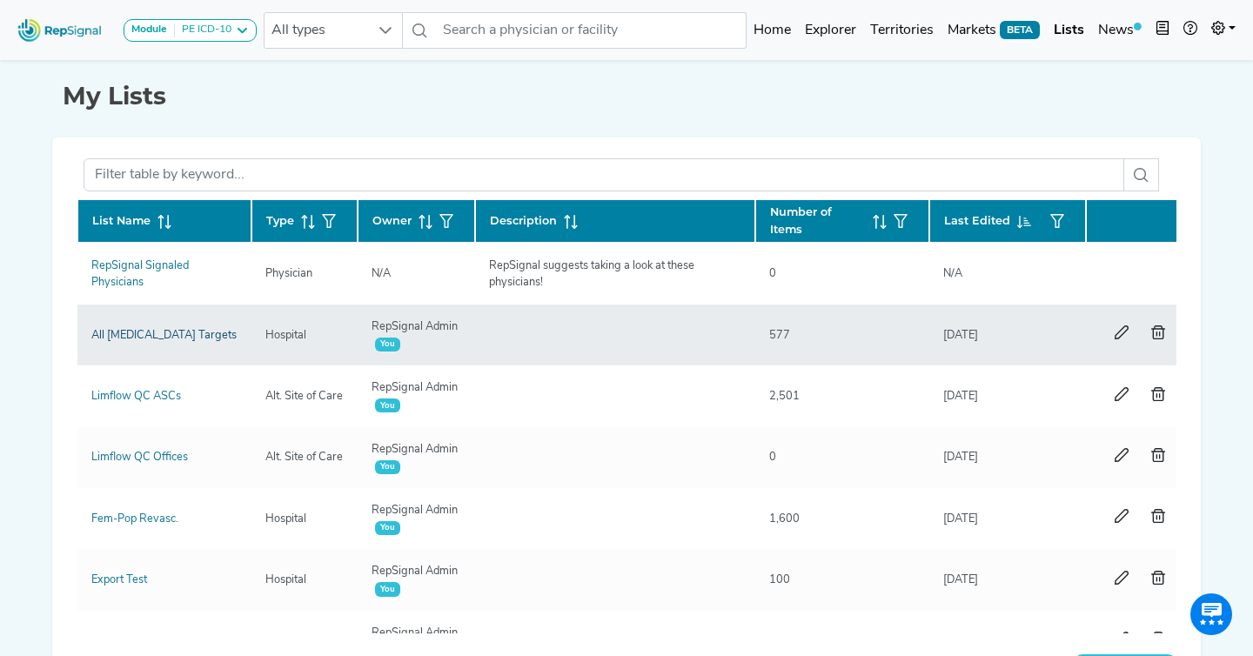
click at [184, 334] on link "All [MEDICAL_DATA] Targets" at bounding box center [163, 335] width 145 height 11
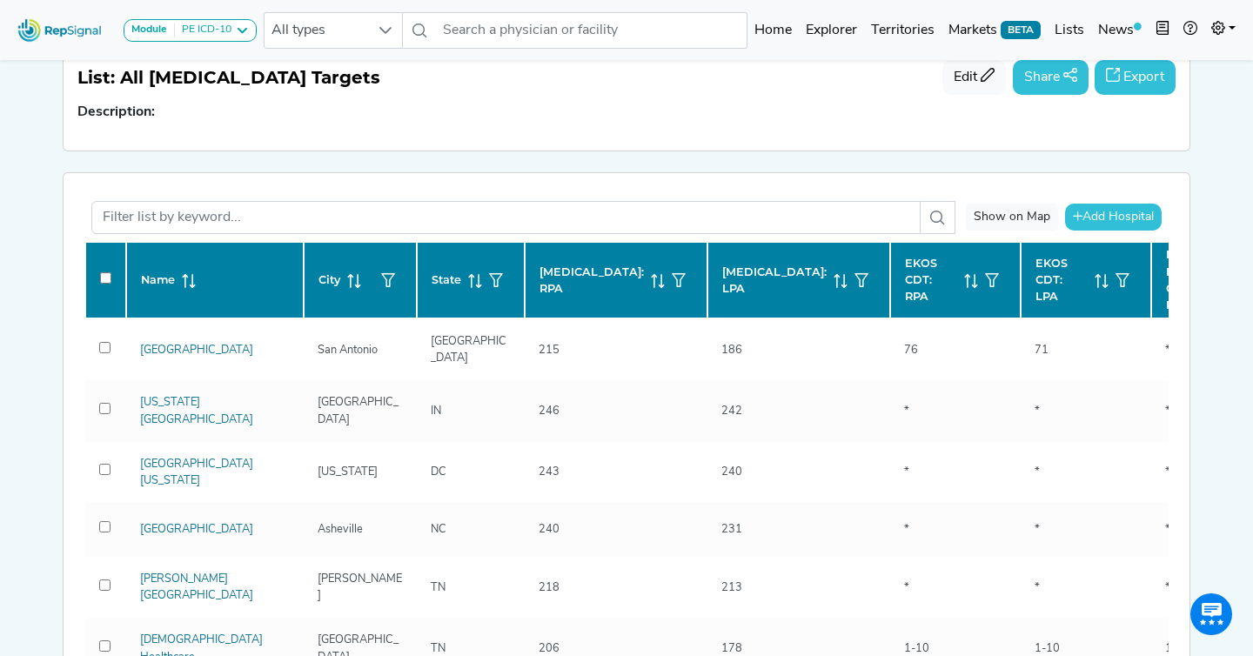
scroll to position [119, 0]
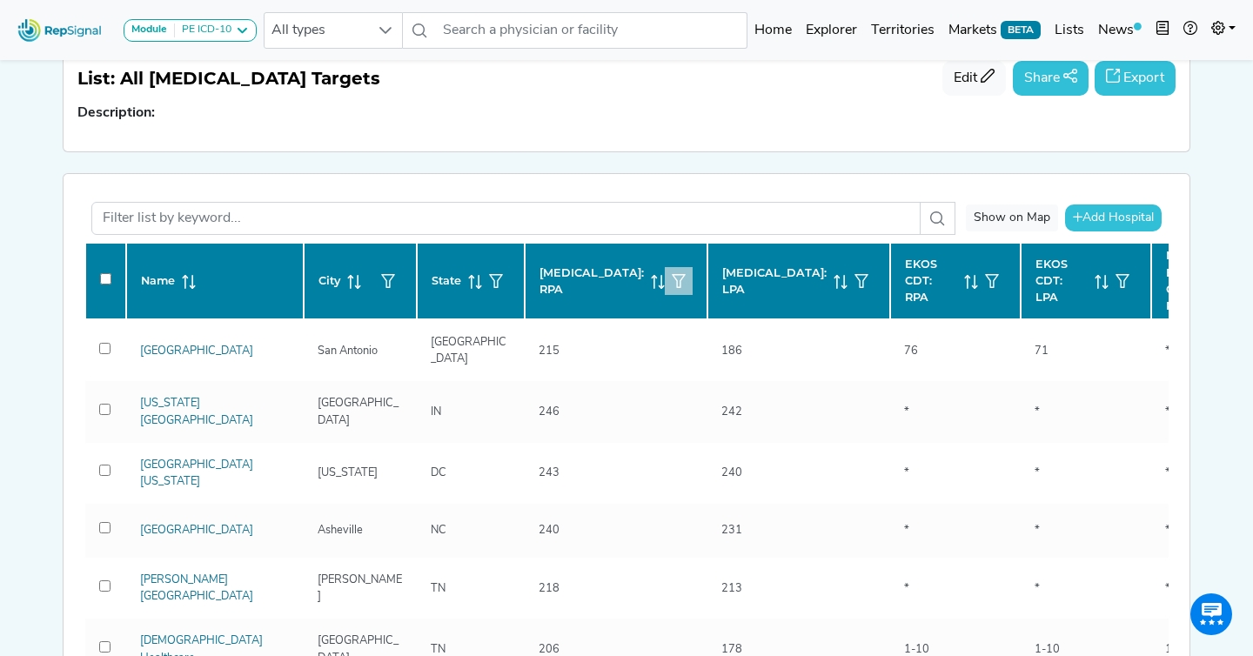
click at [672, 286] on icon "button" at bounding box center [679, 281] width 14 height 14
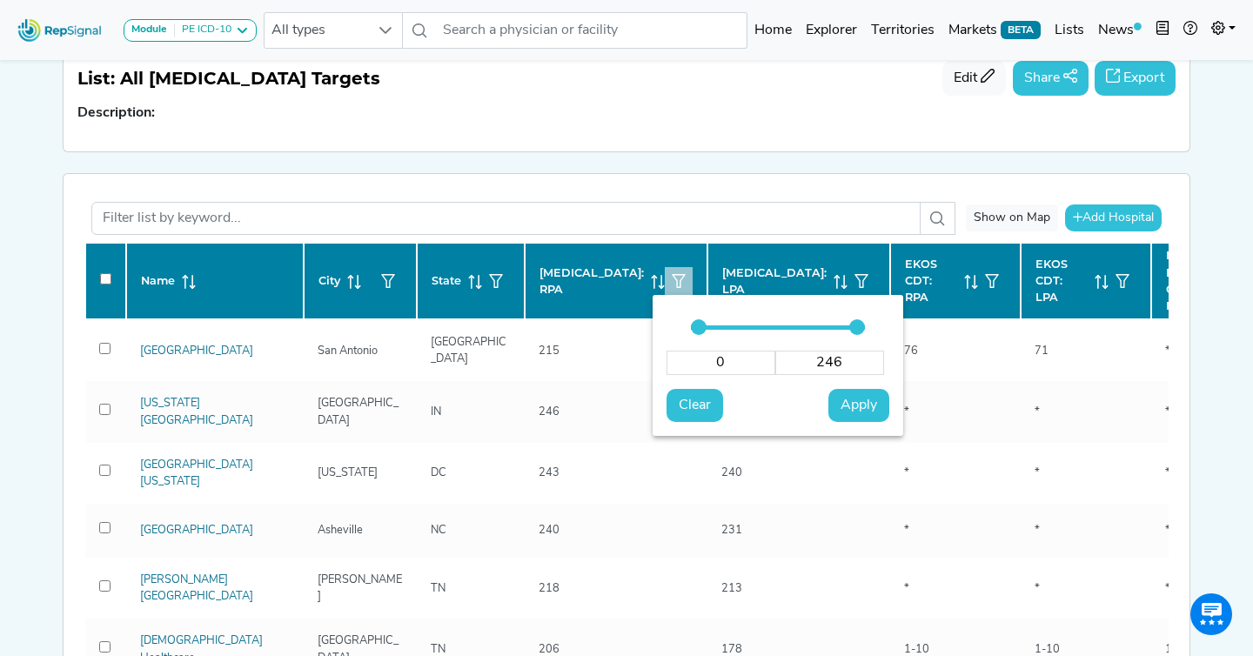
click at [735, 357] on input "0" at bounding box center [720, 363] width 109 height 24
click at [853, 395] on span "Apply" at bounding box center [859, 405] width 37 height 21
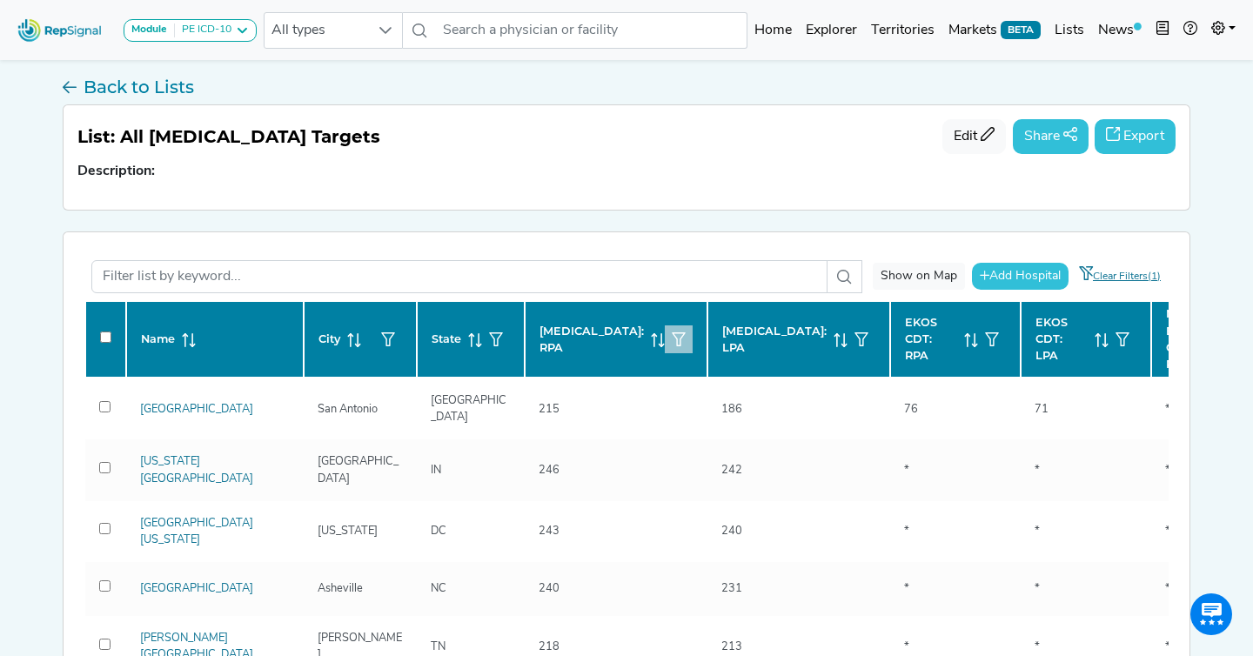
scroll to position [128, 0]
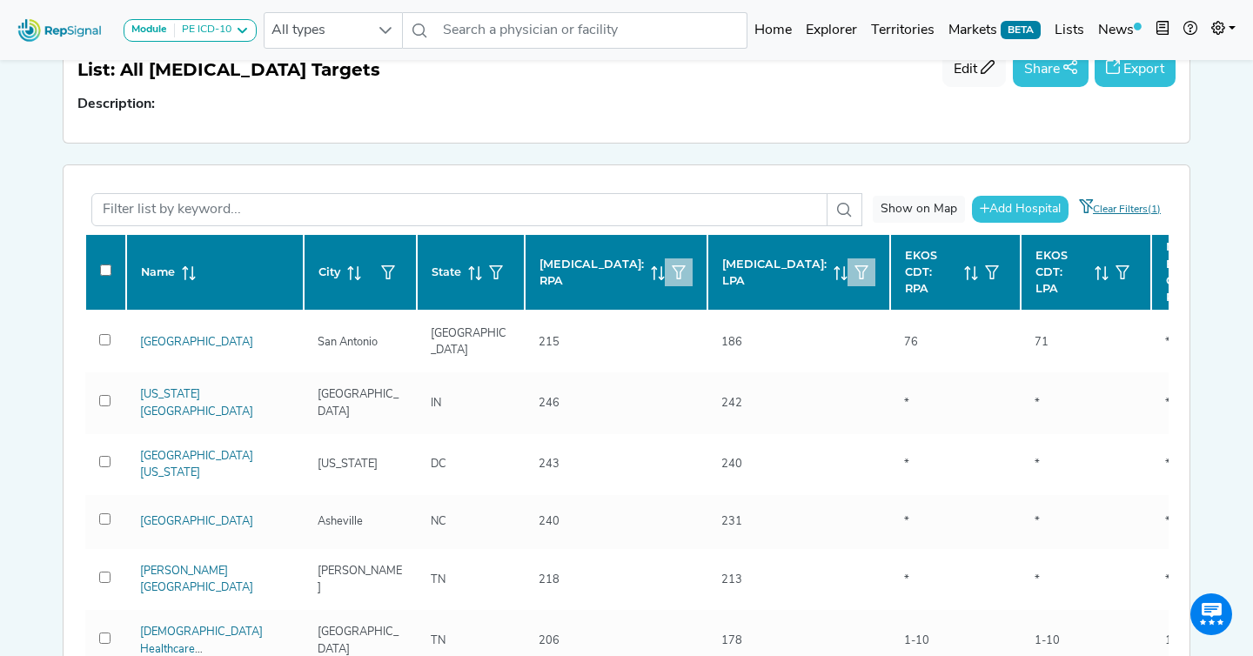
click at [847, 261] on button "button" at bounding box center [861, 272] width 28 height 28
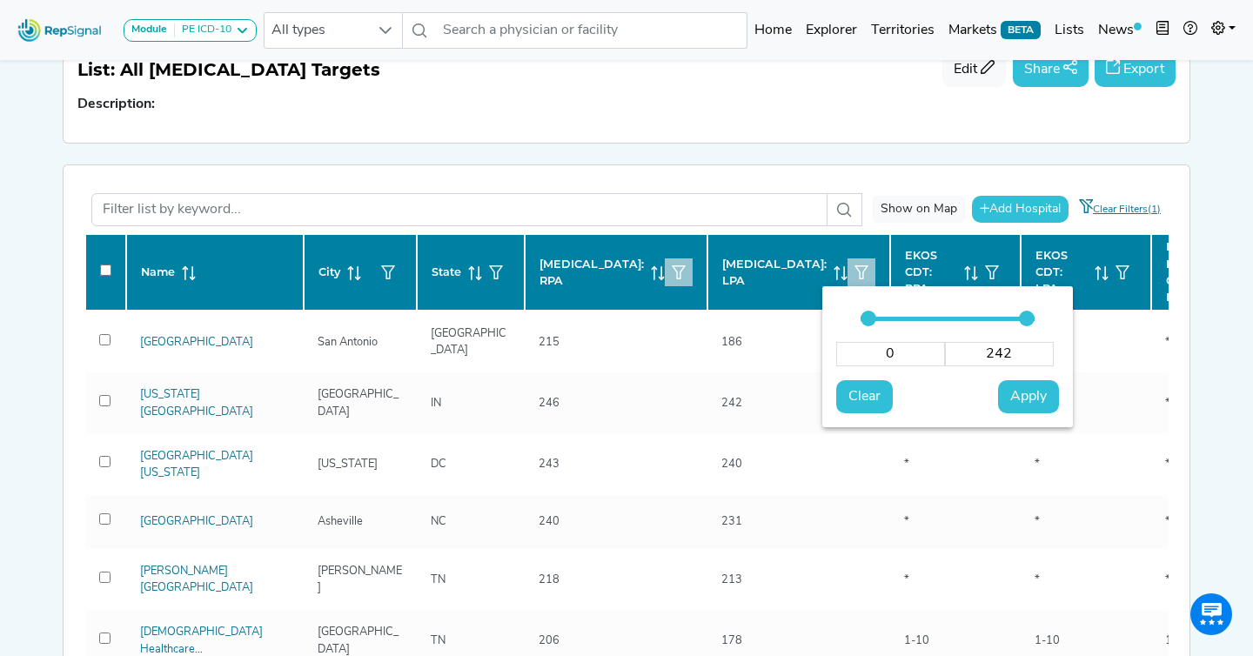
click at [902, 352] on input "0" at bounding box center [890, 354] width 109 height 24
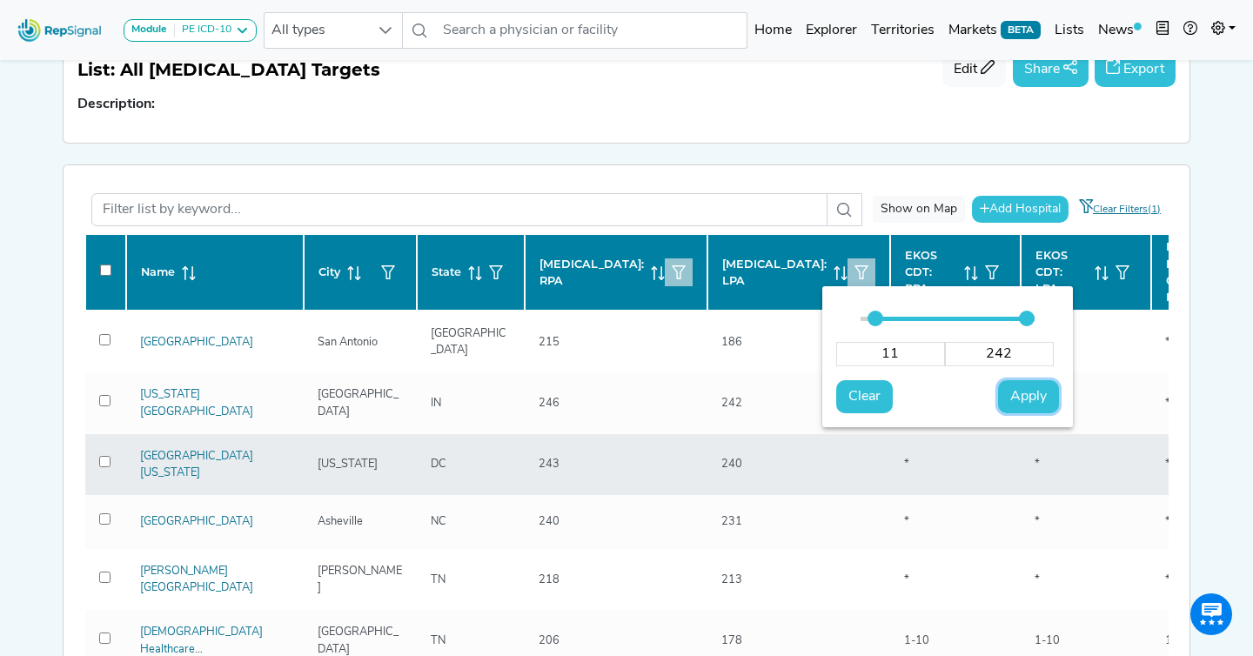
drag, startPoint x: 1021, startPoint y: 396, endPoint x: 982, endPoint y: 456, distance: 71.2
click at [1021, 396] on span "Apply" at bounding box center [1028, 396] width 37 height 21
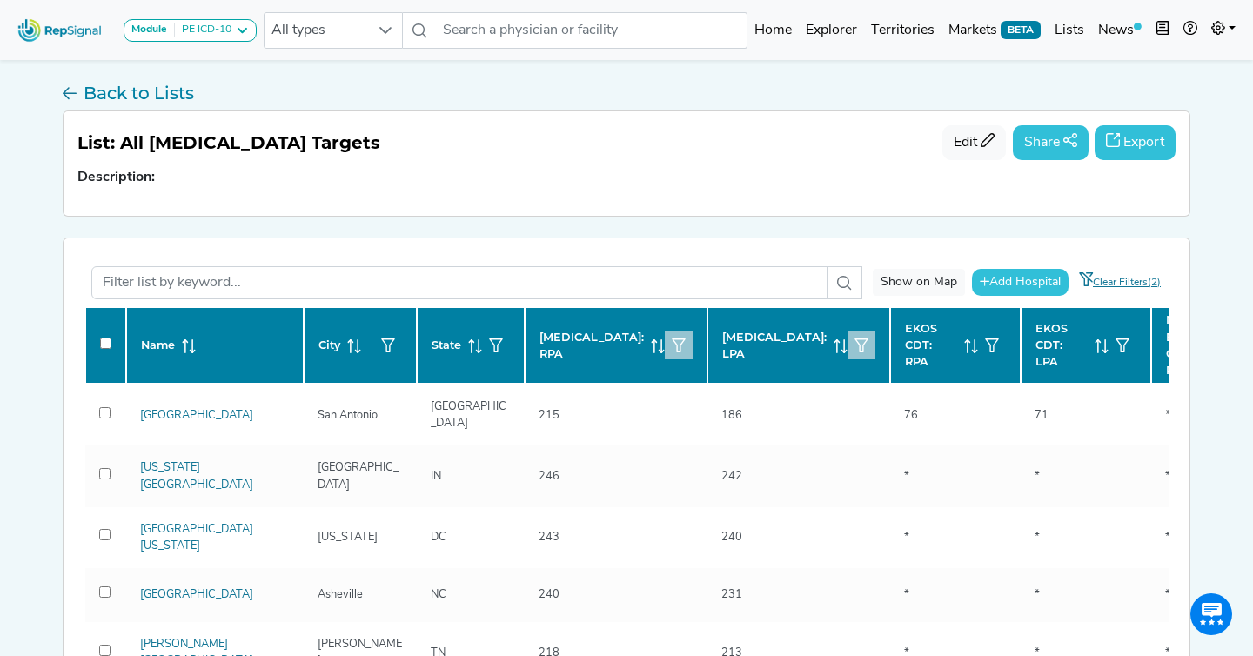
scroll to position [60, 0]
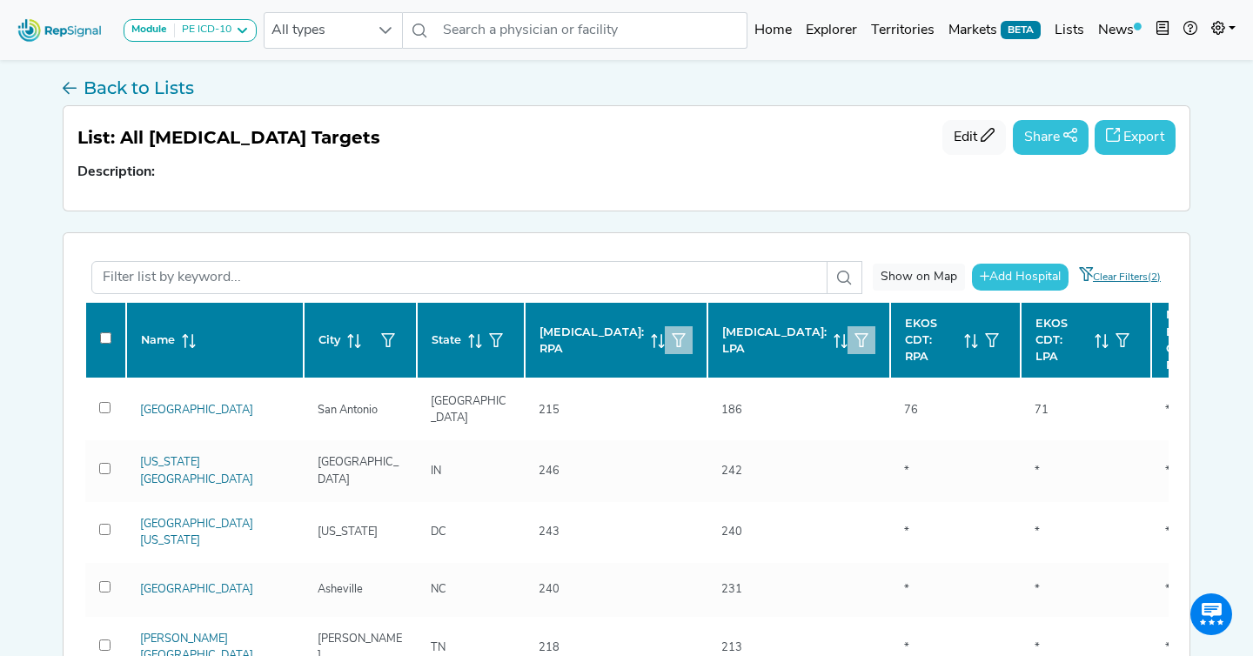
click at [1152, 138] on button "Export" at bounding box center [1135, 137] width 81 height 35
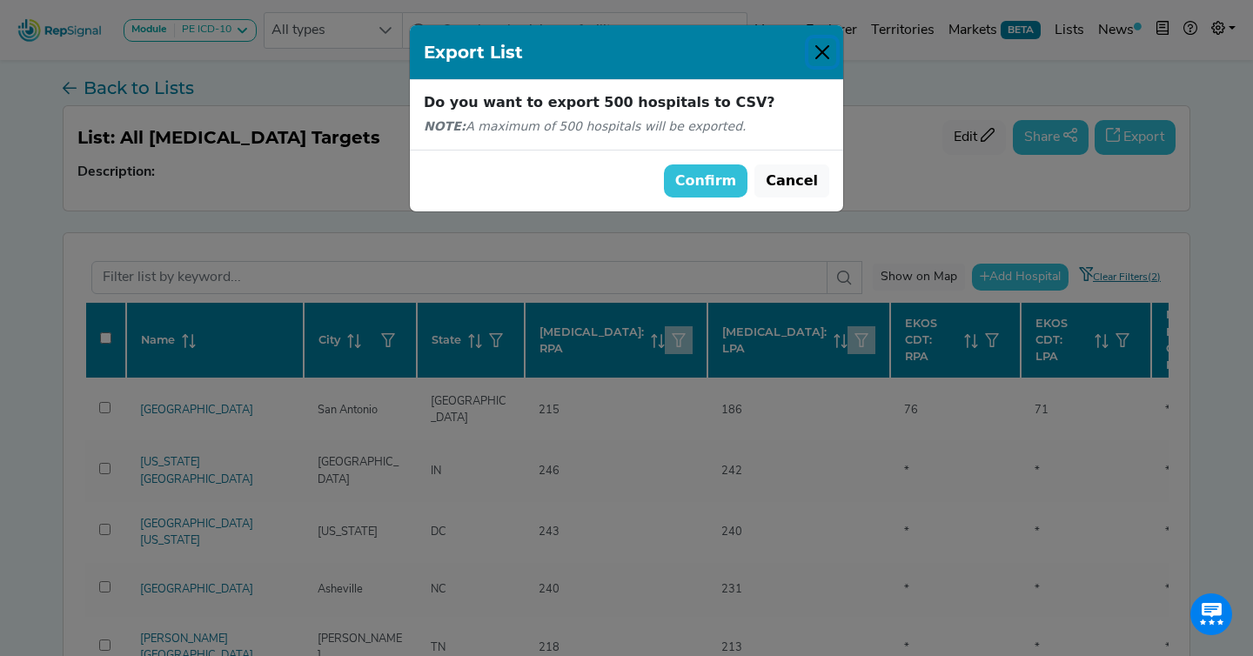
click at [814, 57] on button "Close" at bounding box center [822, 52] width 28 height 28
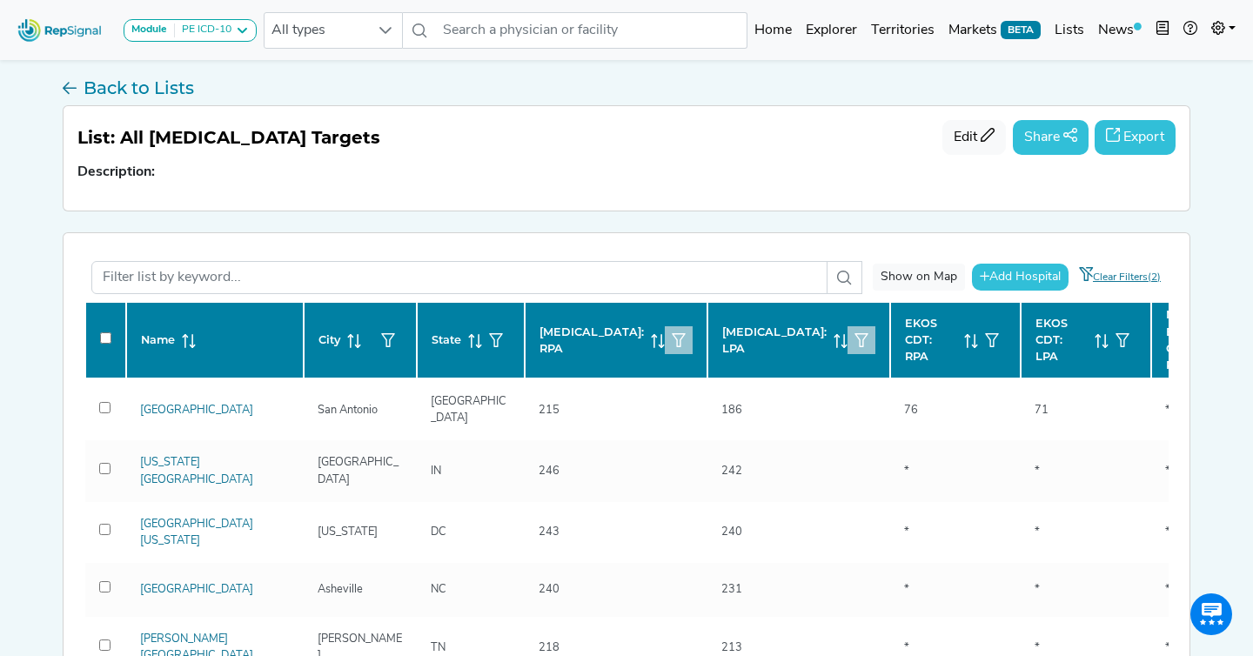
click at [672, 338] on icon "button" at bounding box center [679, 340] width 14 height 14
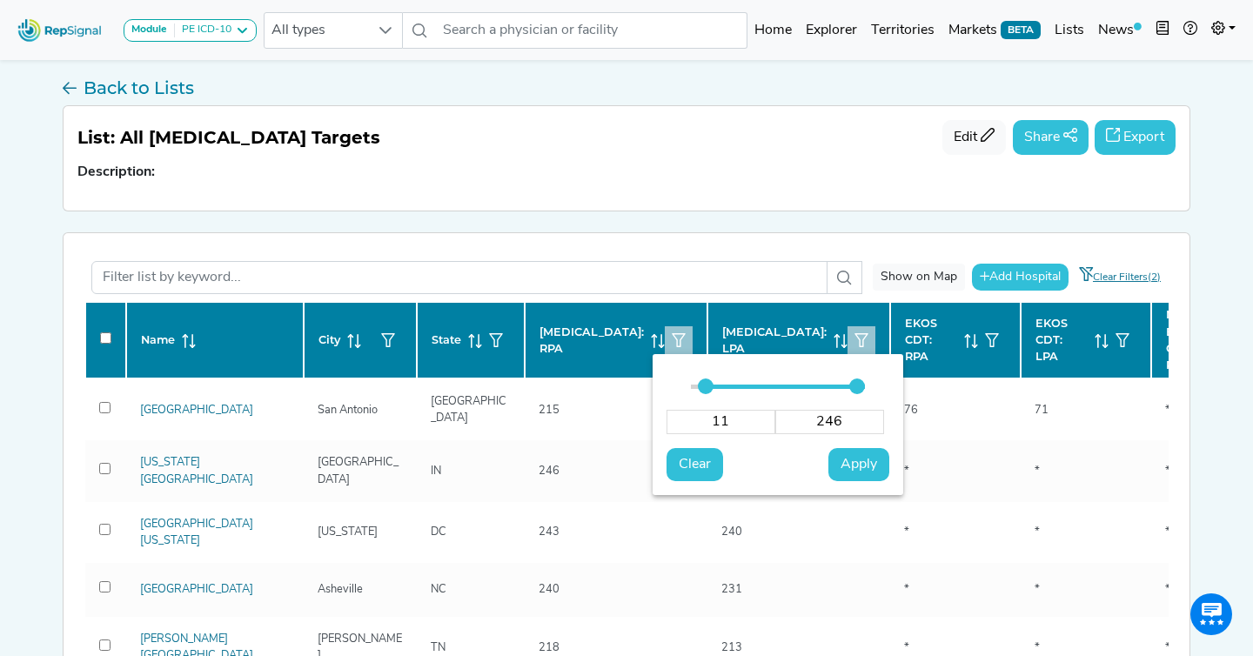
click at [736, 414] on input "11" at bounding box center [720, 422] width 109 height 24
click at [878, 466] on button "Apply" at bounding box center [858, 464] width 61 height 33
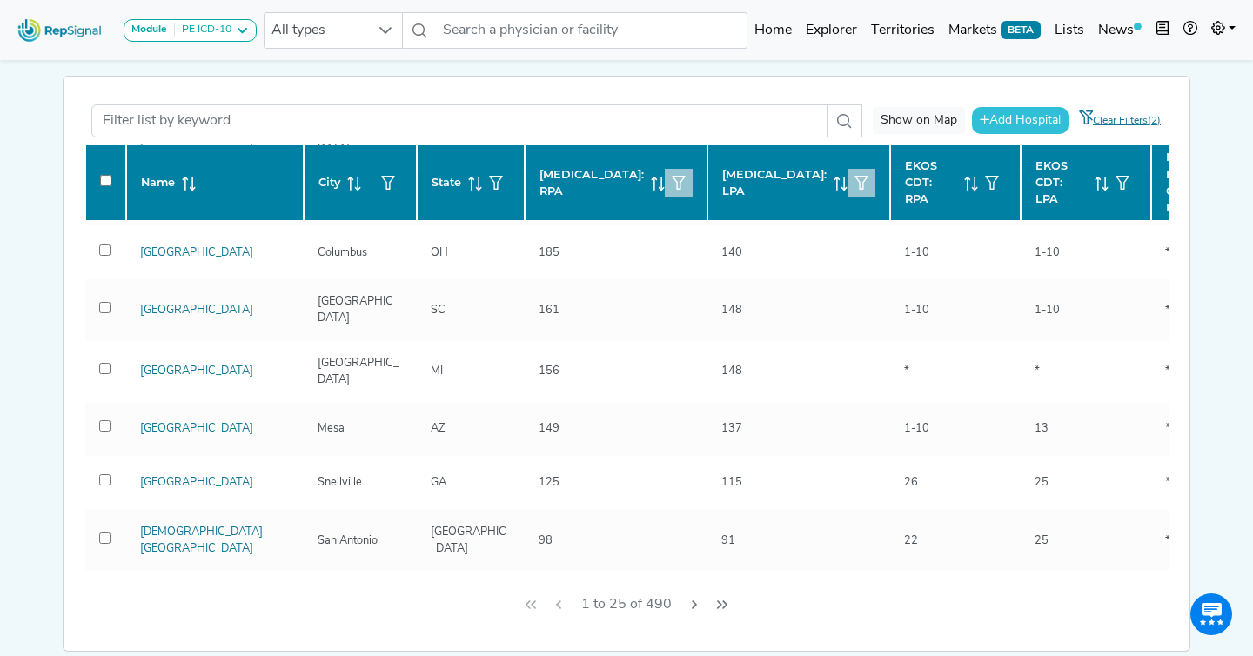
scroll to position [0, 0]
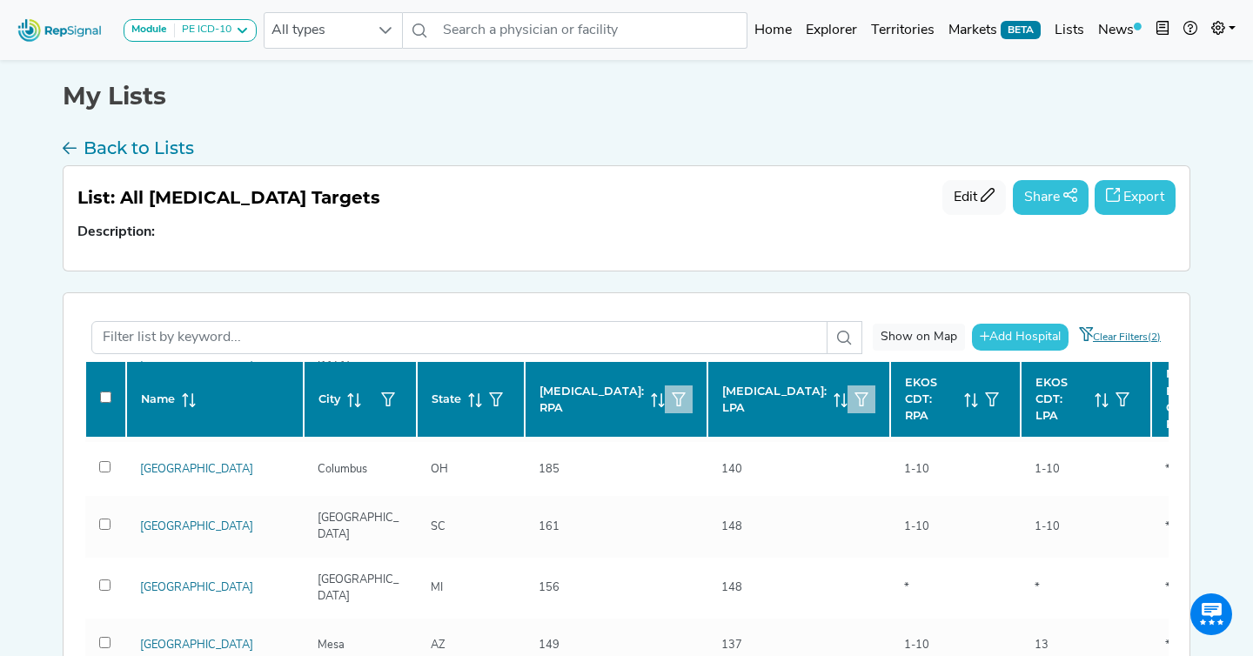
click at [1140, 201] on button "Export" at bounding box center [1135, 197] width 81 height 35
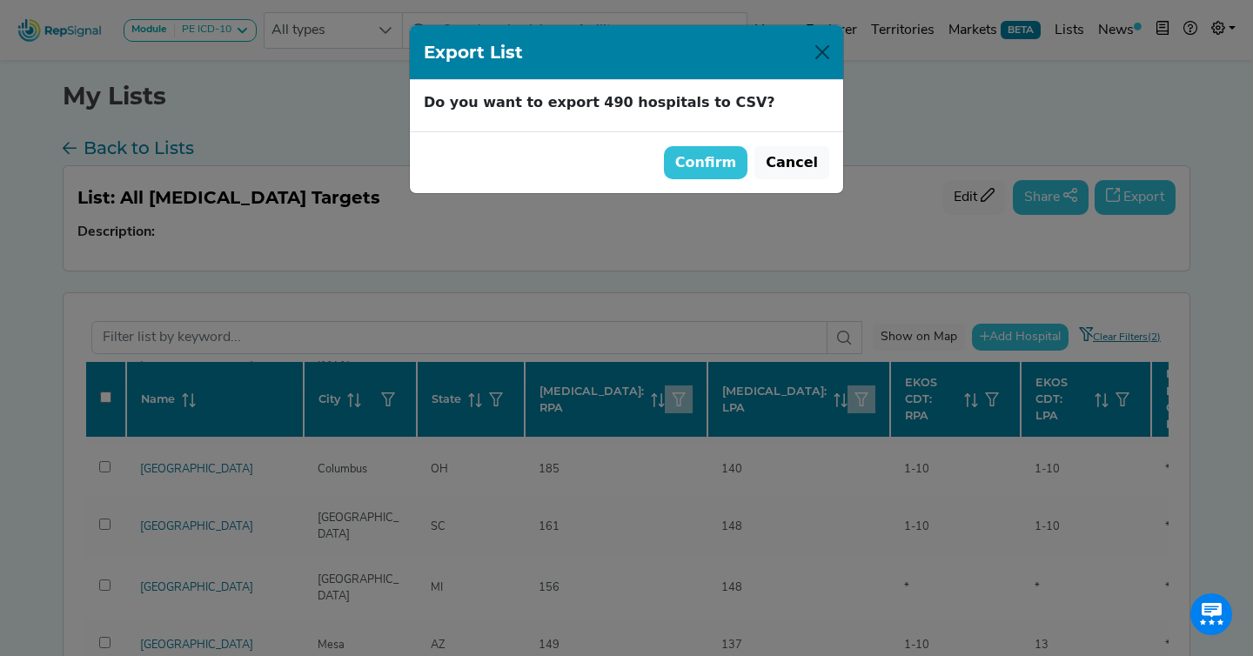
click at [724, 161] on button "Confirm" at bounding box center [706, 162] width 84 height 33
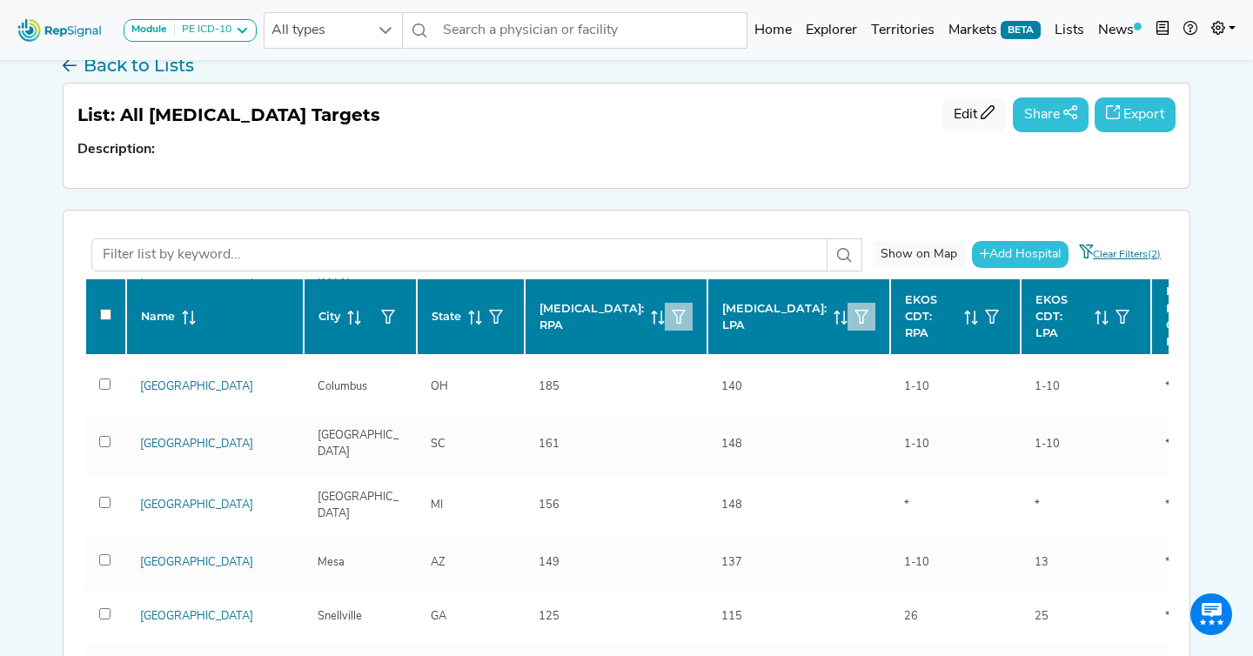
scroll to position [151, 0]
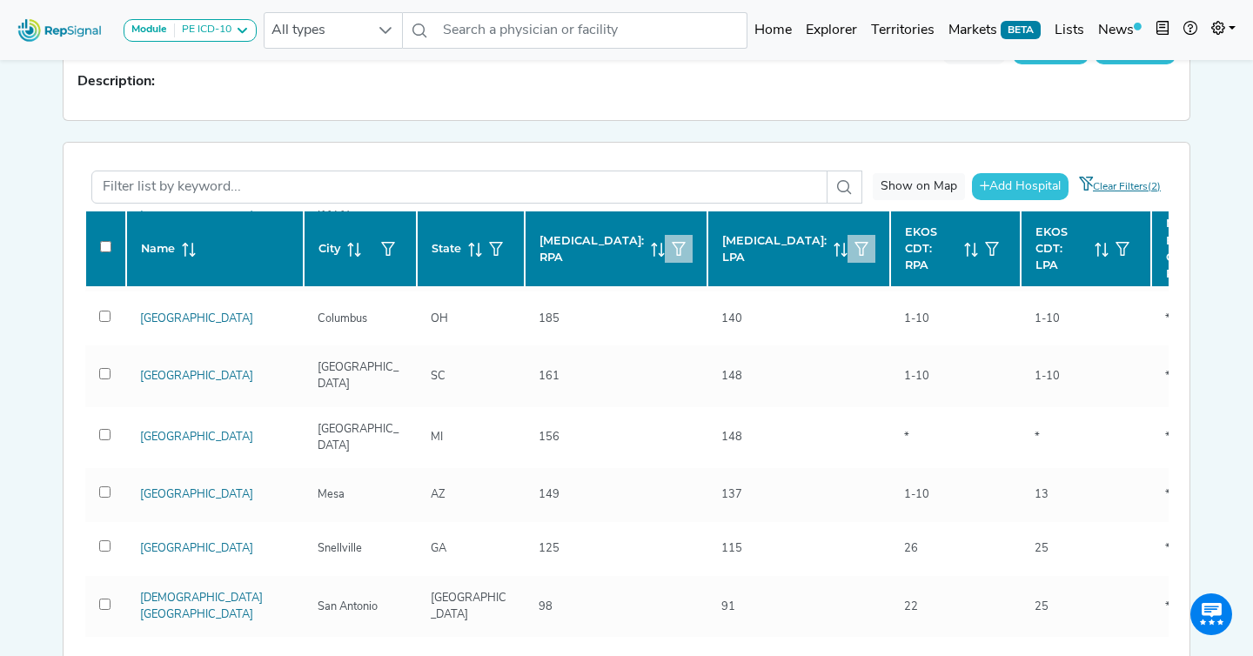
click at [668, 260] on button "button" at bounding box center [679, 249] width 28 height 28
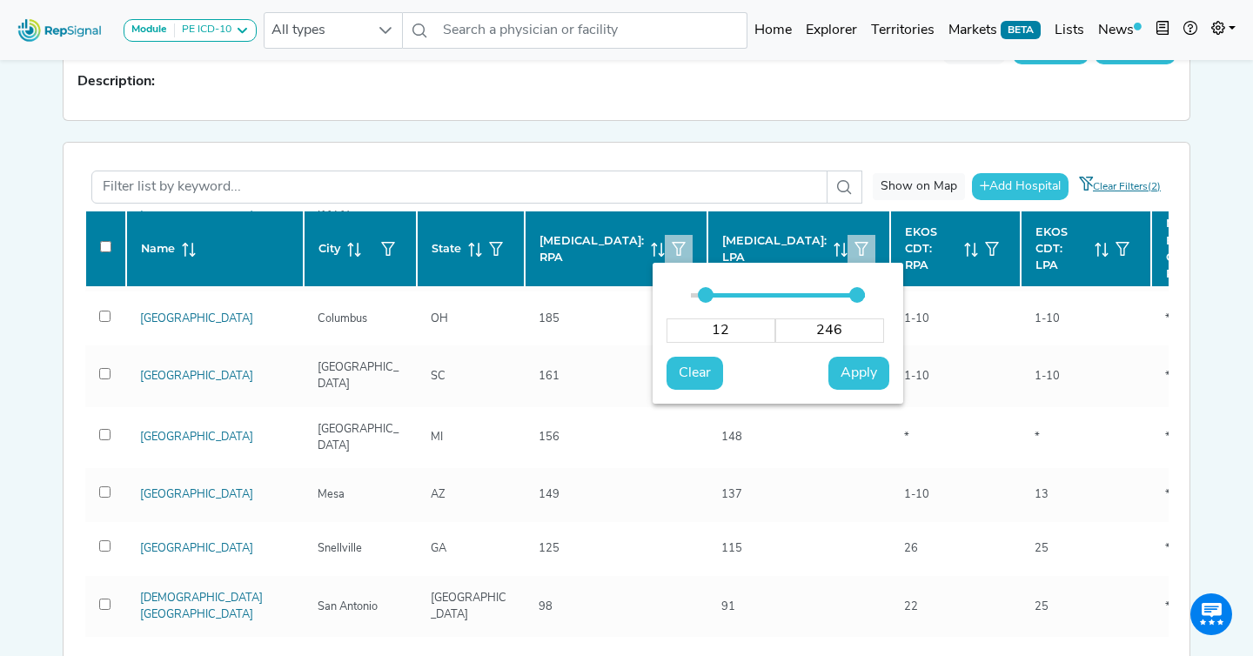
click at [829, 332] on input "246" at bounding box center [829, 330] width 109 height 24
click at [734, 332] on input "1" at bounding box center [720, 330] width 109 height 24
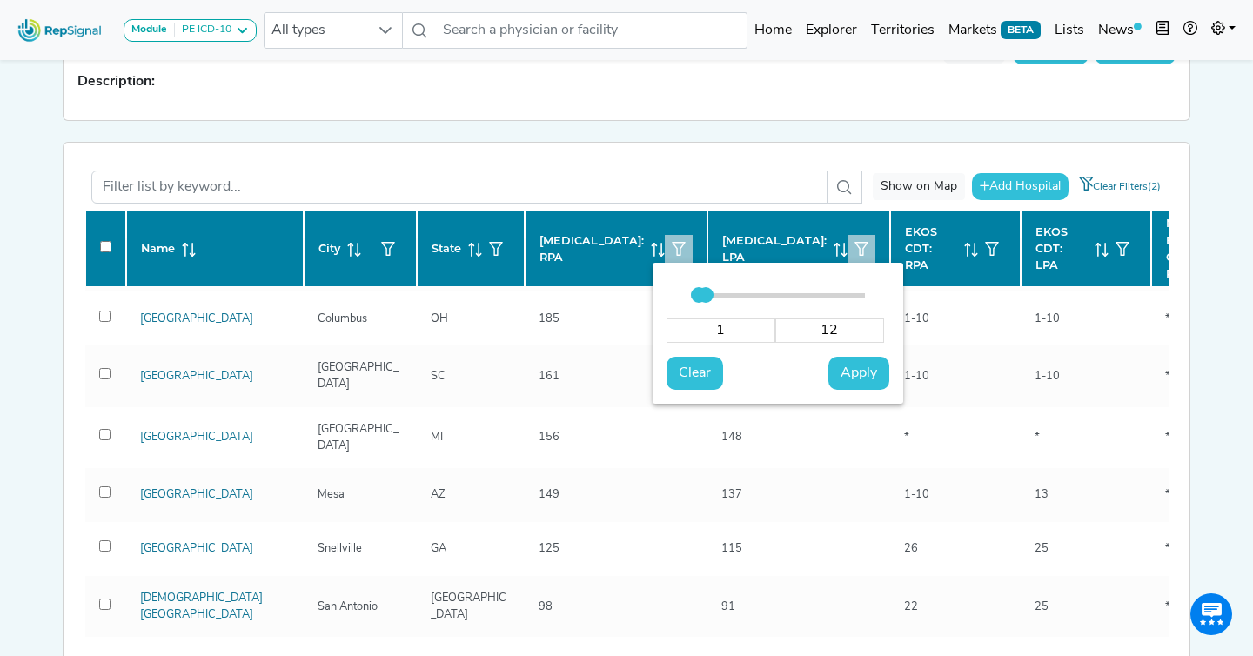
click at [734, 332] on input "1" at bounding box center [720, 330] width 109 height 24
click at [866, 372] on span "Apply" at bounding box center [859, 373] width 37 height 21
drag, startPoint x: 760, startPoint y: 134, endPoint x: 890, endPoint y: 368, distance: 267.6
click at [760, 134] on div "My Lists Back to Lists List: All [MEDICAL_DATA] Targets Edit Share Export Descr…" at bounding box center [626, 404] width 1149 height 998
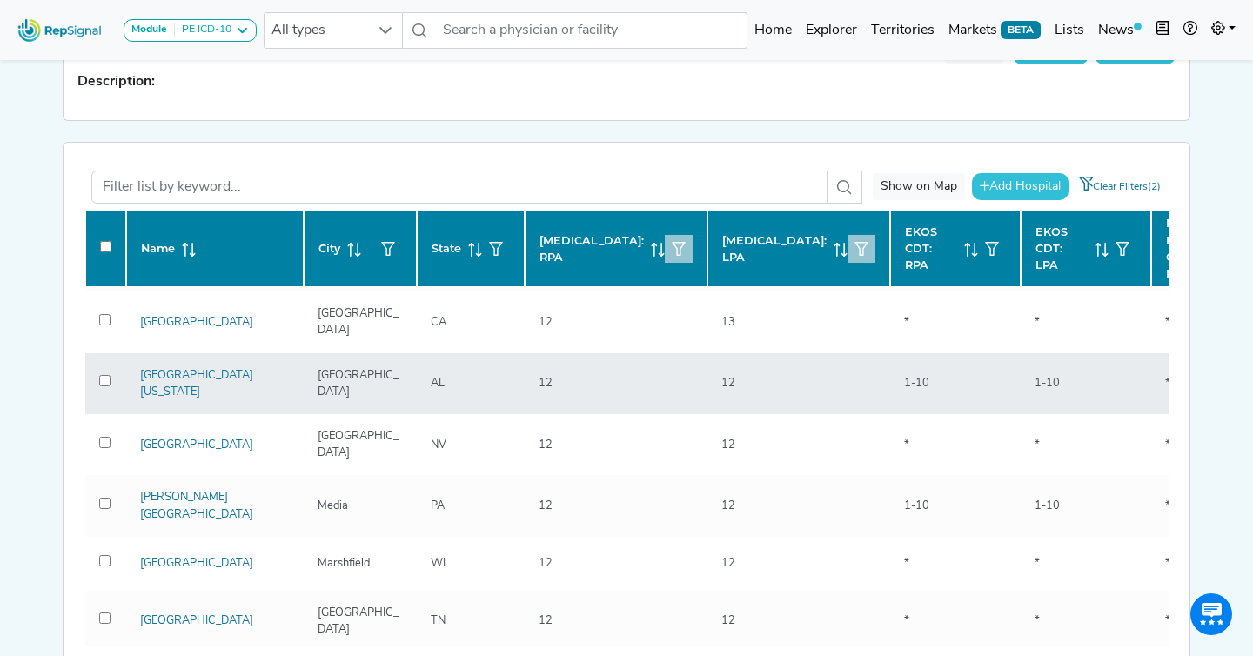
click at [890, 388] on td "1-10" at bounding box center [955, 383] width 131 height 61
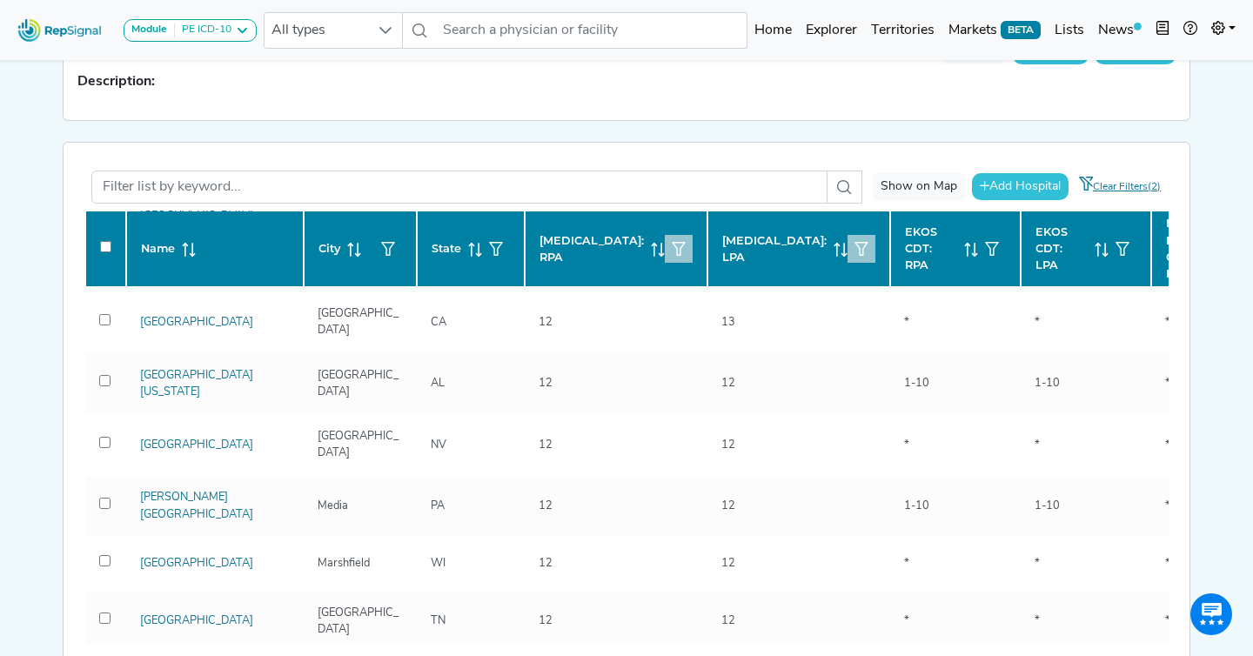
click at [854, 252] on icon "button" at bounding box center [861, 249] width 14 height 14
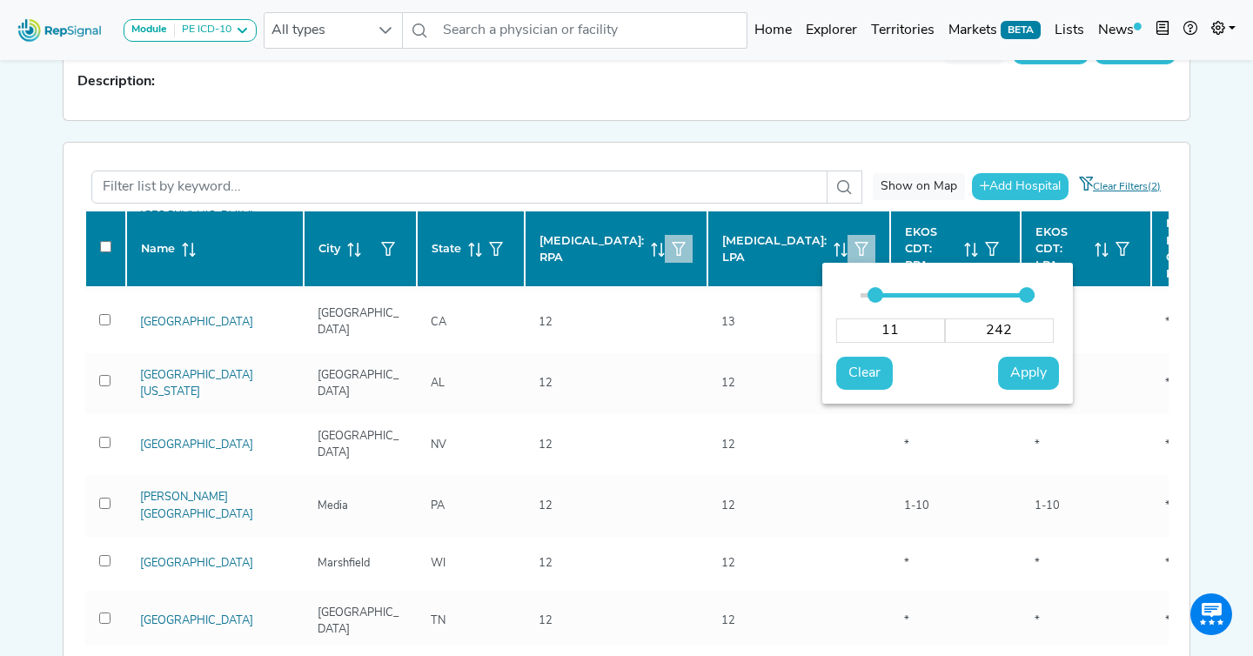
click at [989, 342] on input "242" at bounding box center [999, 330] width 109 height 24
click at [989, 341] on input "242" at bounding box center [999, 330] width 109 height 24
drag, startPoint x: 1046, startPoint y: 384, endPoint x: 911, endPoint y: 320, distance: 149.1
click at [1046, 384] on button "Apply" at bounding box center [1028, 373] width 61 height 33
click at [861, 298] on input "range" at bounding box center [948, 295] width 174 height 4
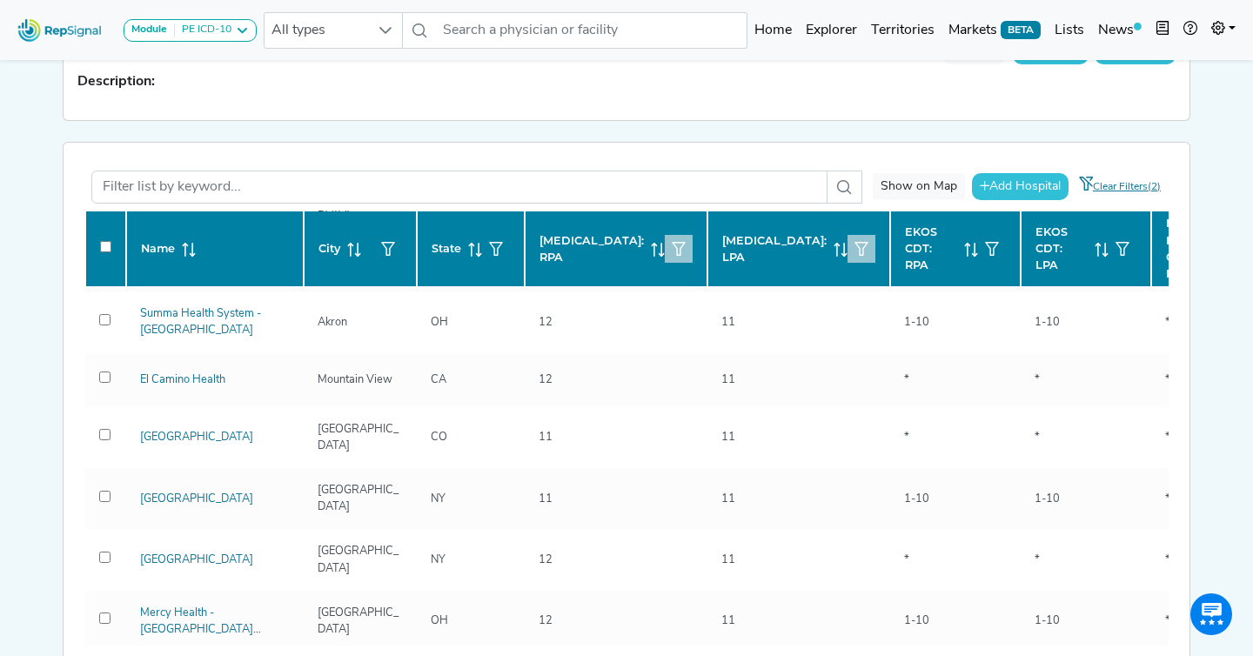
click at [707, 135] on div "My Lists Back to Lists List: All [MEDICAL_DATA] Targets Edit Share Export Descr…" at bounding box center [626, 404] width 1149 height 998
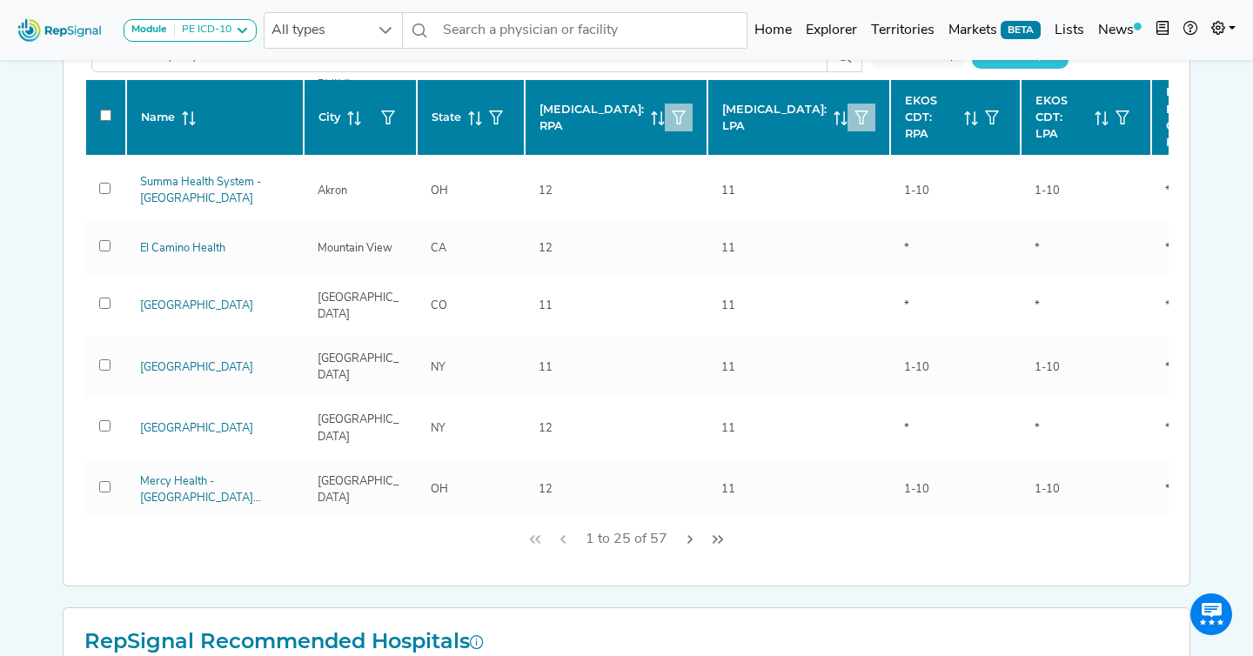
scroll to position [473, 0]
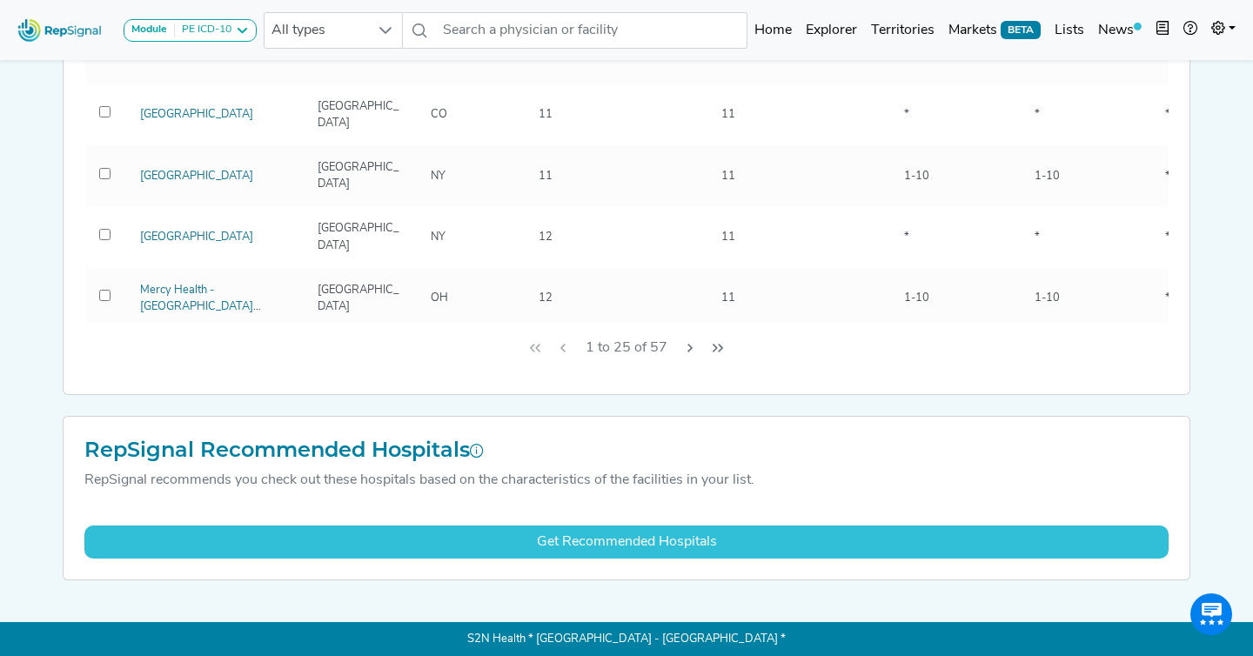
drag, startPoint x: 667, startPoint y: 349, endPoint x: 652, endPoint y: 349, distance: 15.7
click at [652, 349] on span "1 to 25 of 57" at bounding box center [627, 348] width 96 height 33
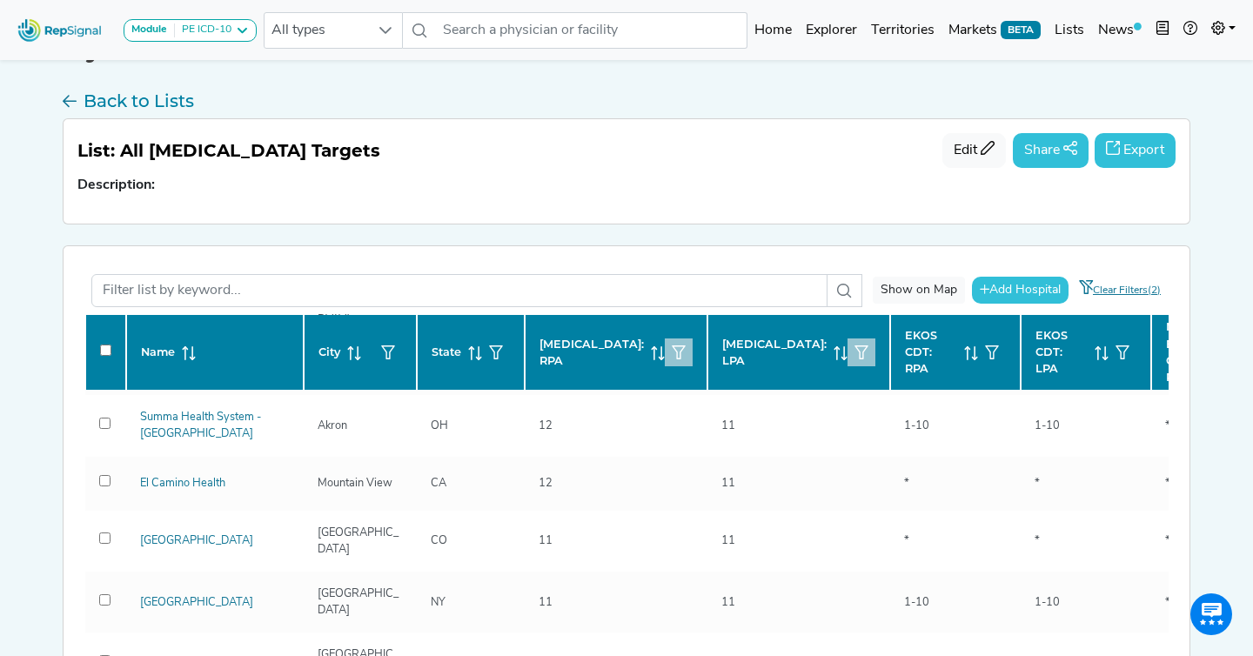
scroll to position [52, 0]
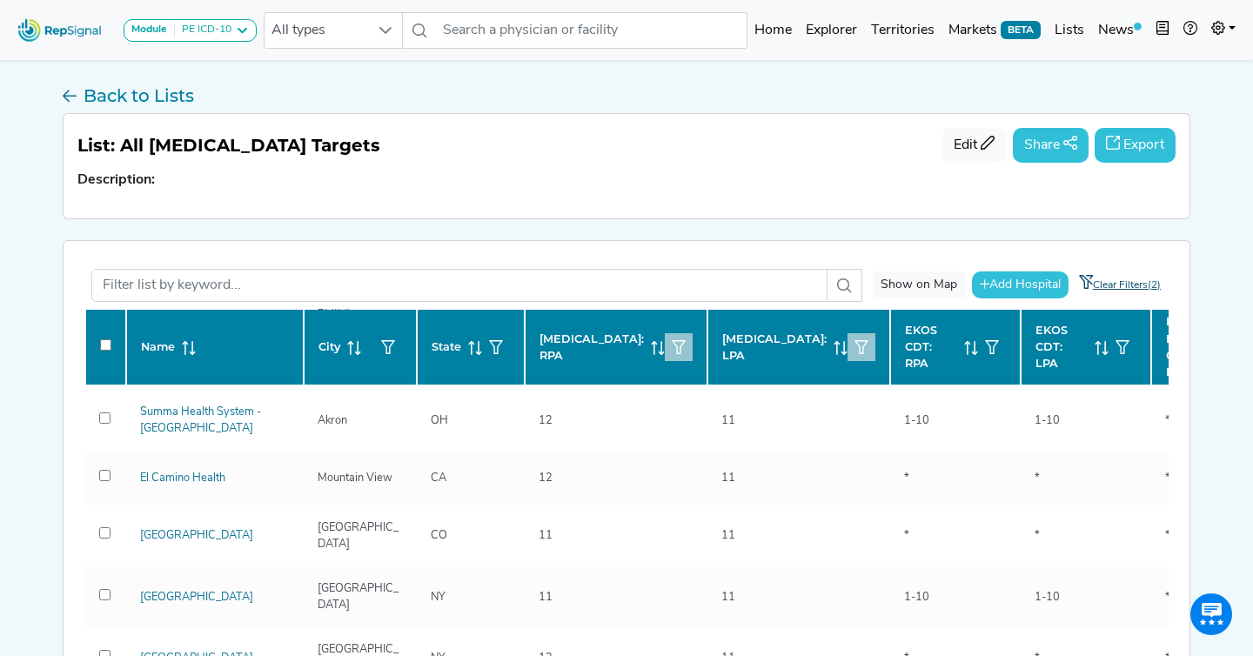
click at [1130, 279] on link "Clear Filters(2)" at bounding box center [1115, 285] width 94 height 33
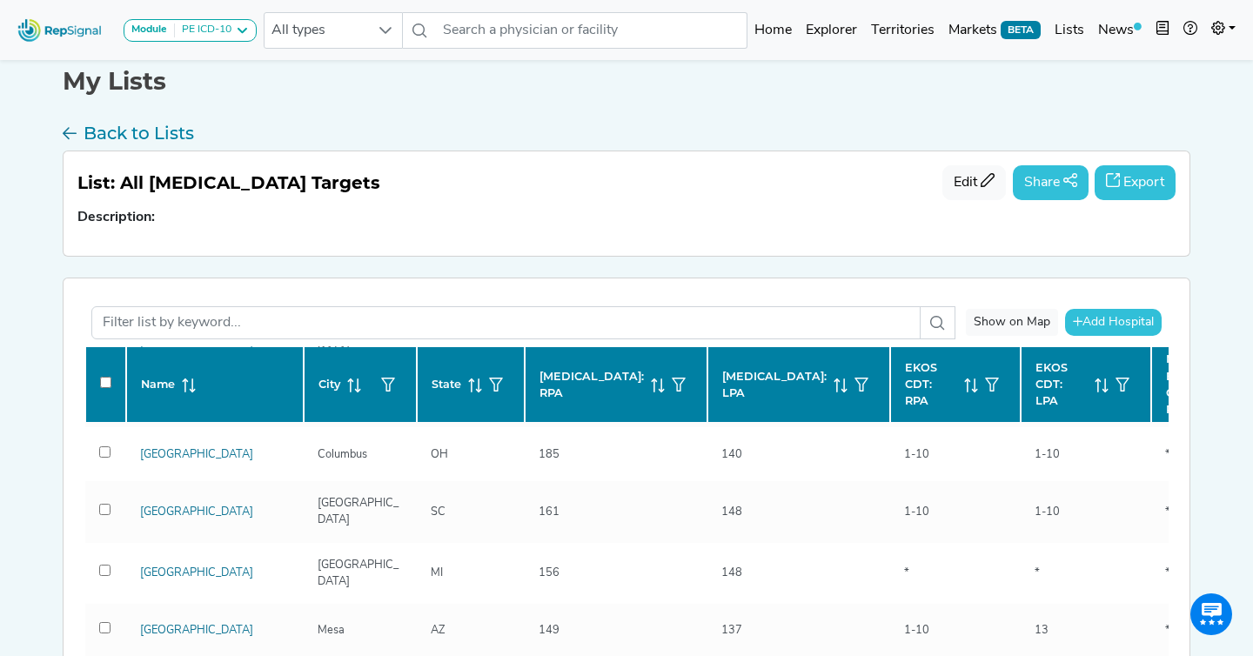
scroll to position [639, 0]
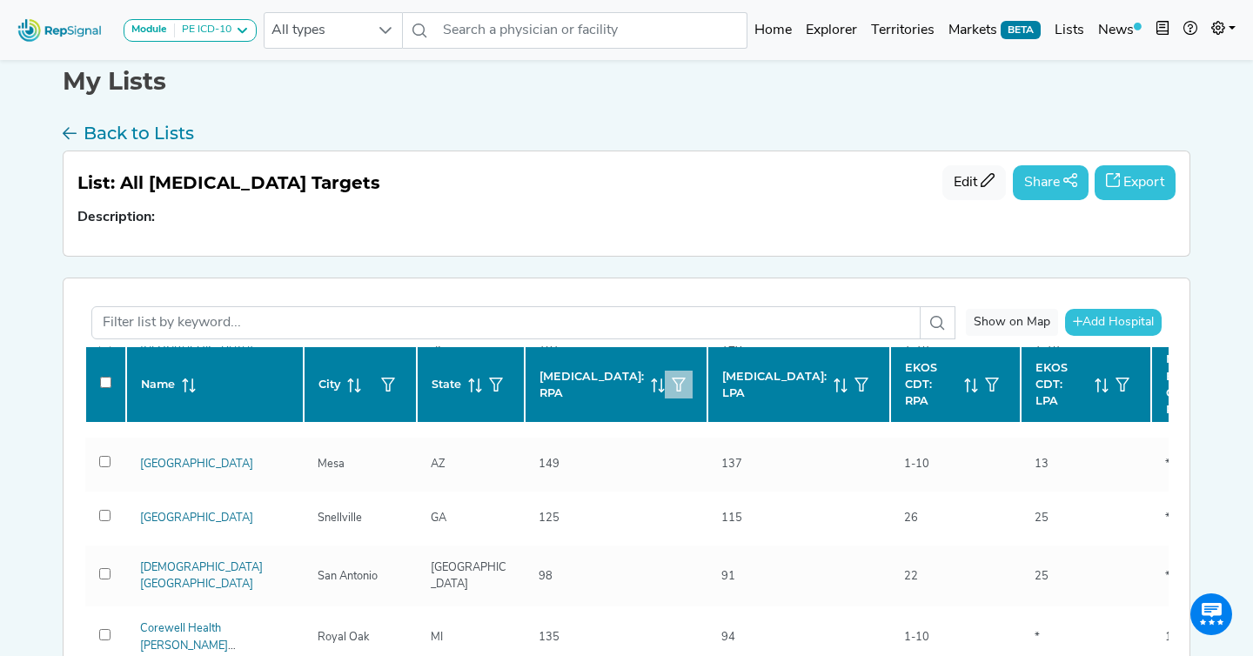
click at [674, 392] on button "button" at bounding box center [679, 385] width 28 height 28
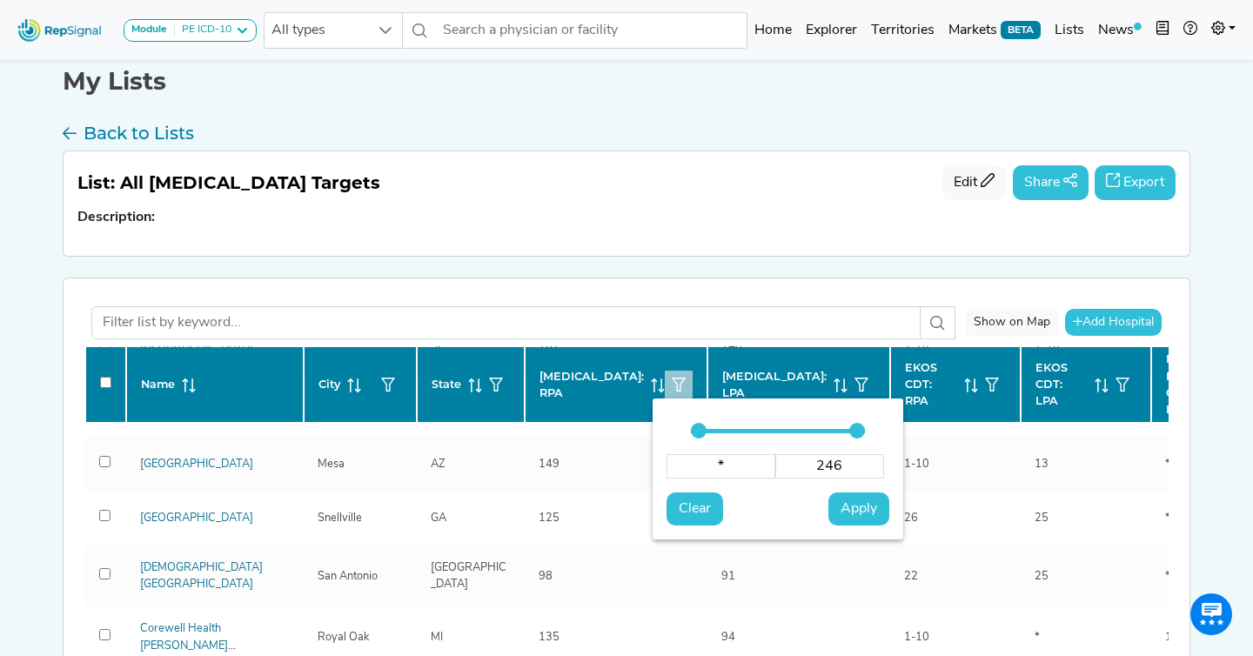
click at [818, 468] on input "246" at bounding box center [829, 466] width 109 height 24
click at [834, 471] on input "246" at bounding box center [829, 466] width 109 height 24
click at [870, 520] on button "Apply" at bounding box center [858, 508] width 61 height 33
drag, startPoint x: 863, startPoint y: 507, endPoint x: 740, endPoint y: 168, distance: 360.8
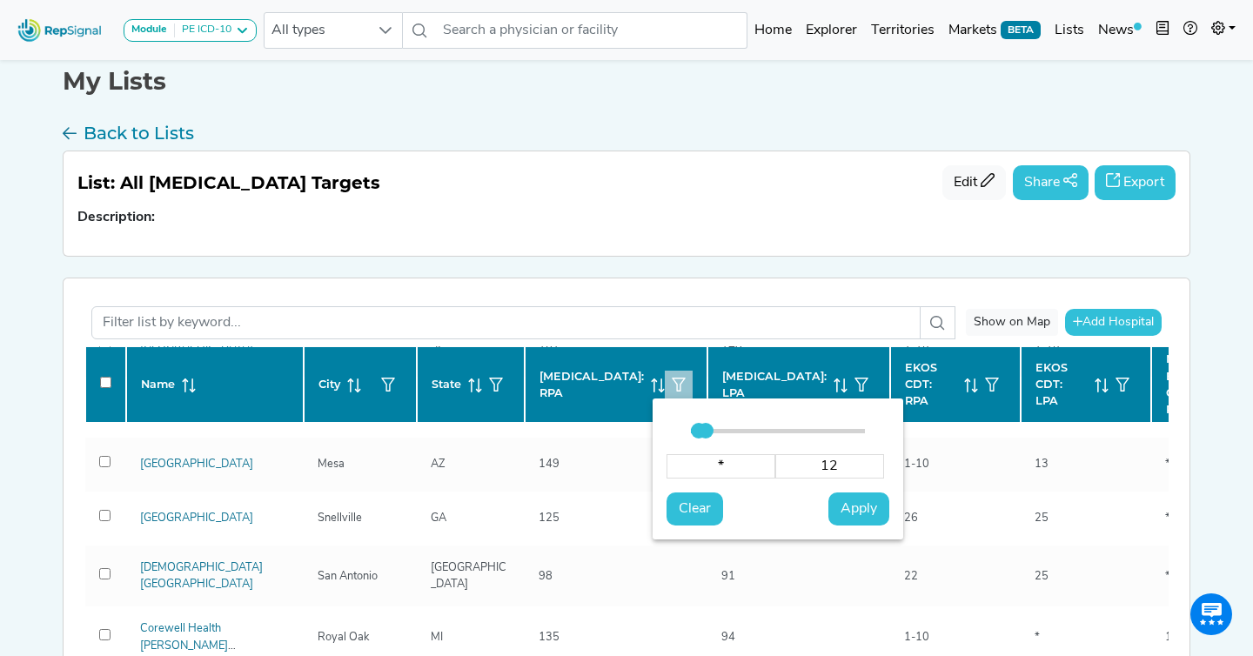
click at [863, 507] on span "Apply" at bounding box center [859, 509] width 37 height 21
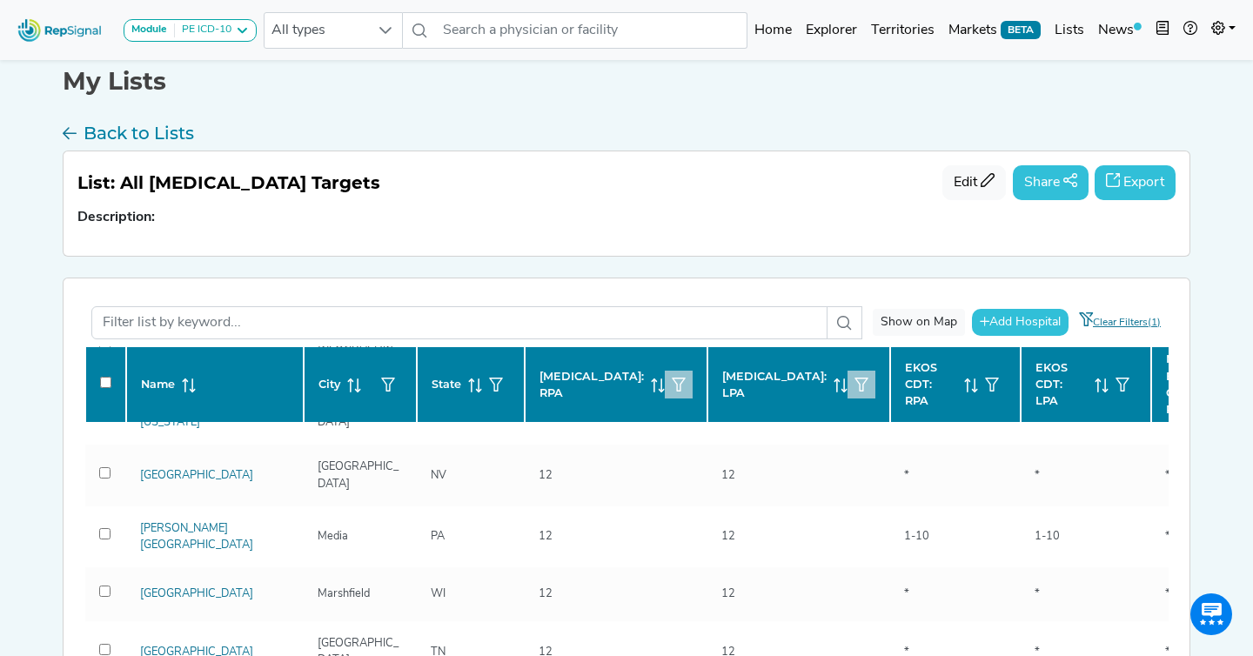
click at [847, 382] on button "button" at bounding box center [861, 385] width 28 height 28
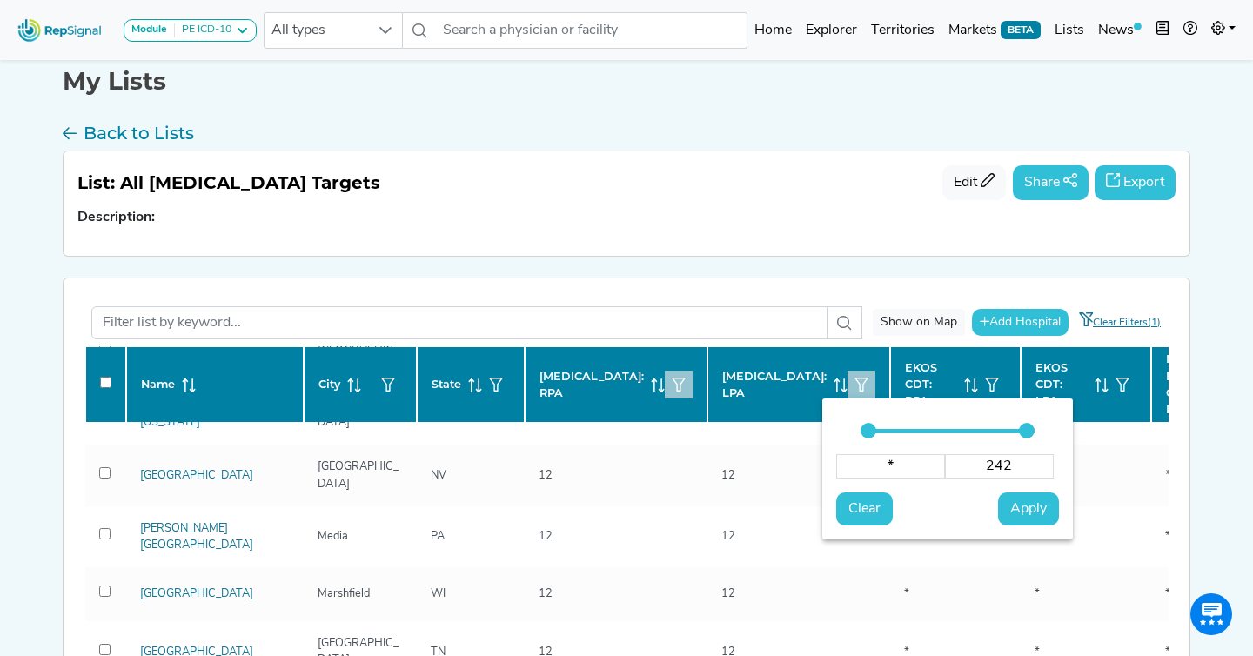
click at [1008, 470] on input "242" at bounding box center [999, 466] width 109 height 24
click at [1021, 512] on span "Apply" at bounding box center [1028, 509] width 37 height 21
click at [1047, 512] on button "Apply" at bounding box center [1028, 508] width 61 height 33
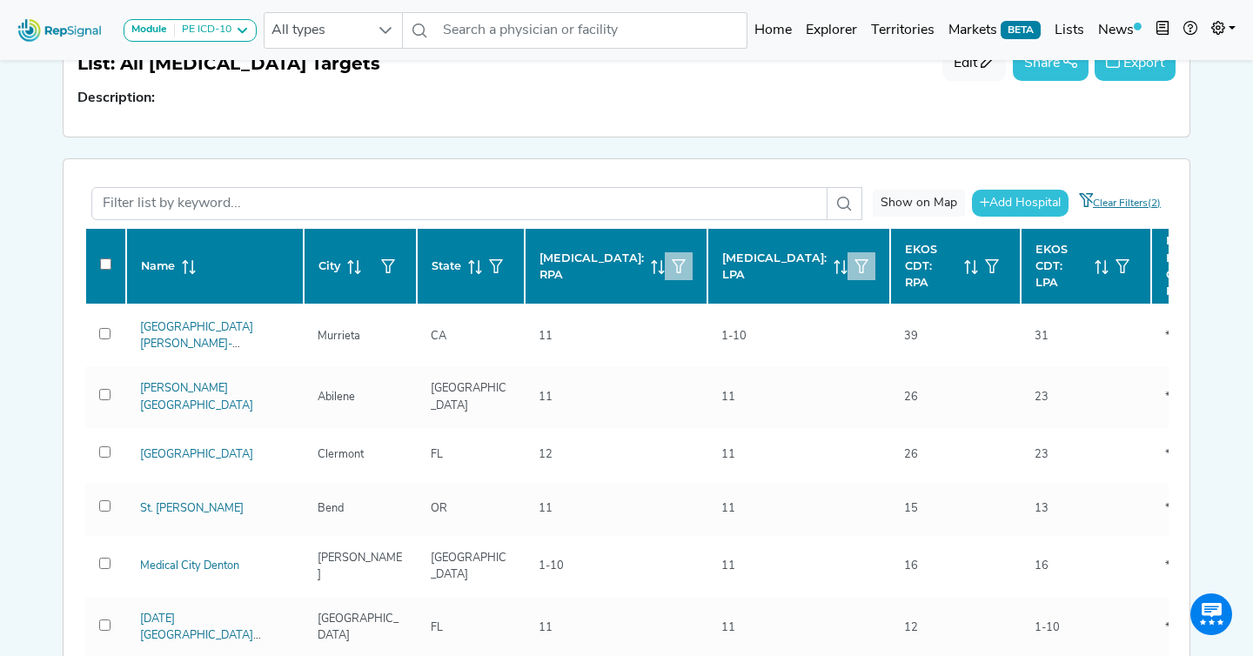
scroll to position [59, 0]
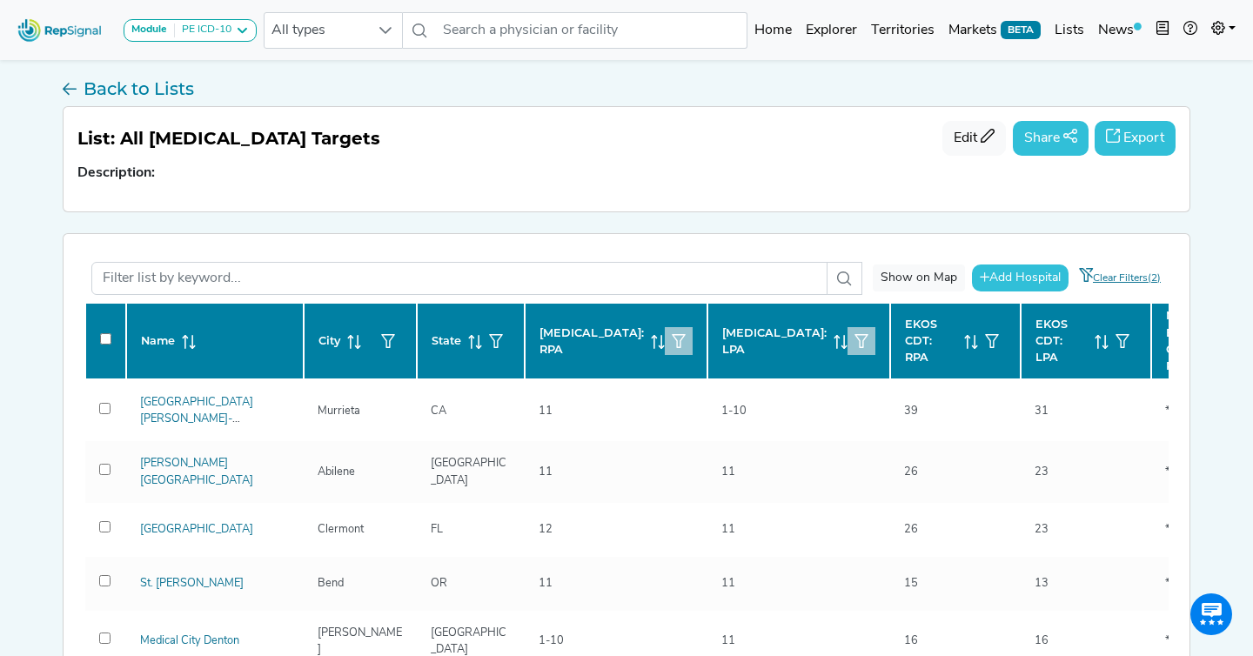
click at [1129, 134] on button "Export" at bounding box center [1135, 138] width 81 height 35
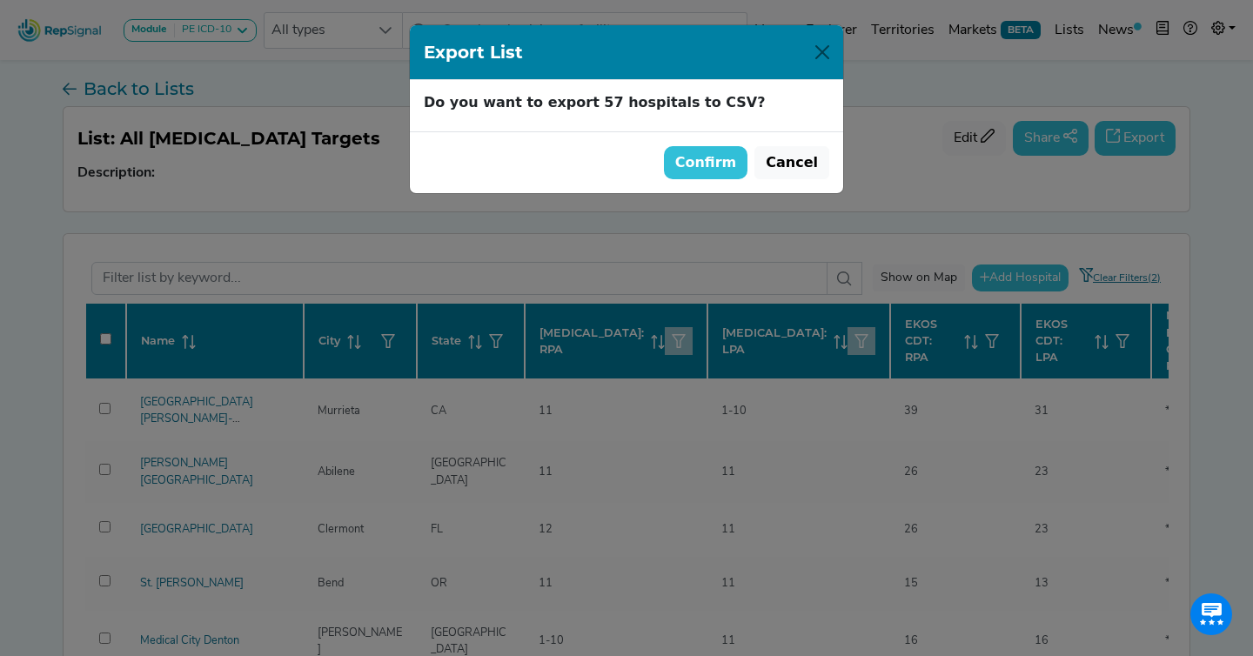
click at [714, 149] on button "Confirm" at bounding box center [706, 162] width 84 height 33
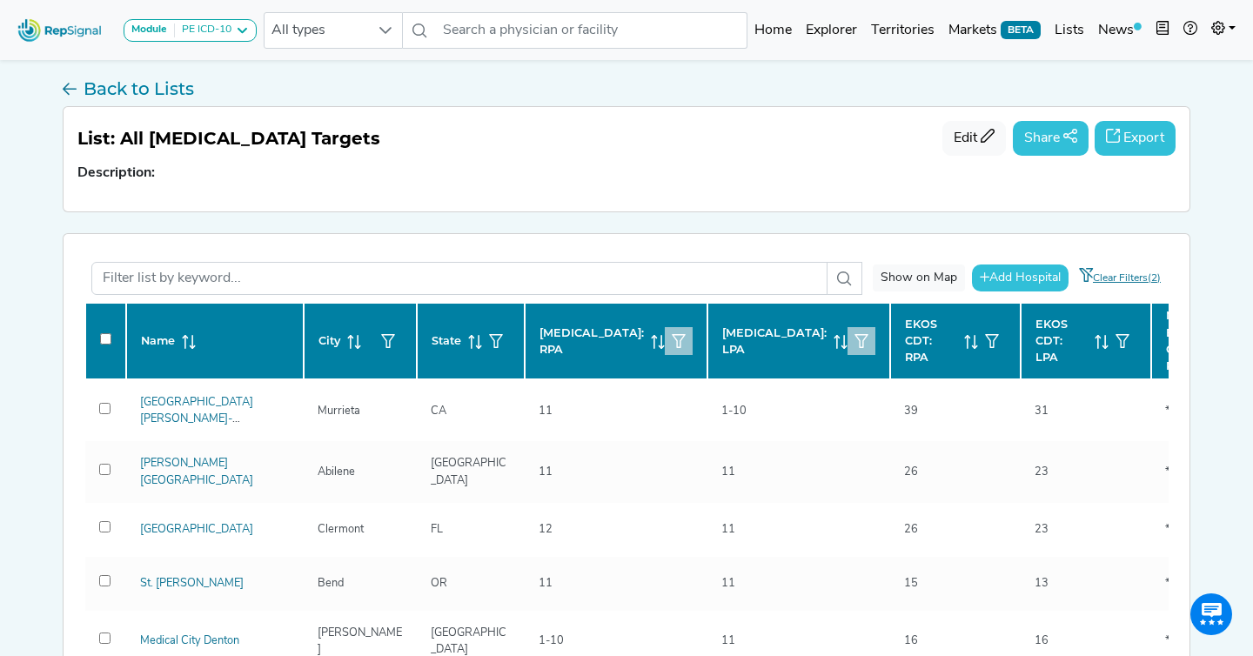
click at [660, 219] on div "My Lists Back to Lists List: All [MEDICAL_DATA] Targets Edit Share Export Descr…" at bounding box center [626, 496] width 1149 height 998
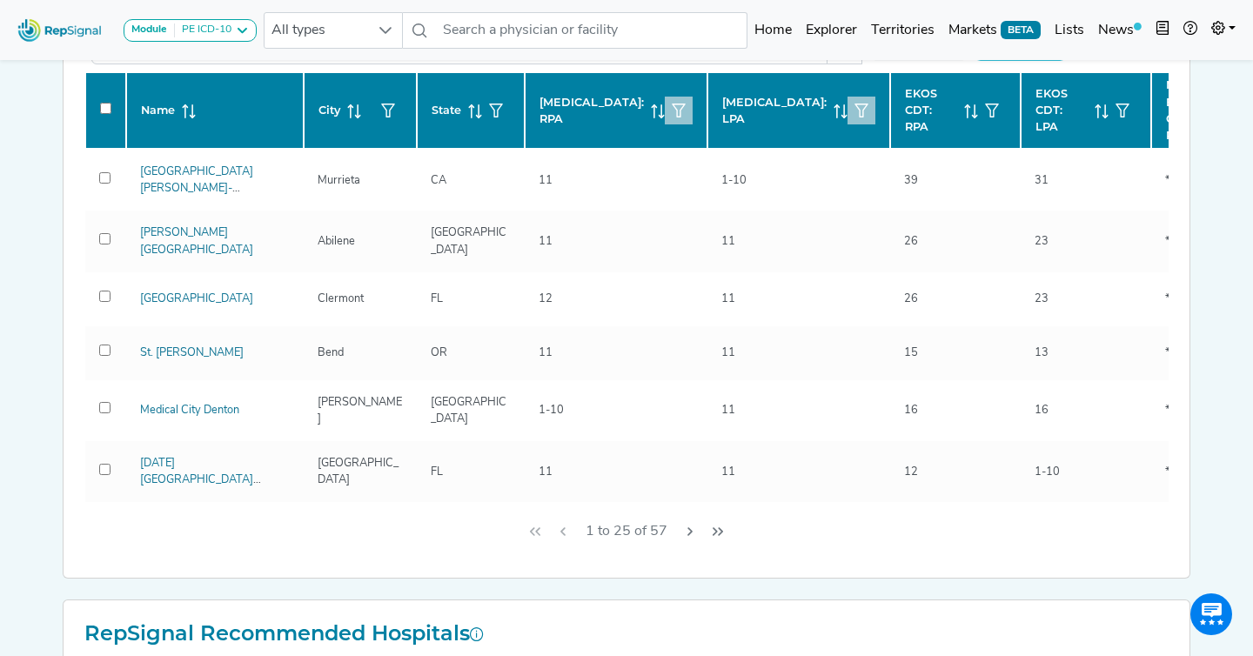
scroll to position [172, 0]
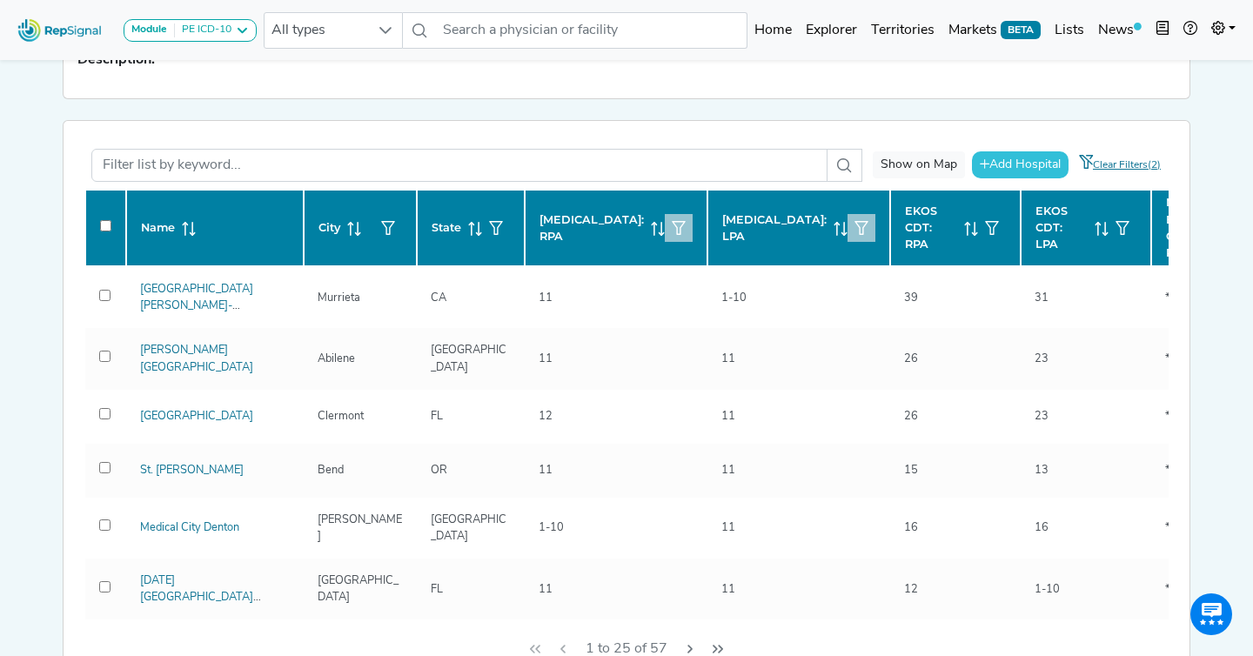
click at [854, 232] on icon "button" at bounding box center [861, 228] width 14 height 14
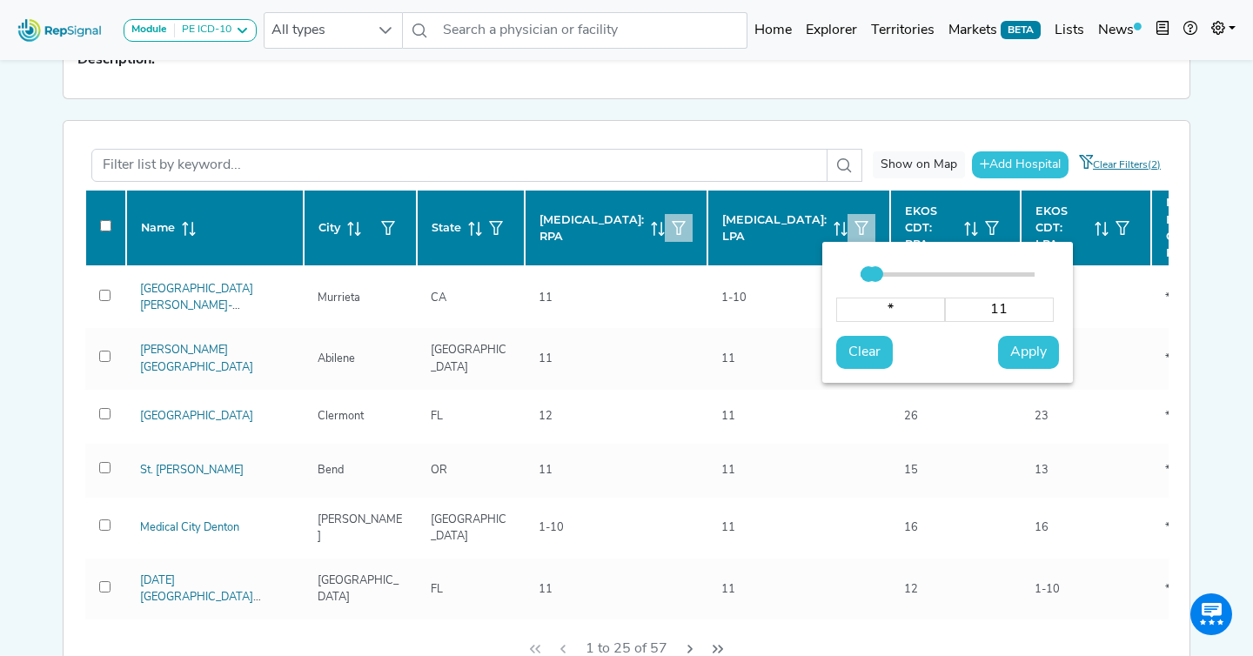
click at [1016, 310] on input "11" at bounding box center [999, 310] width 109 height 24
click at [1030, 339] on button "Apply" at bounding box center [1028, 352] width 61 height 33
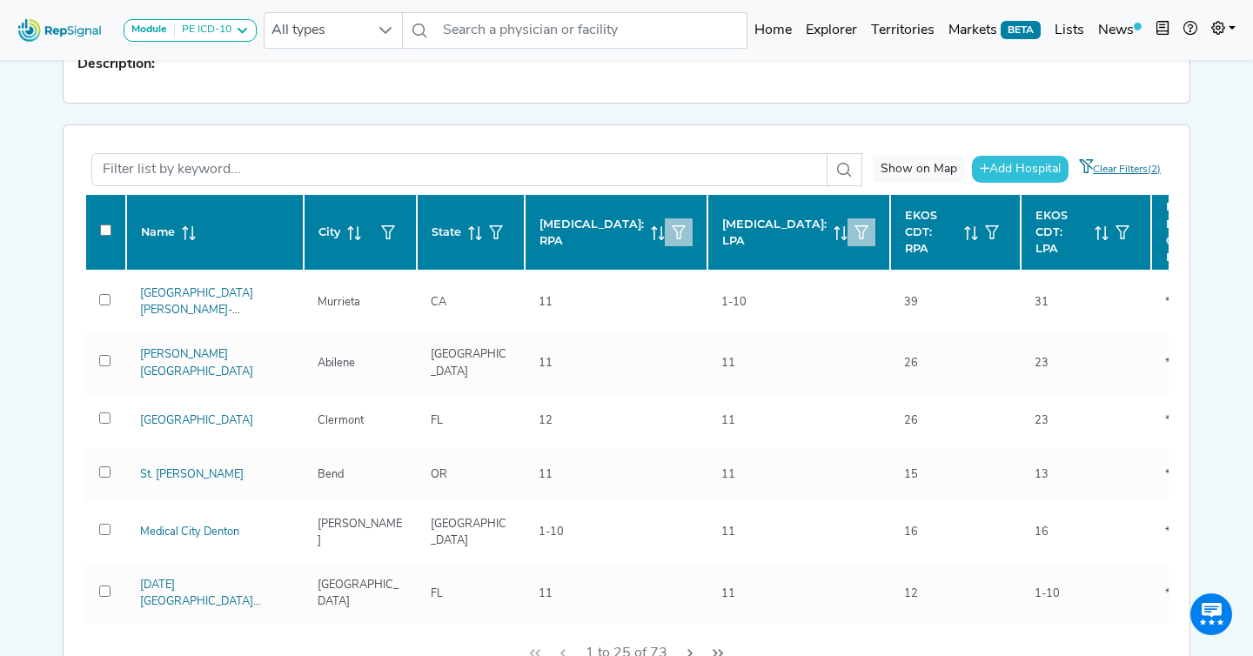
scroll to position [15, 0]
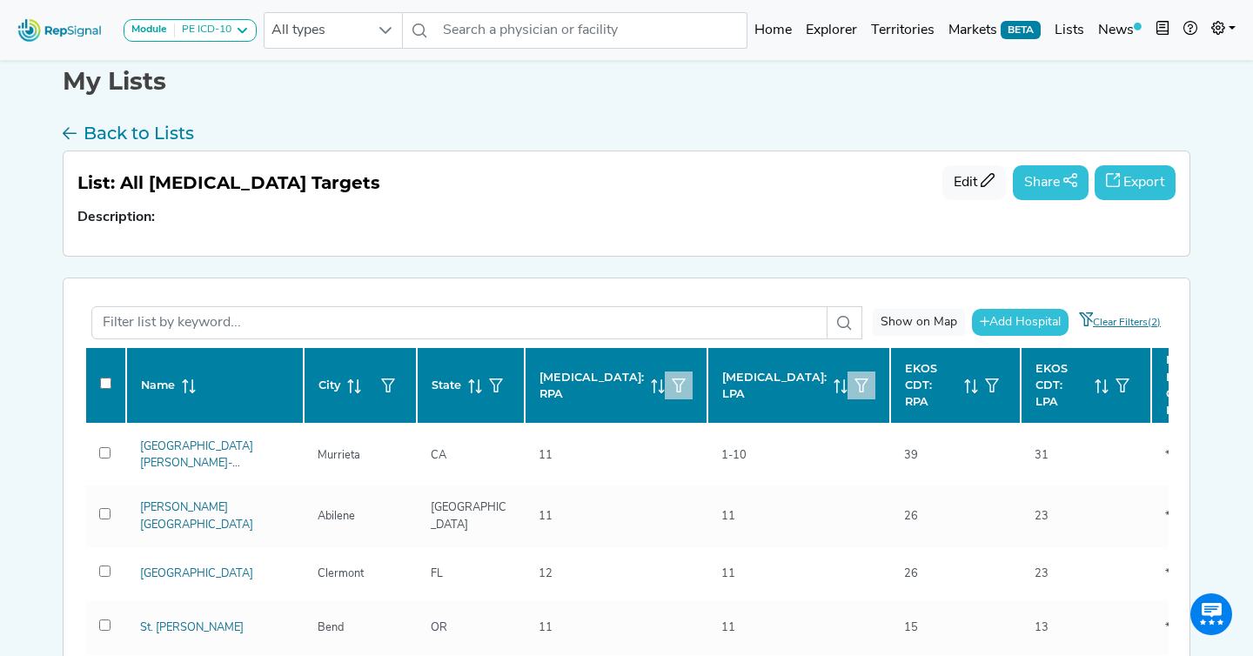
click at [673, 390] on icon "button" at bounding box center [679, 385] width 14 height 14
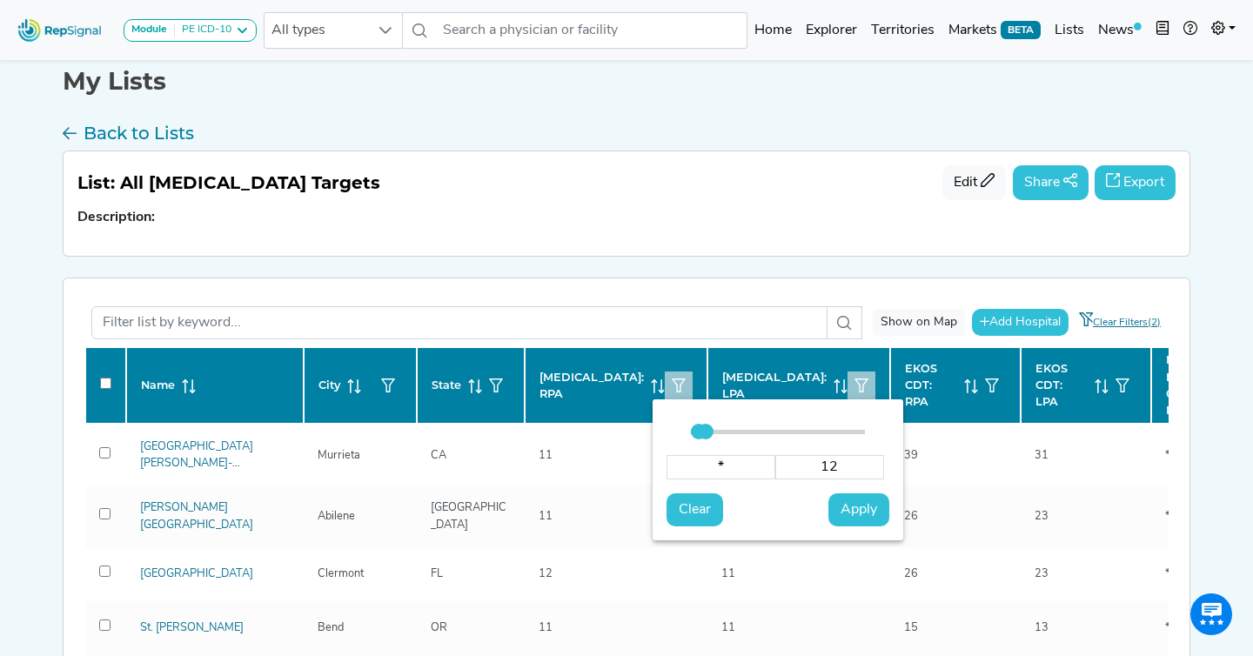
click at [841, 466] on input "12" at bounding box center [829, 467] width 109 height 24
click at [874, 520] on button "Apply" at bounding box center [858, 509] width 61 height 33
drag, startPoint x: 867, startPoint y: 502, endPoint x: 776, endPoint y: 325, distance: 199.6
click at [867, 502] on span "Apply" at bounding box center [859, 509] width 37 height 21
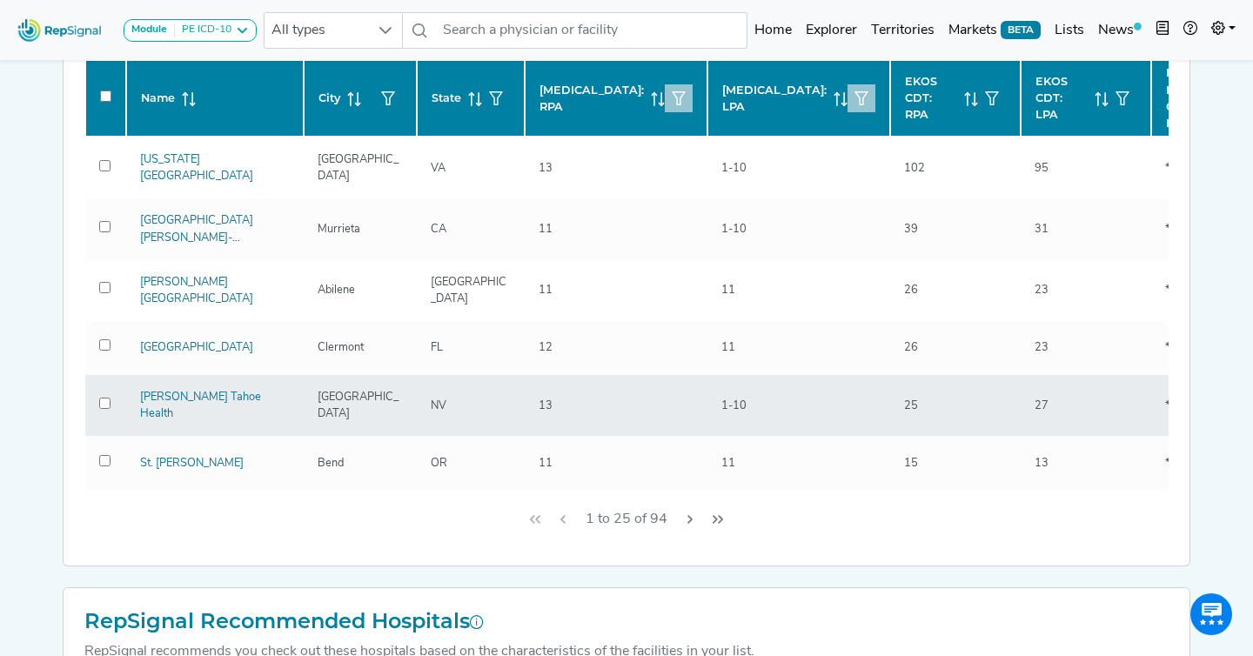
scroll to position [109, 0]
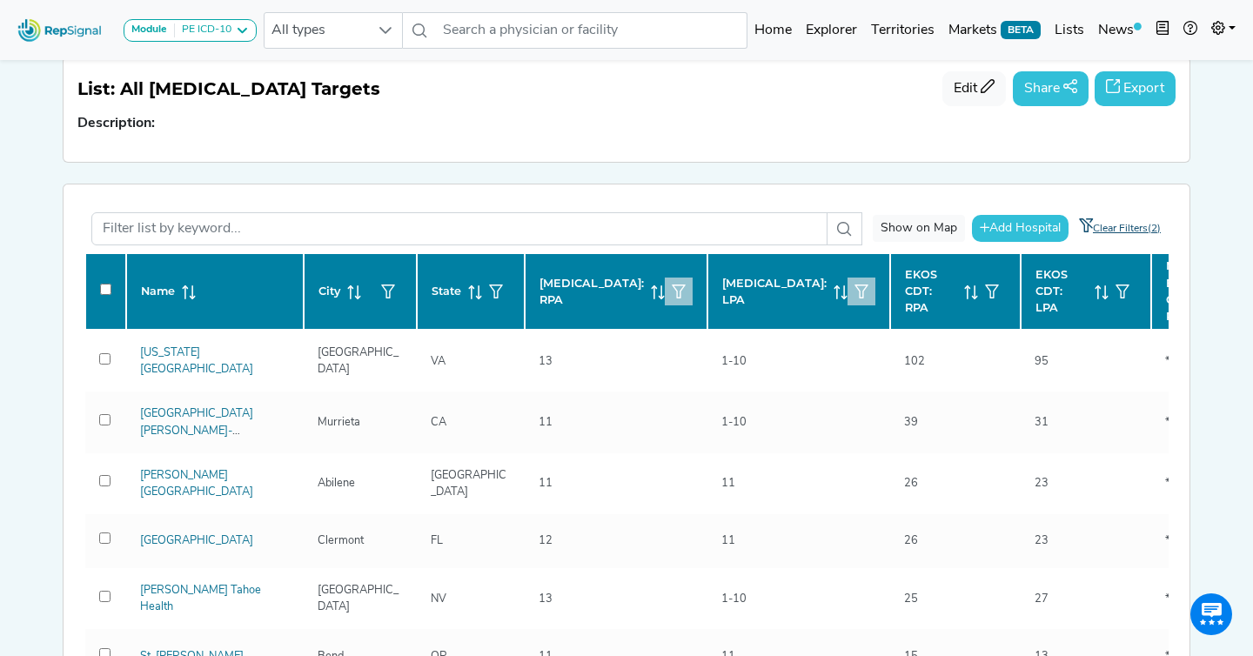
click at [1122, 224] on link "Clear Filters(2)" at bounding box center [1115, 228] width 94 height 33
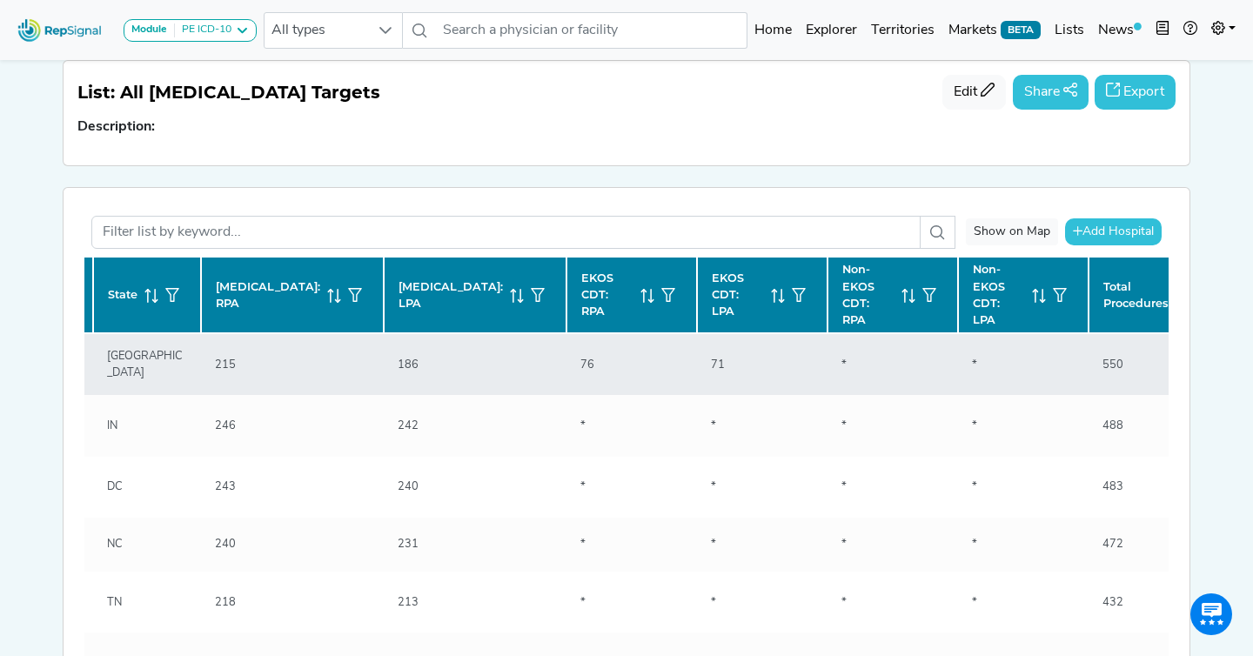
scroll to position [0, 427]
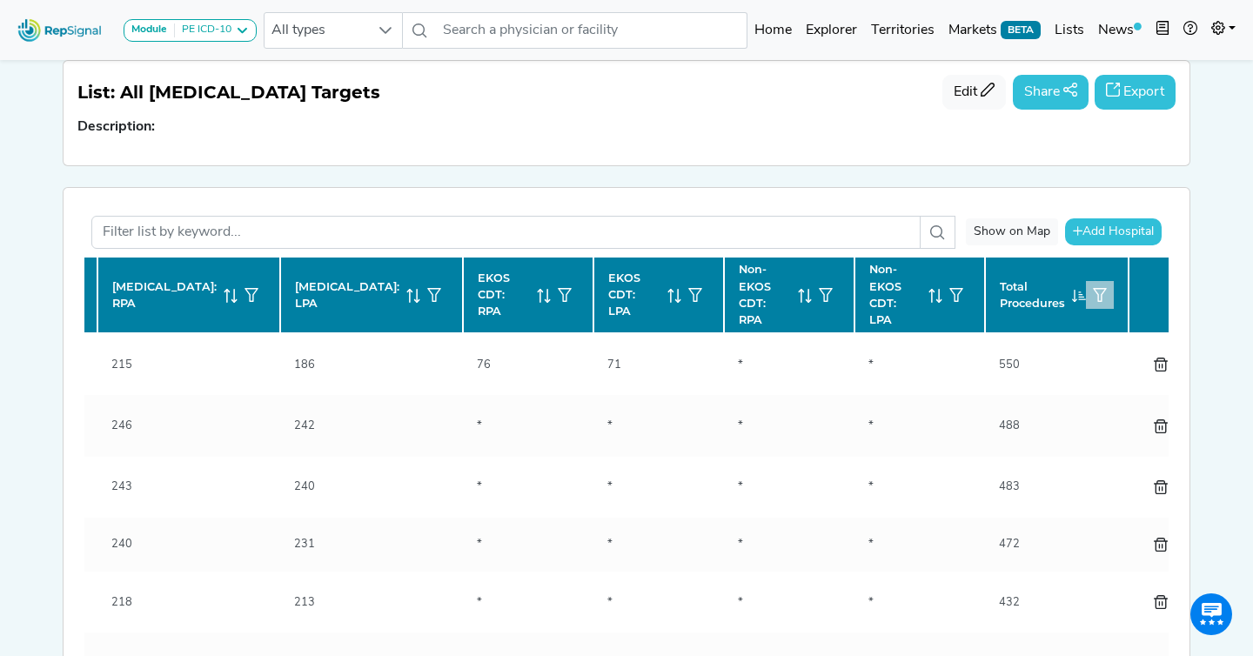
click at [1086, 284] on button "button" at bounding box center [1100, 295] width 28 height 28
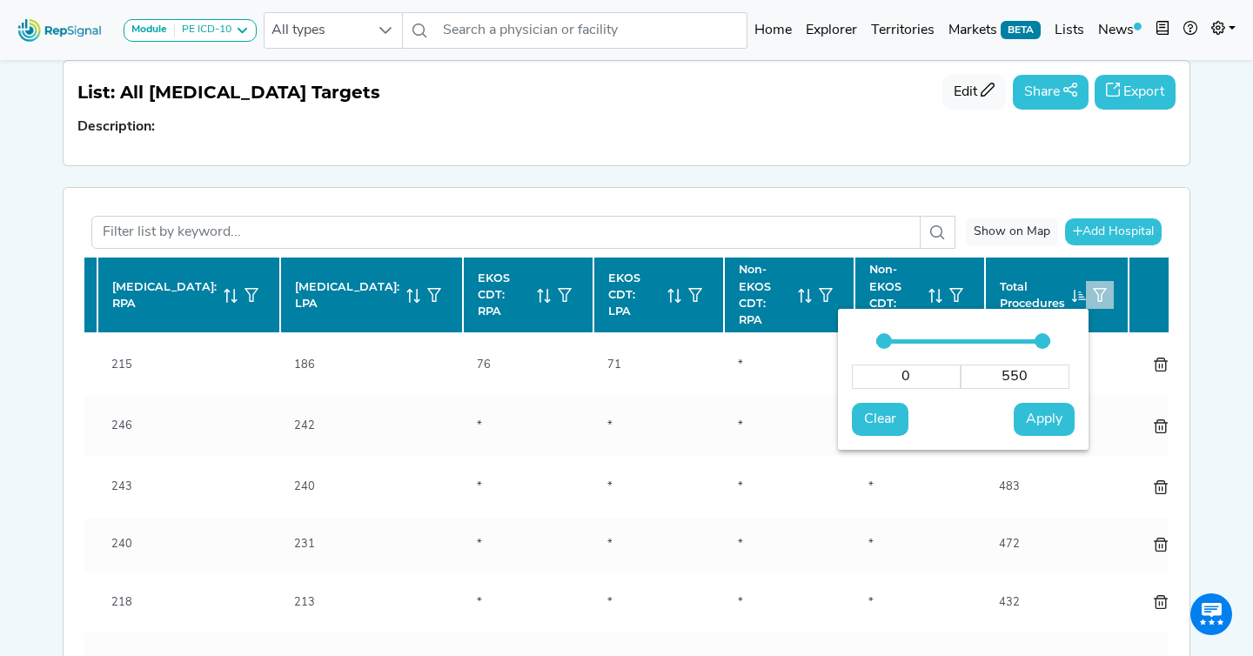
click at [927, 372] on input "0" at bounding box center [906, 377] width 109 height 24
click at [1038, 417] on span "Apply" at bounding box center [1044, 419] width 37 height 21
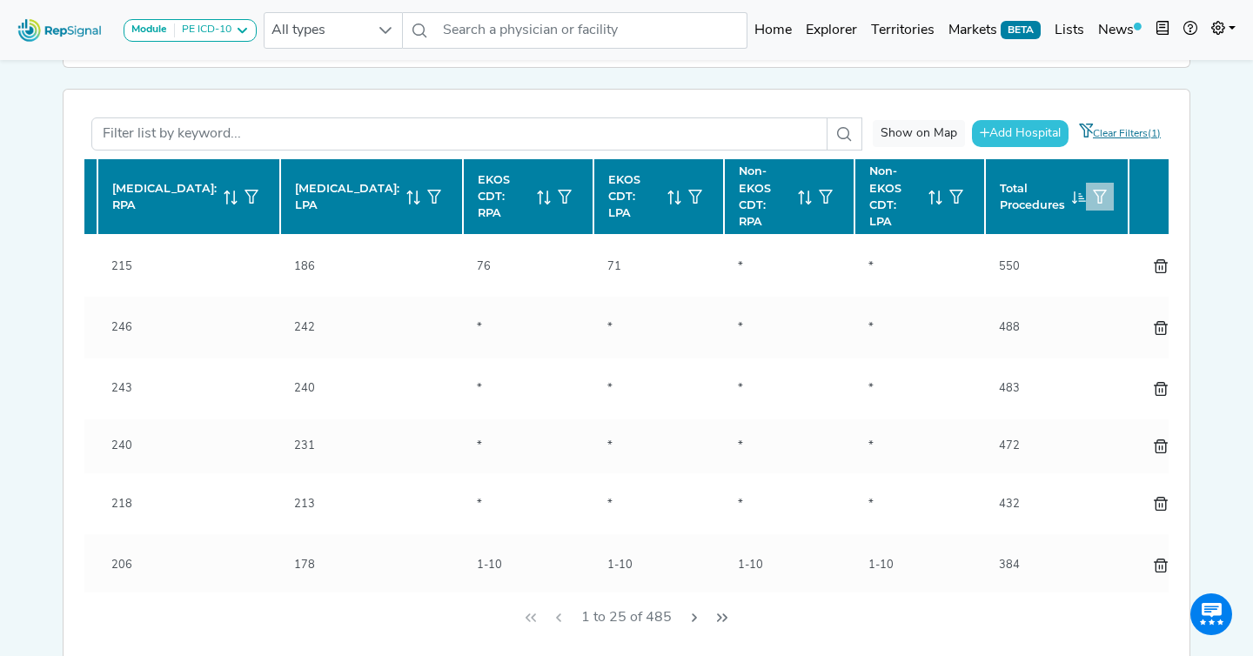
scroll to position [65, 0]
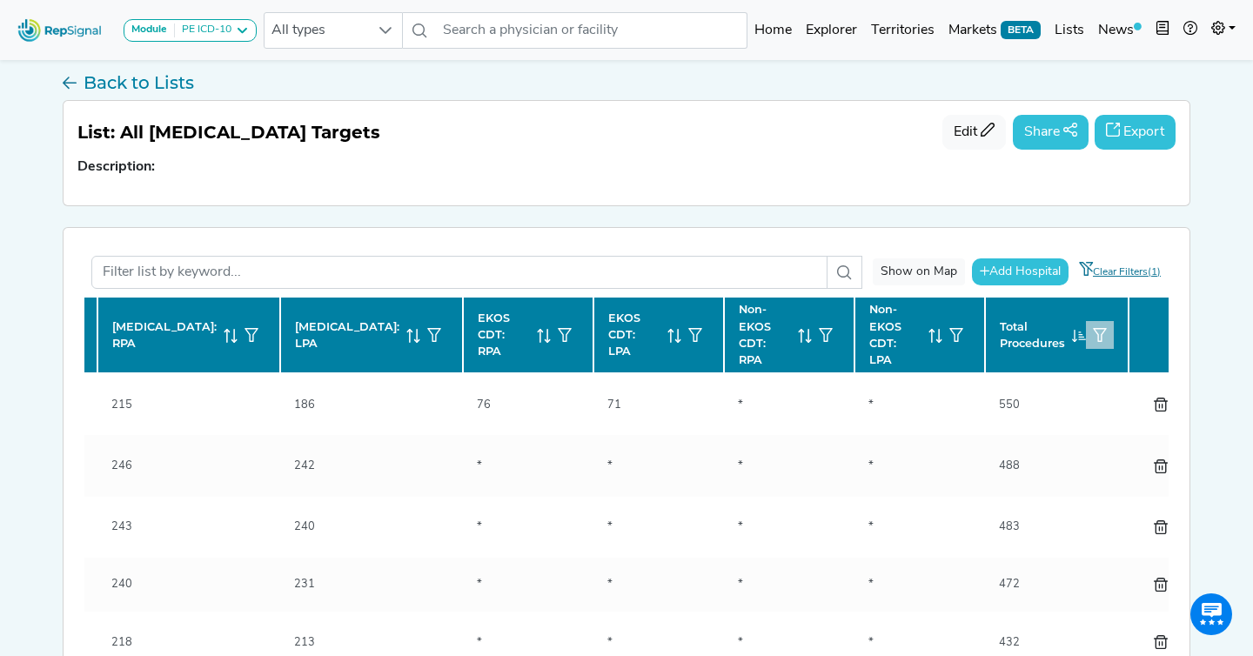
click at [1140, 120] on button "Export" at bounding box center [1135, 132] width 81 height 35
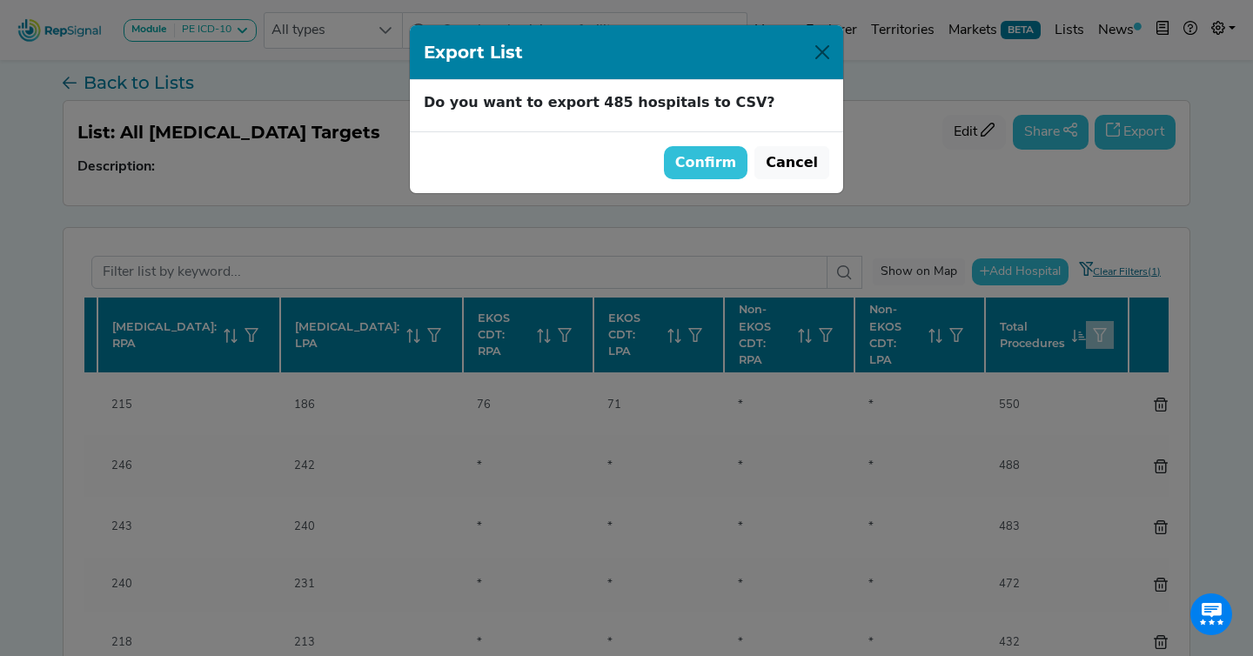
click at [718, 158] on button "Confirm" at bounding box center [706, 162] width 84 height 33
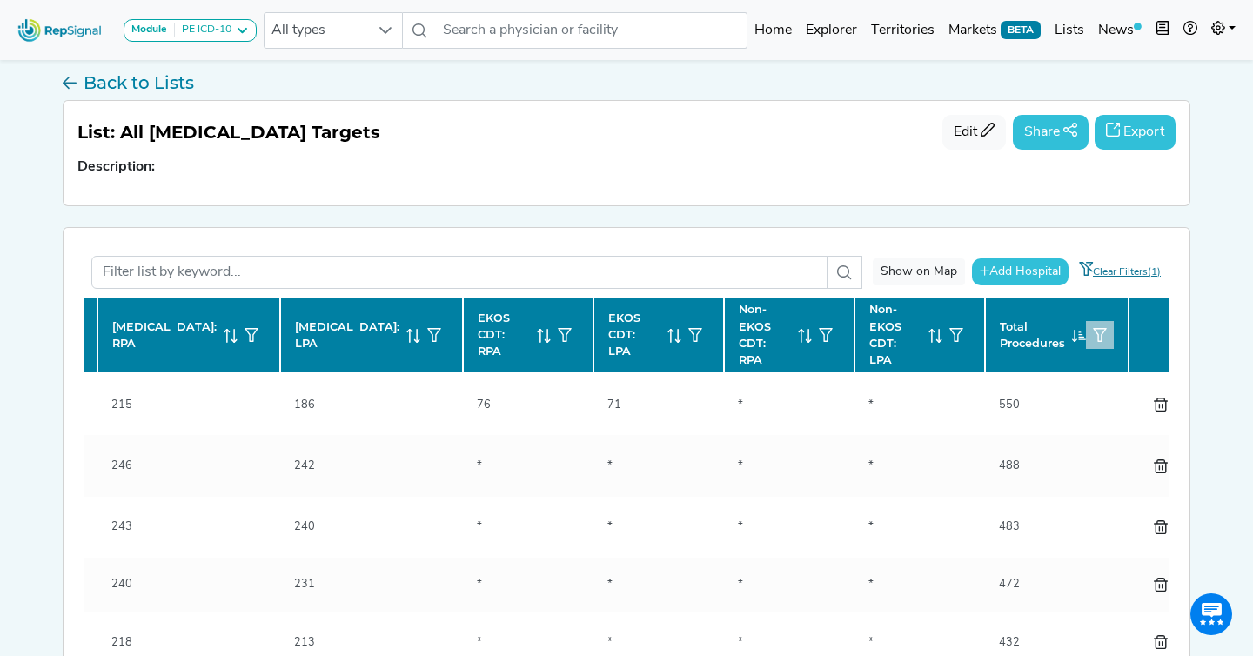
click at [1235, 248] on div "Module PE ICD-10 Coronary Neurovascular PE ICD-10 Peripheral Vascular Procedure…" at bounding box center [626, 500] width 1253 height 1130
click at [1093, 329] on icon "button" at bounding box center [1100, 335] width 14 height 14
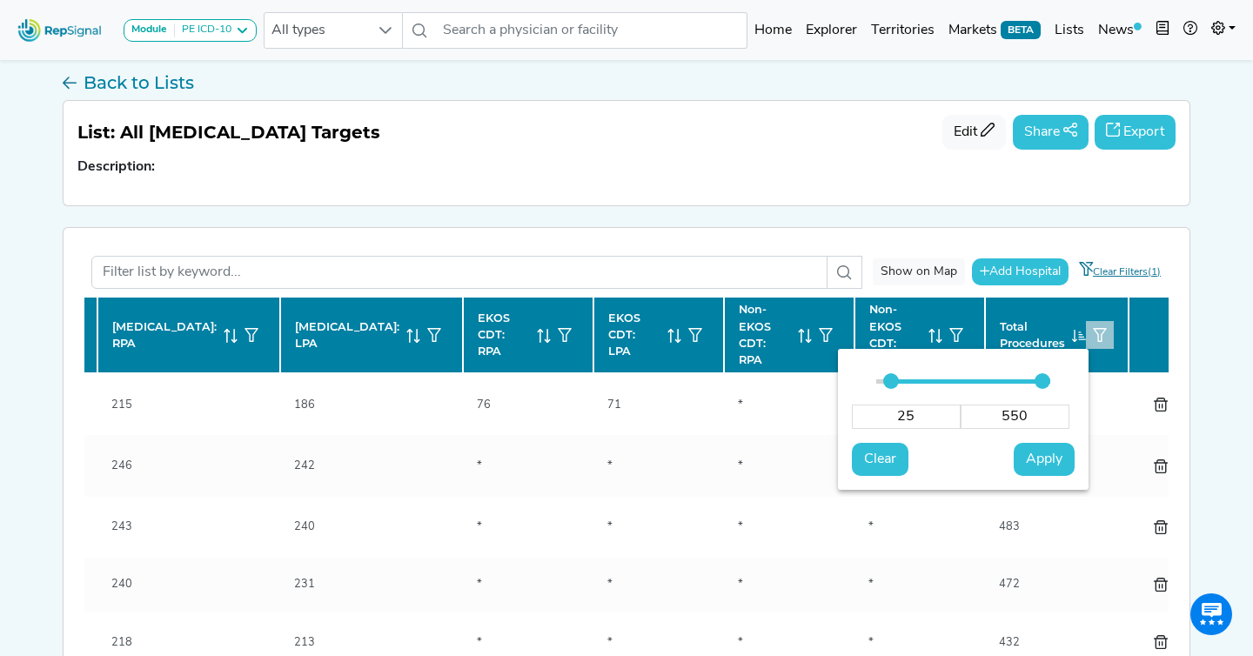
click at [935, 417] on input "25" at bounding box center [906, 417] width 109 height 24
click at [1040, 412] on input "550" at bounding box center [1015, 417] width 109 height 24
click at [1035, 412] on input "550" at bounding box center [1015, 417] width 109 height 24
click at [1052, 454] on span "Apply" at bounding box center [1044, 459] width 37 height 21
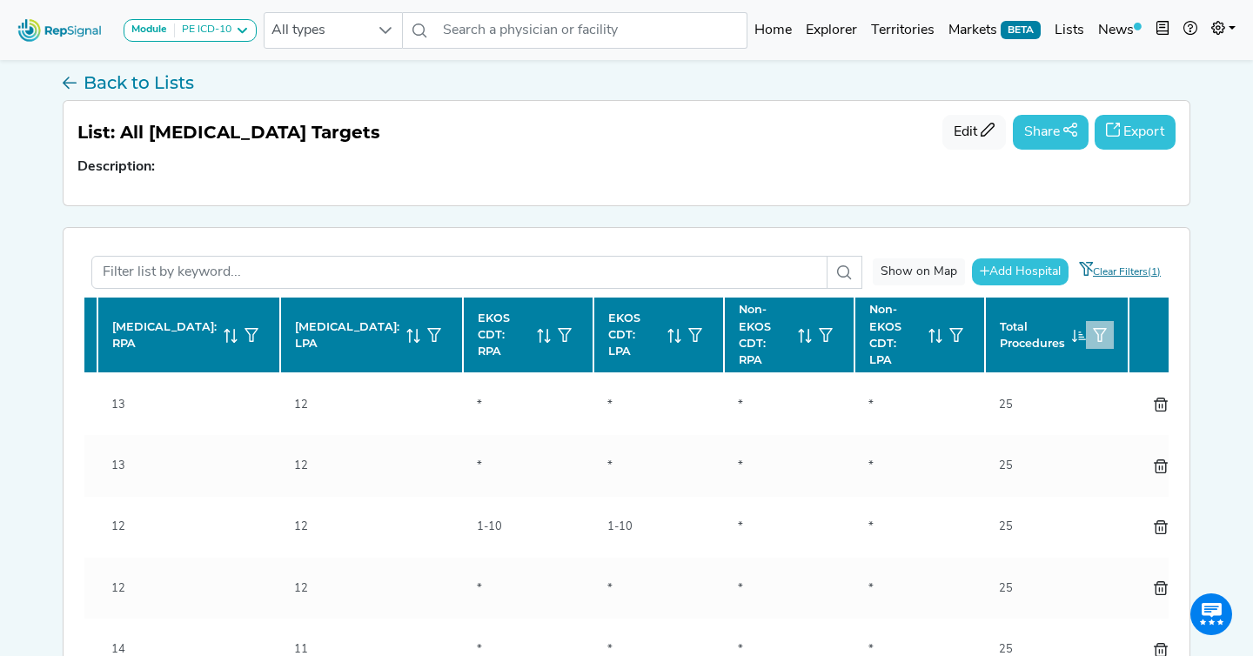
click at [1051, 461] on span "Apply" at bounding box center [1044, 459] width 37 height 21
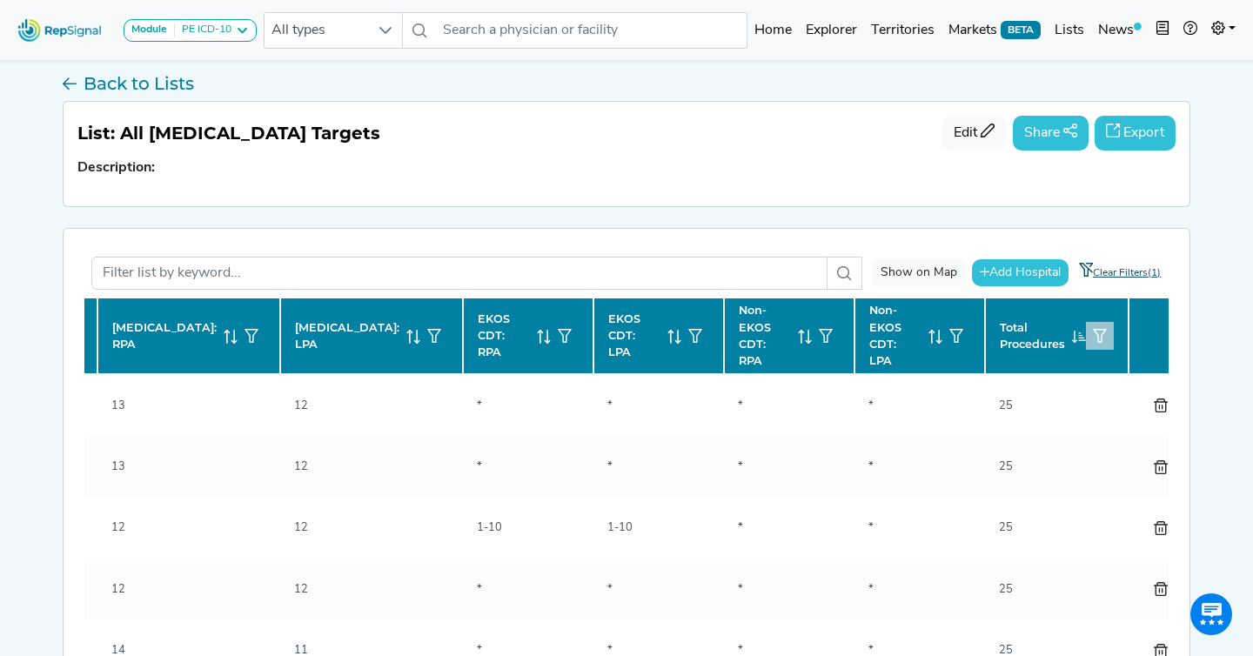
scroll to position [3, 0]
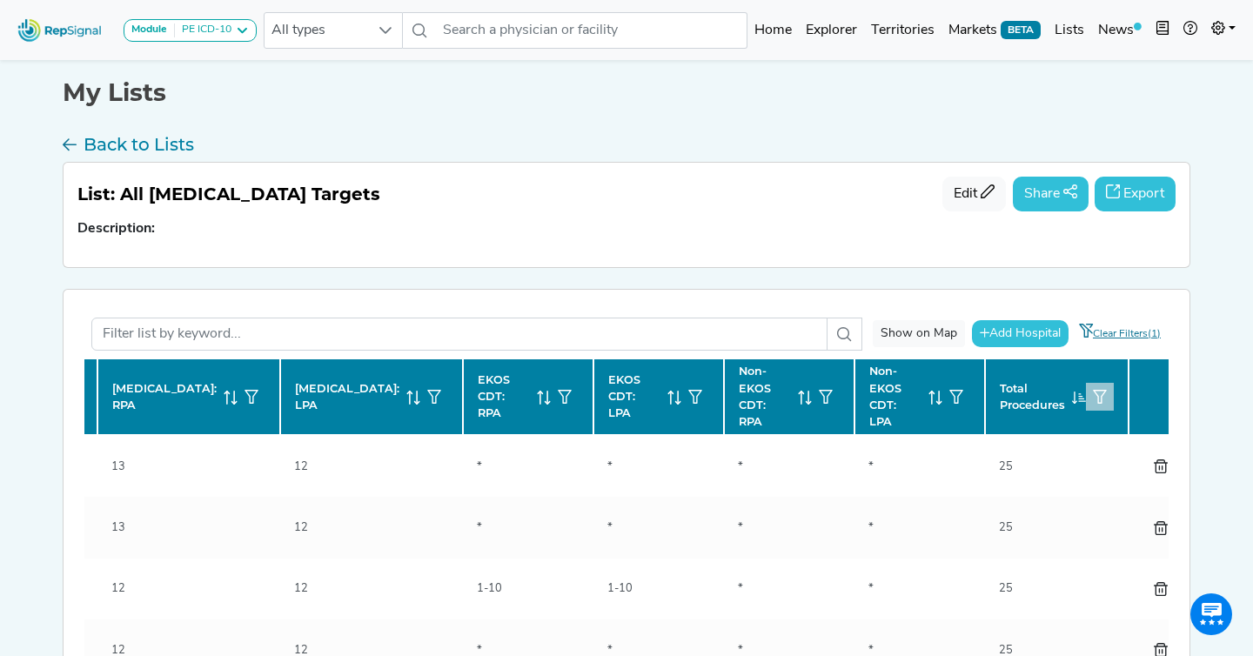
click at [1127, 201] on button "Export" at bounding box center [1135, 194] width 81 height 35
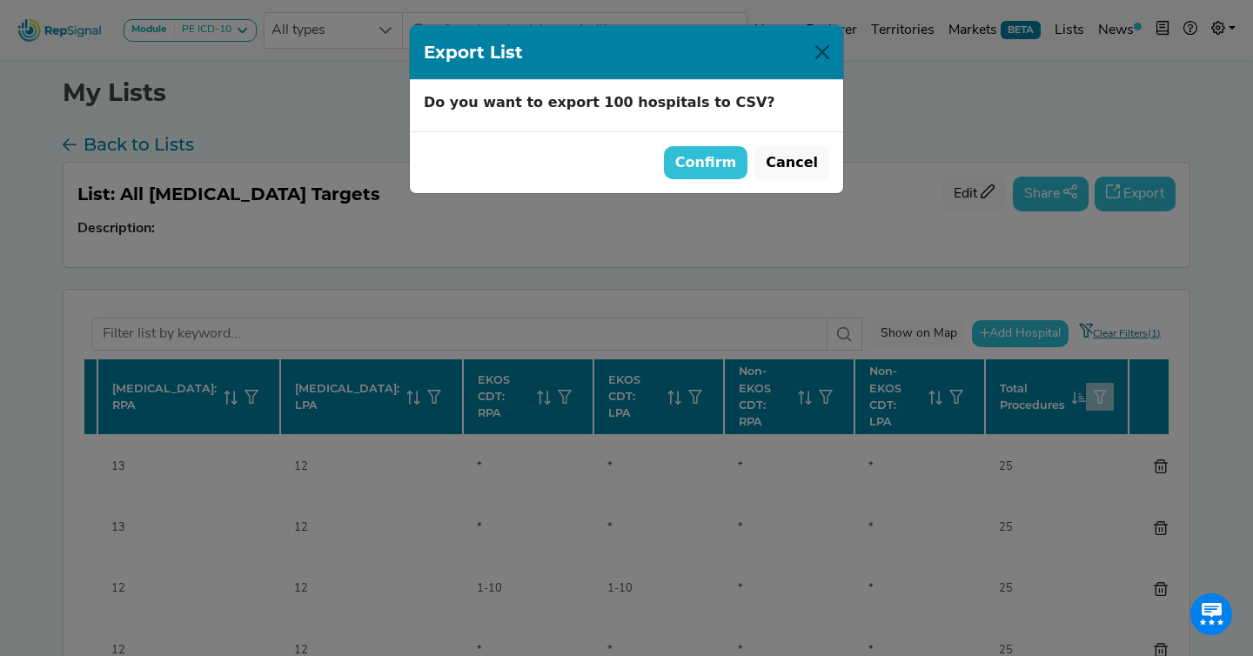
click at [707, 175] on button "Confirm" at bounding box center [706, 162] width 84 height 33
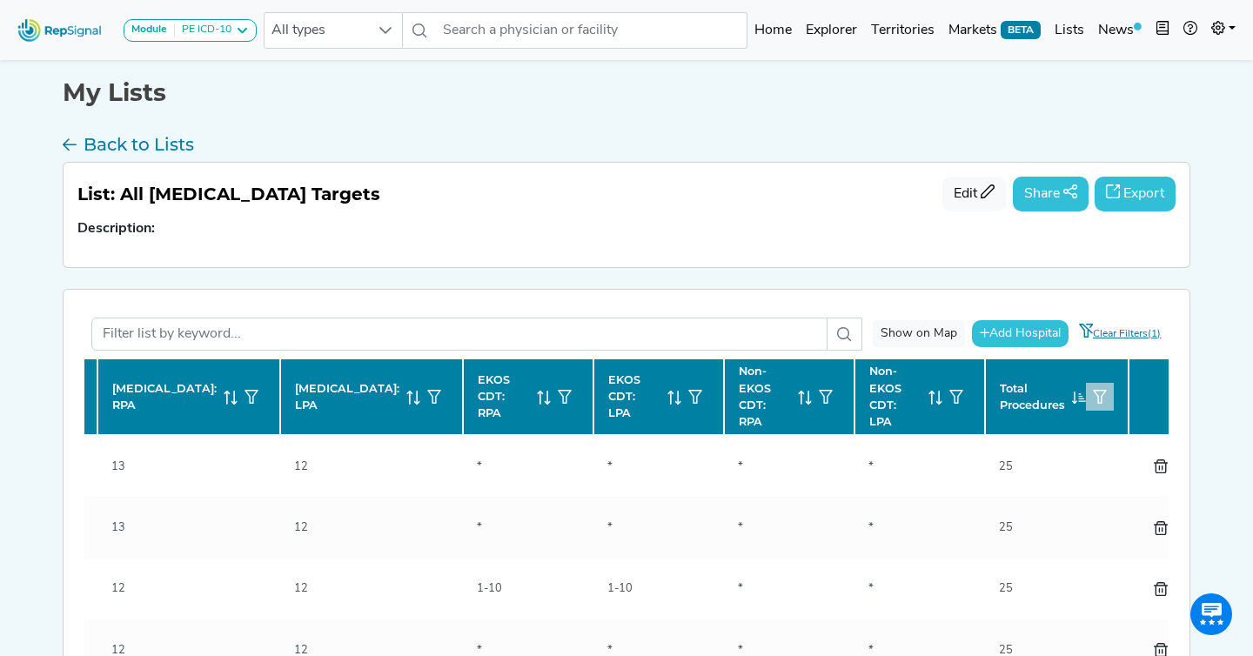
scroll to position [0, 0]
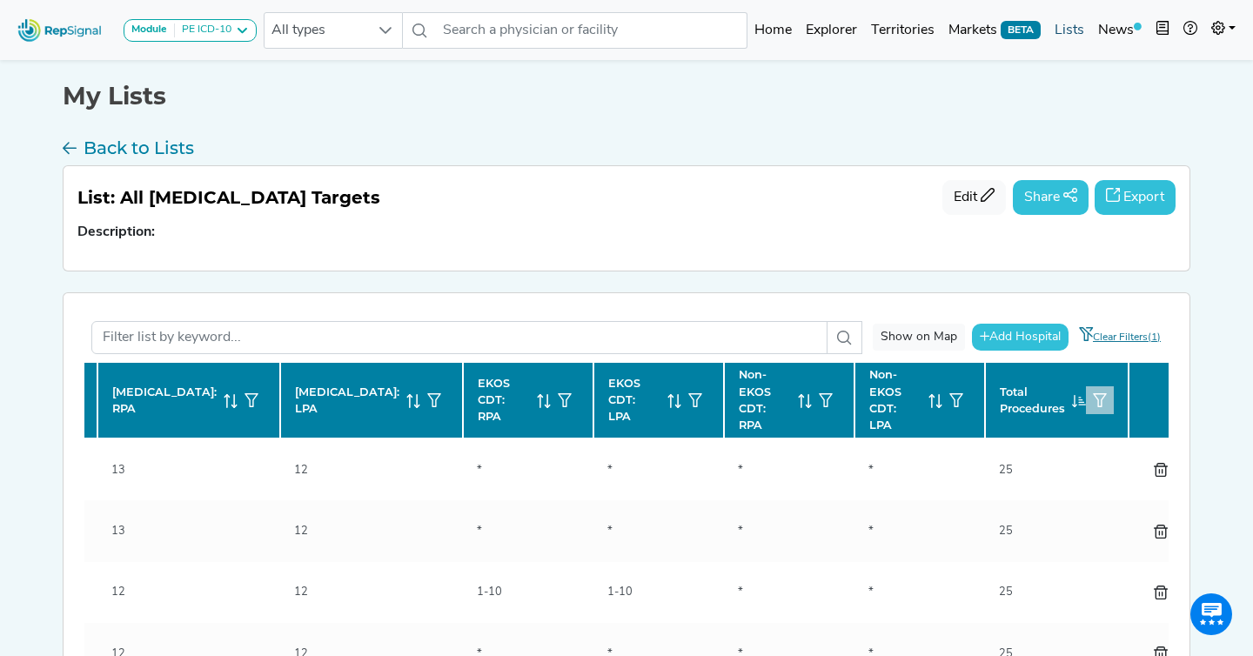
click at [1068, 30] on link "Lists" at bounding box center [1070, 30] width 44 height 35
